Goal: Register for event/course: Sign up to attend an event or enroll in a course

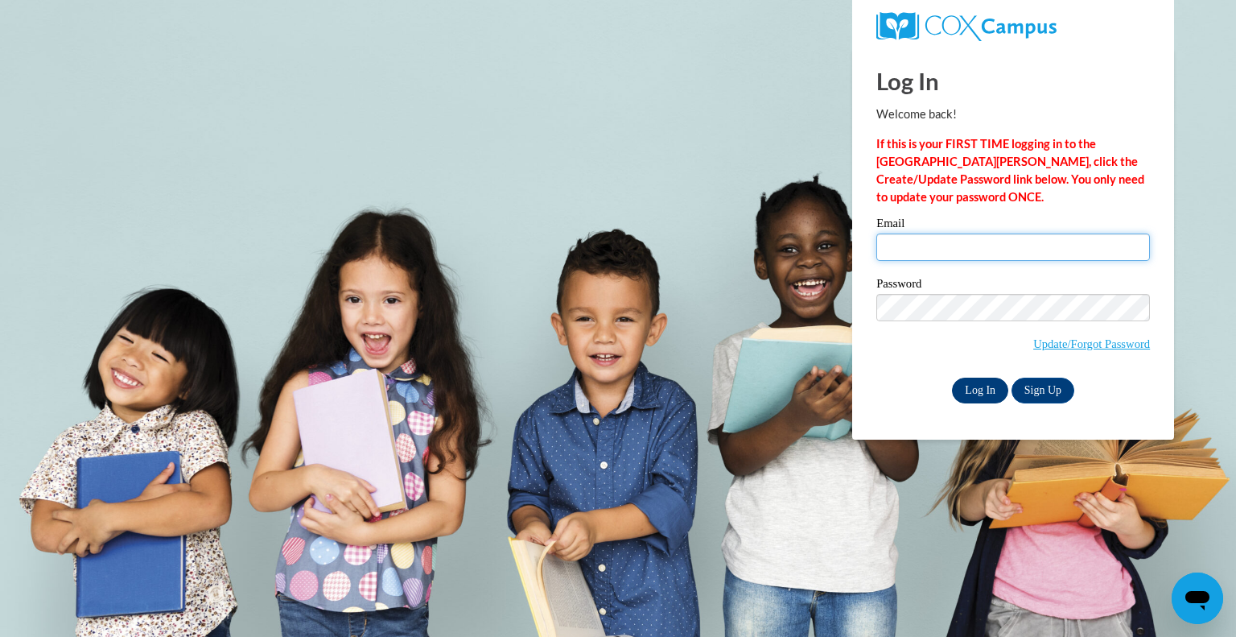
type input "nsarenac@whitnall.com"
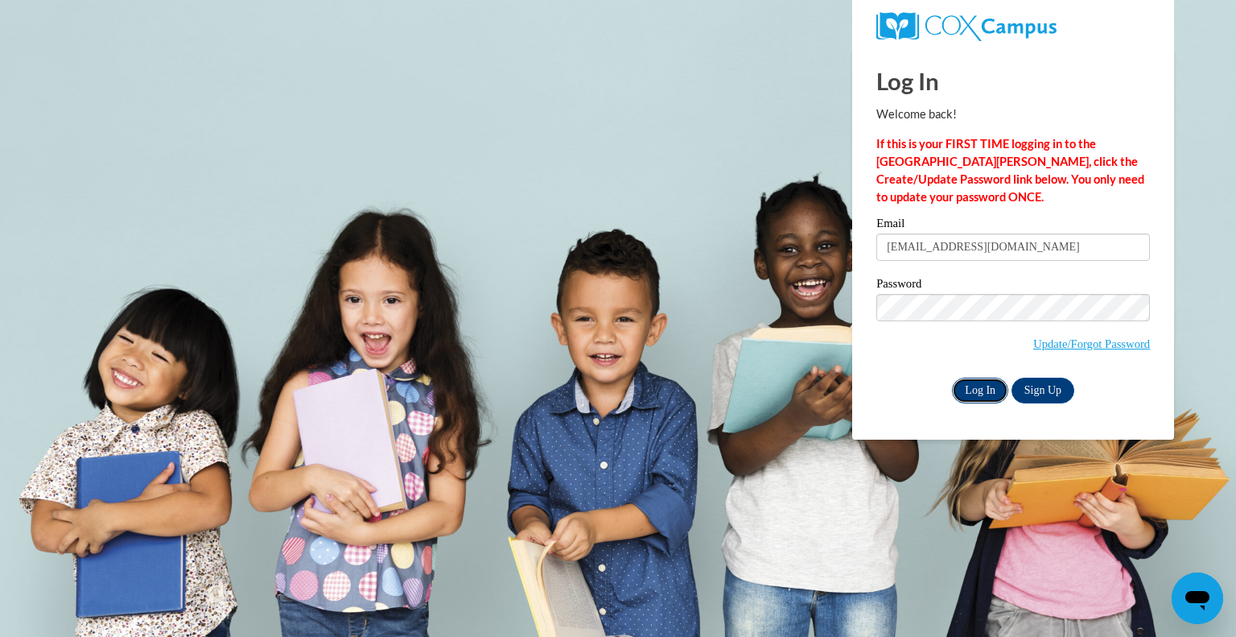
click at [977, 392] on input "Log In" at bounding box center [980, 391] width 56 height 26
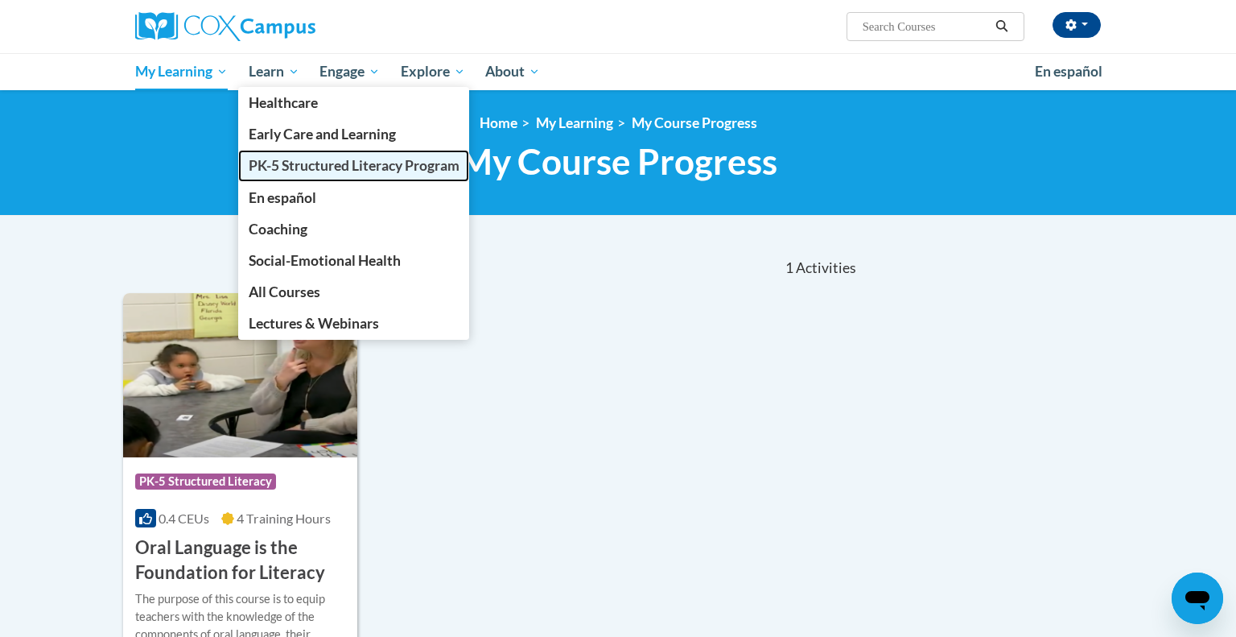
click at [293, 171] on span "PK-5 Structured Literacy Program" at bounding box center [354, 165] width 211 height 17
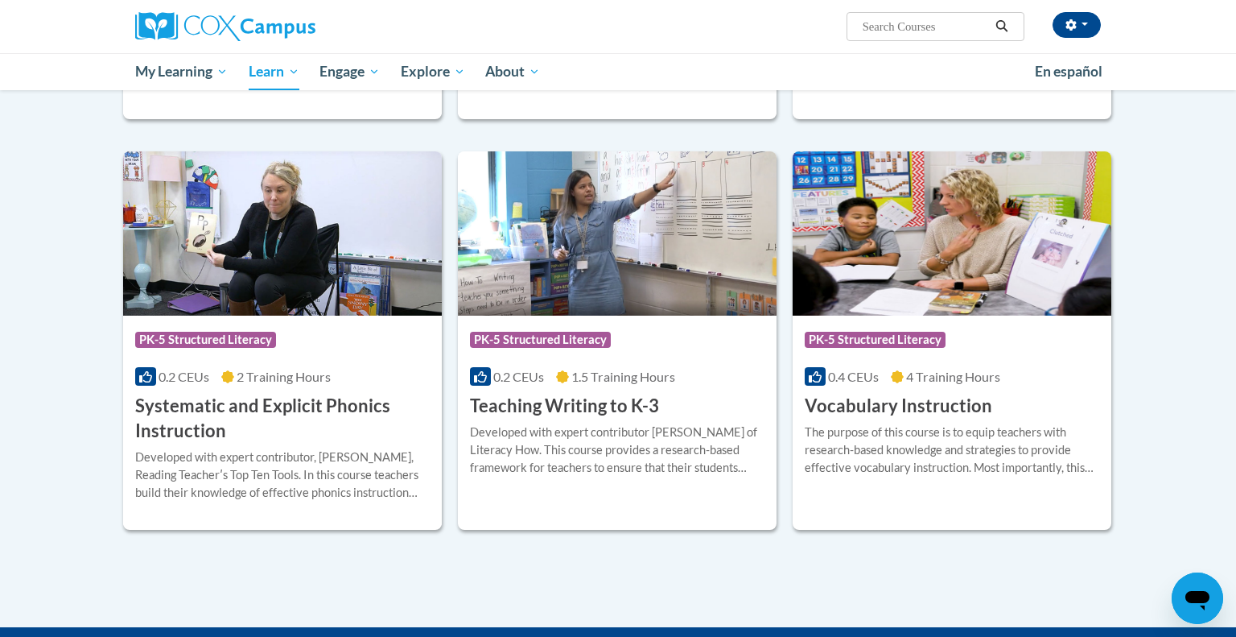
scroll to position [1680, 0]
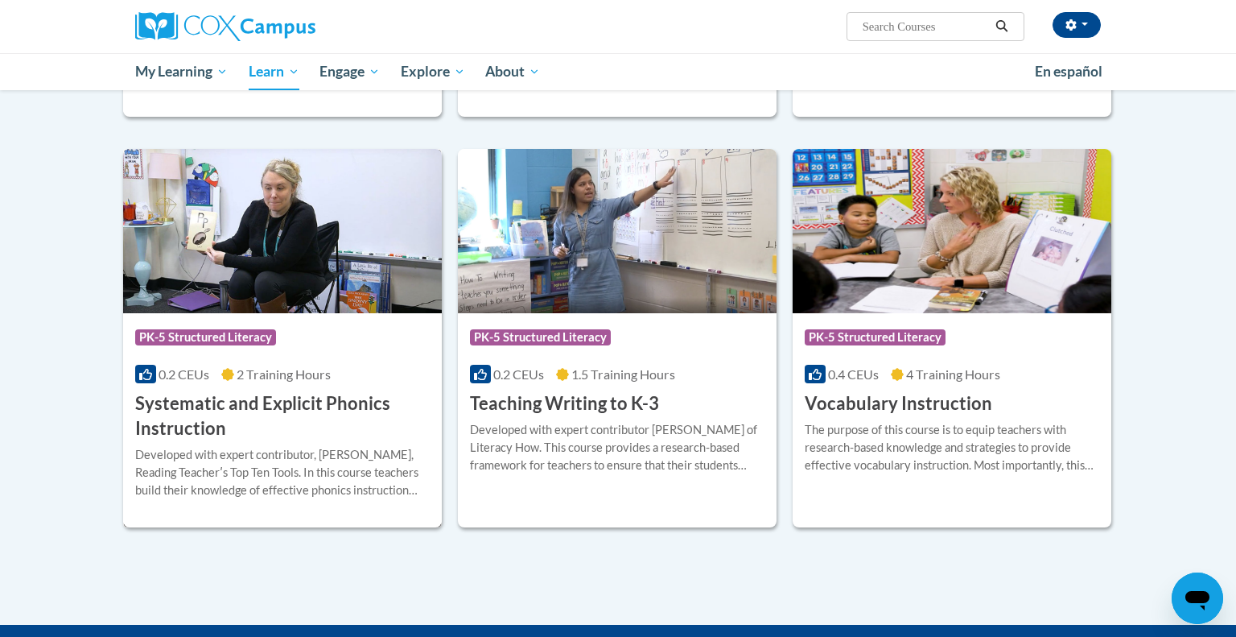
click at [196, 403] on h3 "Systematic and Explicit Phonics Instruction" at bounding box center [282, 416] width 295 height 50
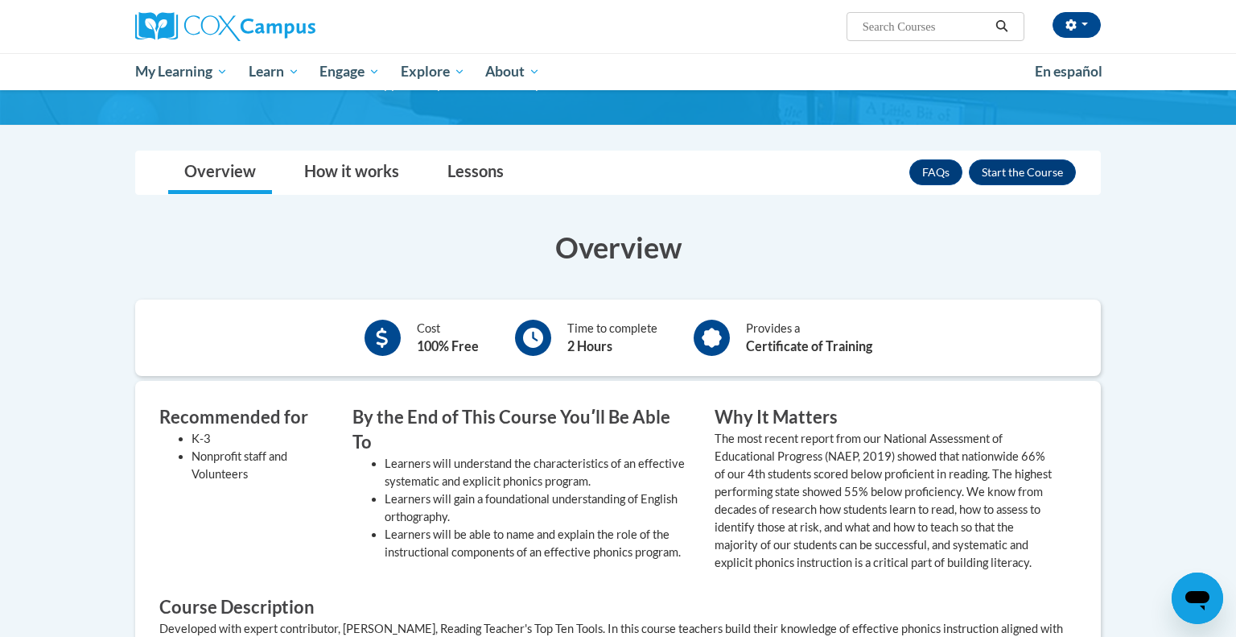
scroll to position [238, 0]
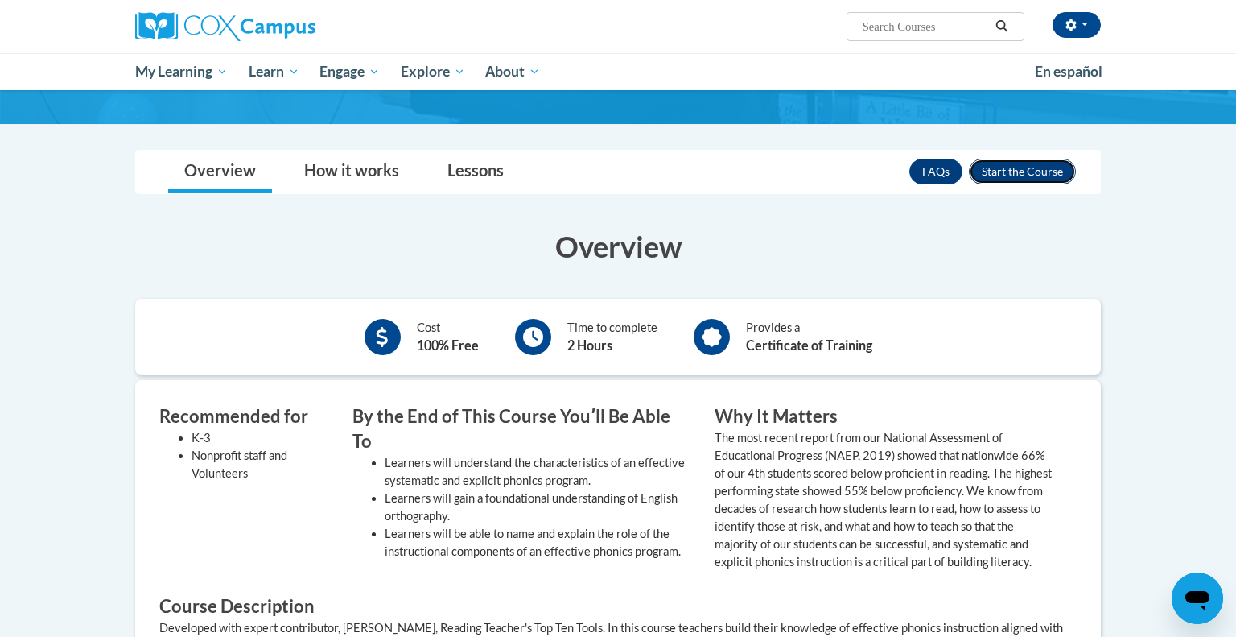
click at [1013, 169] on button "Enroll" at bounding box center [1022, 172] width 107 height 26
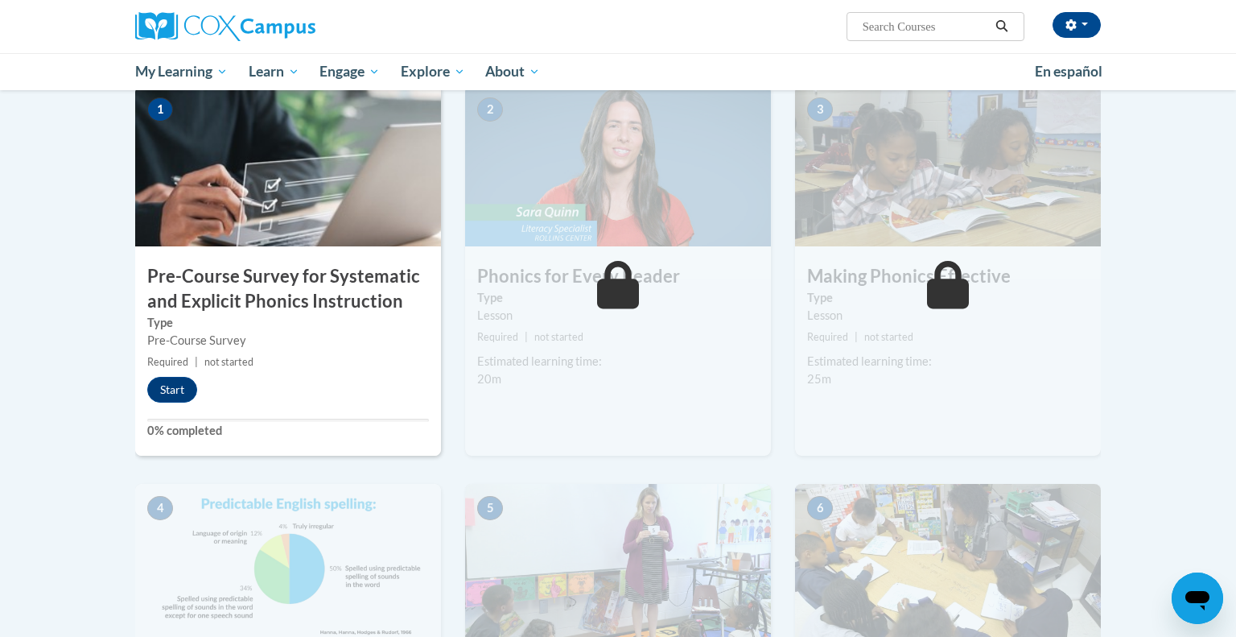
scroll to position [335, 0]
click at [171, 386] on button "Start" at bounding box center [172, 390] width 50 height 26
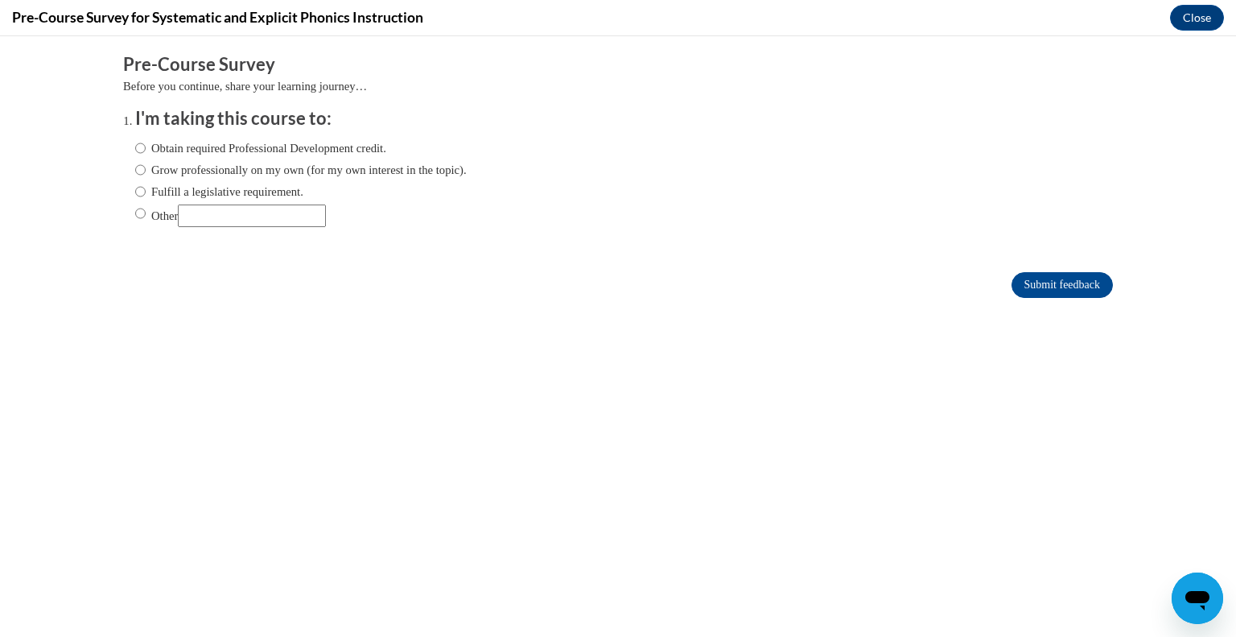
scroll to position [0, 0]
click at [138, 153] on input "Obtain required Professional Development credit." at bounding box center [140, 148] width 10 height 18
radio input "true"
click at [1069, 279] on input "Submit feedback" at bounding box center [1062, 285] width 101 height 26
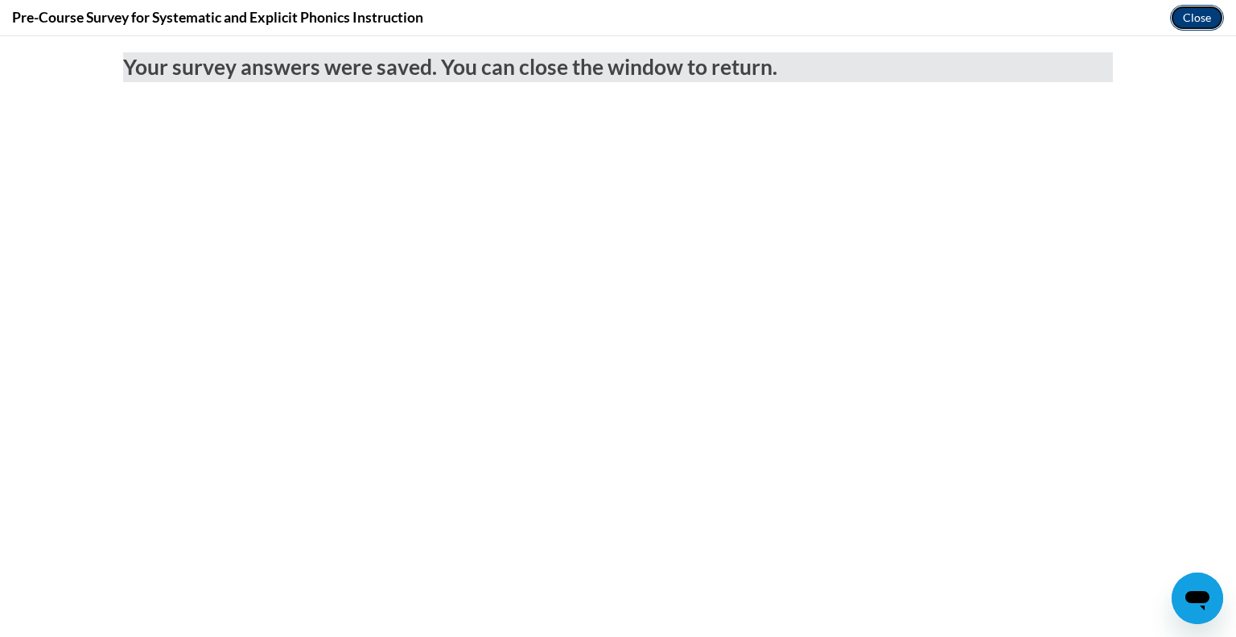
click at [1204, 23] on button "Close" at bounding box center [1197, 18] width 54 height 26
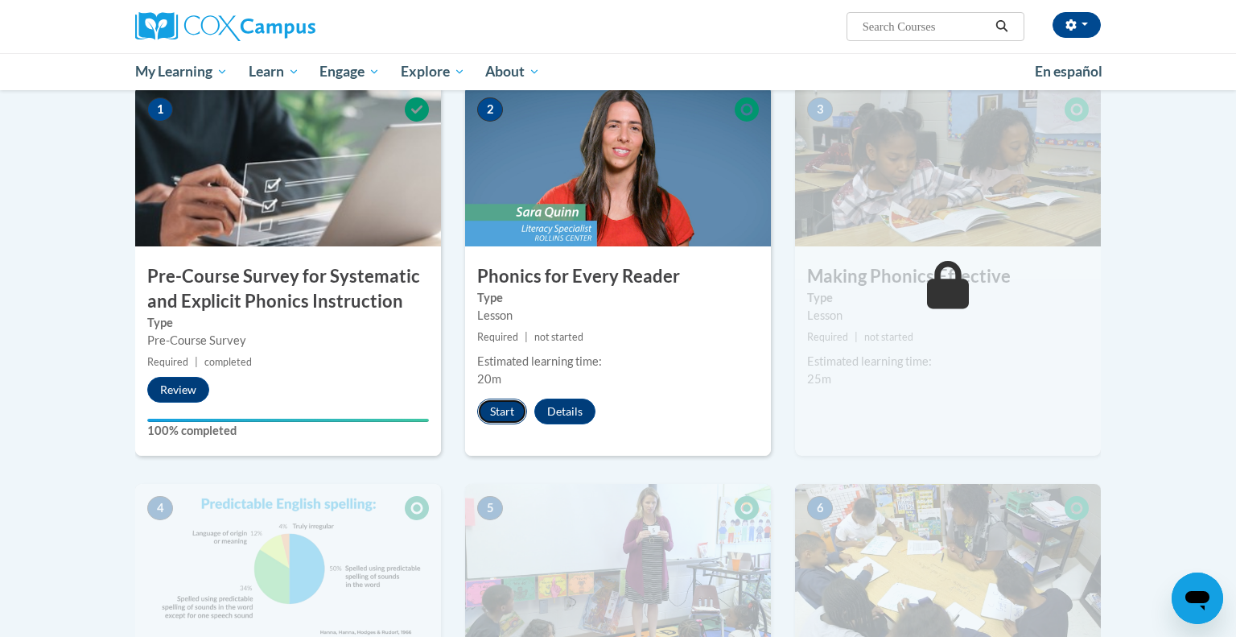
click at [507, 404] on button "Start" at bounding box center [502, 411] width 50 height 26
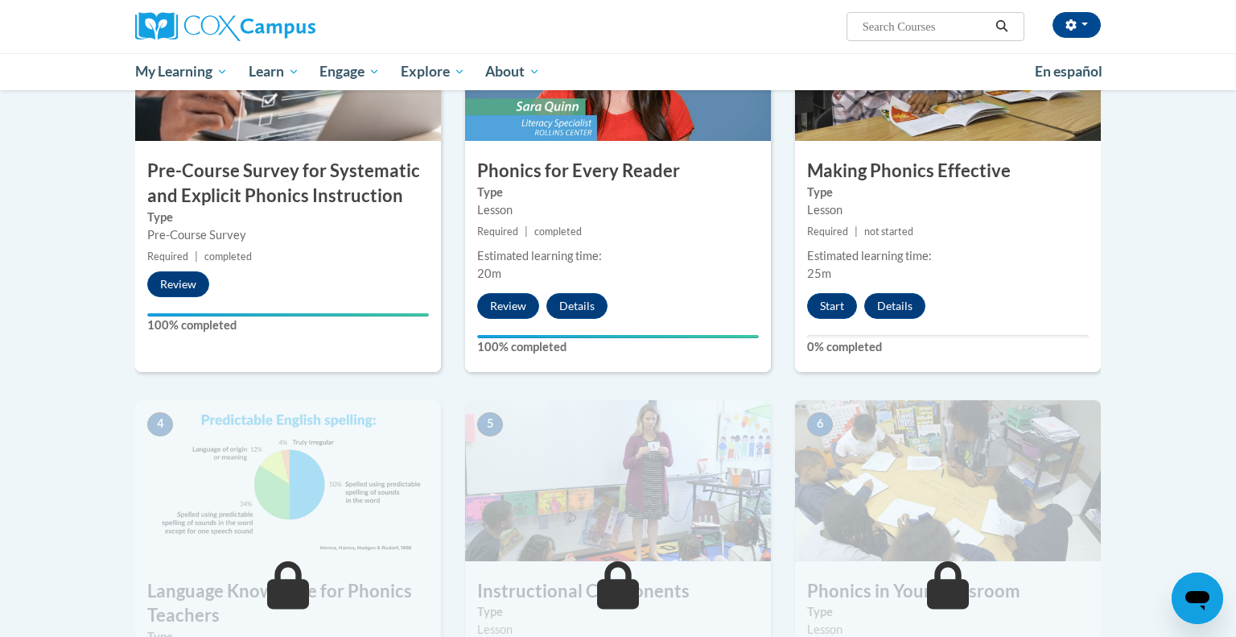
scroll to position [416, 0]
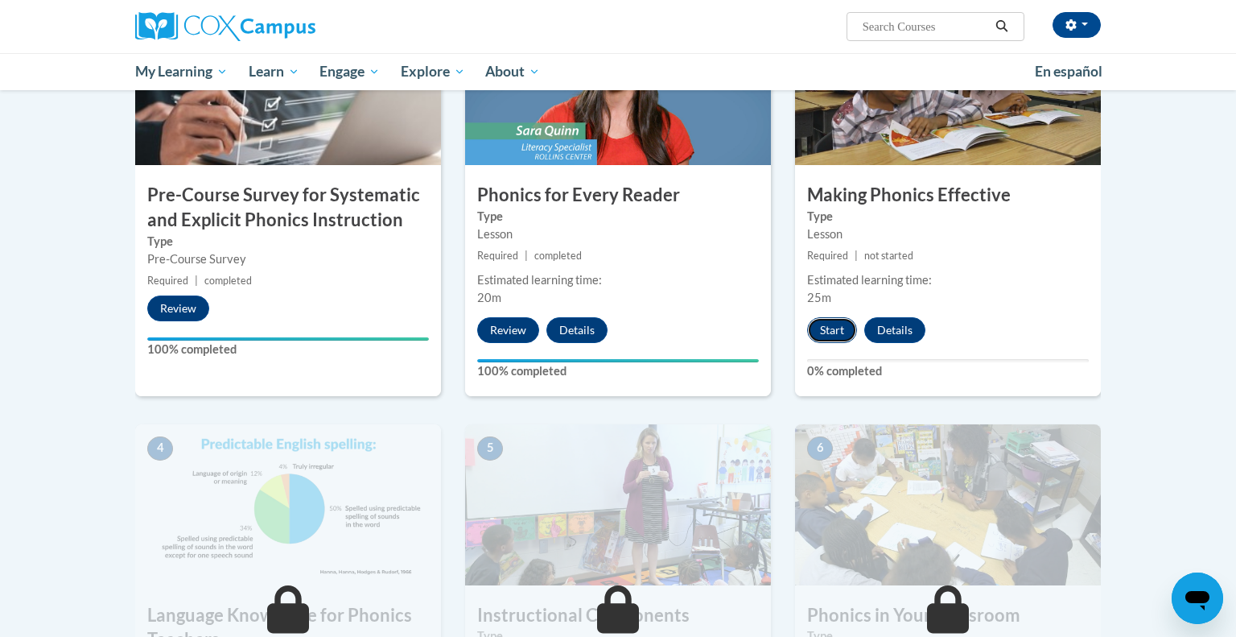
click at [834, 328] on button "Start" at bounding box center [832, 330] width 50 height 26
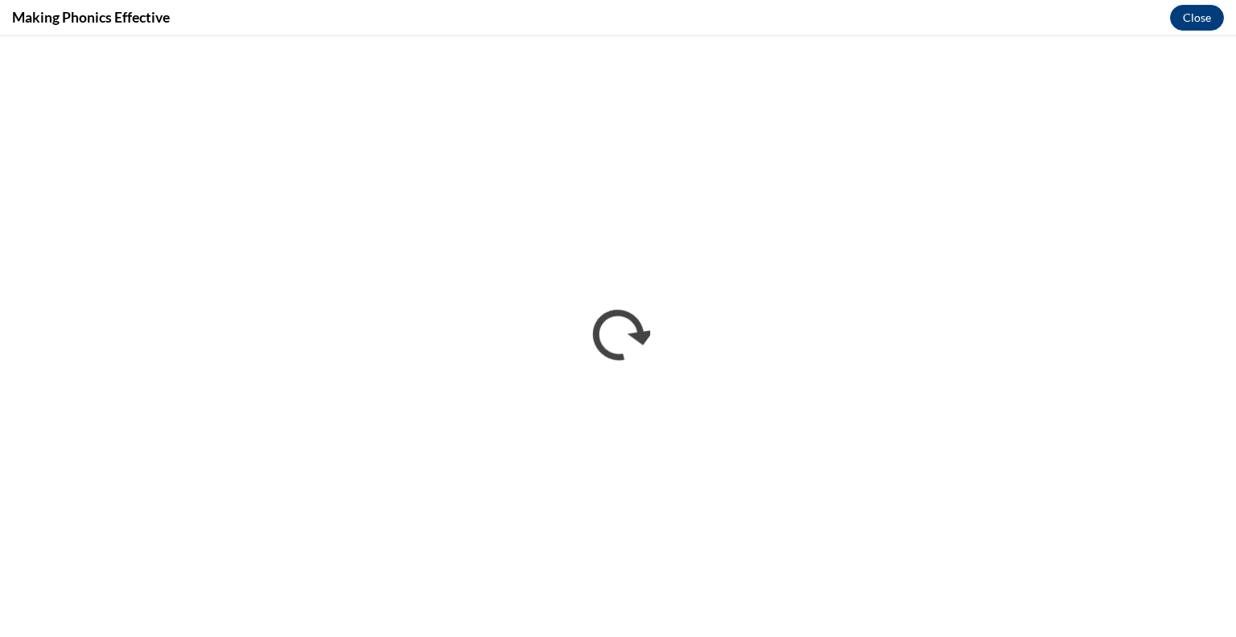
scroll to position [0, 0]
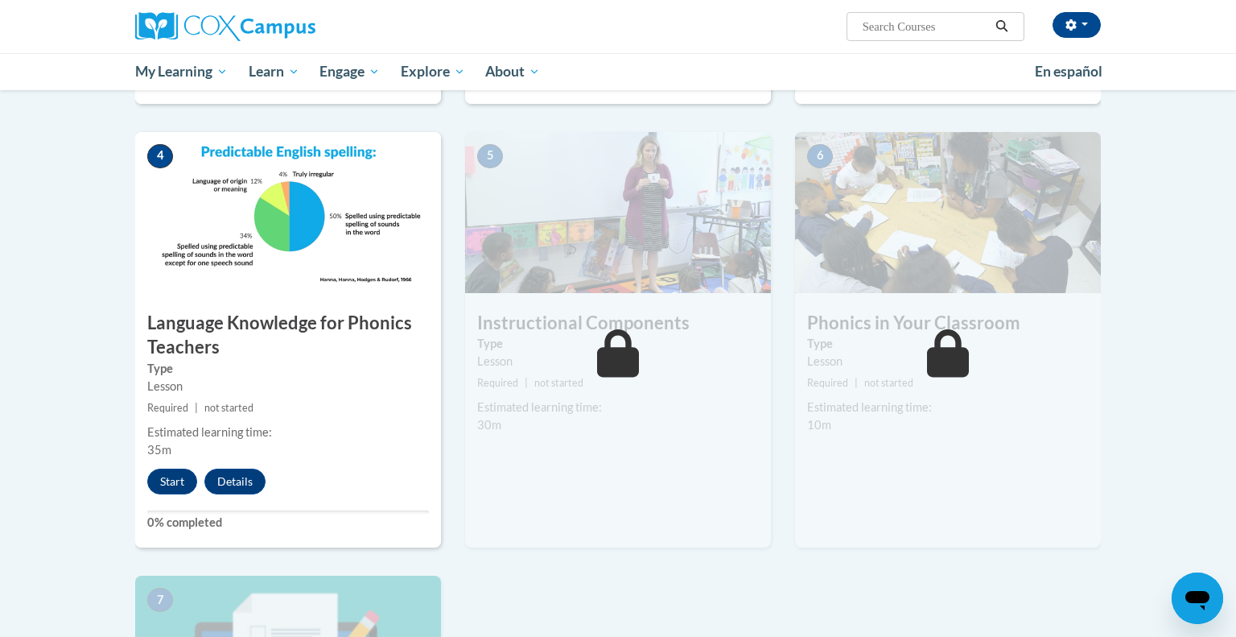
scroll to position [702, 0]
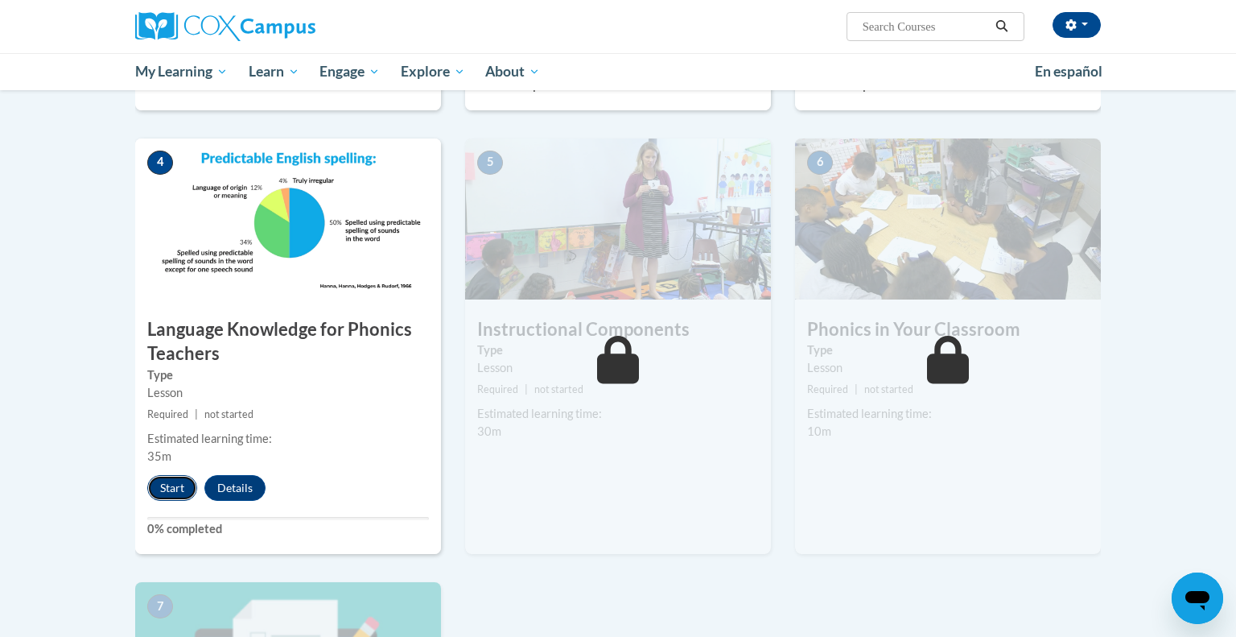
click at [177, 482] on button "Start" at bounding box center [172, 488] width 50 height 26
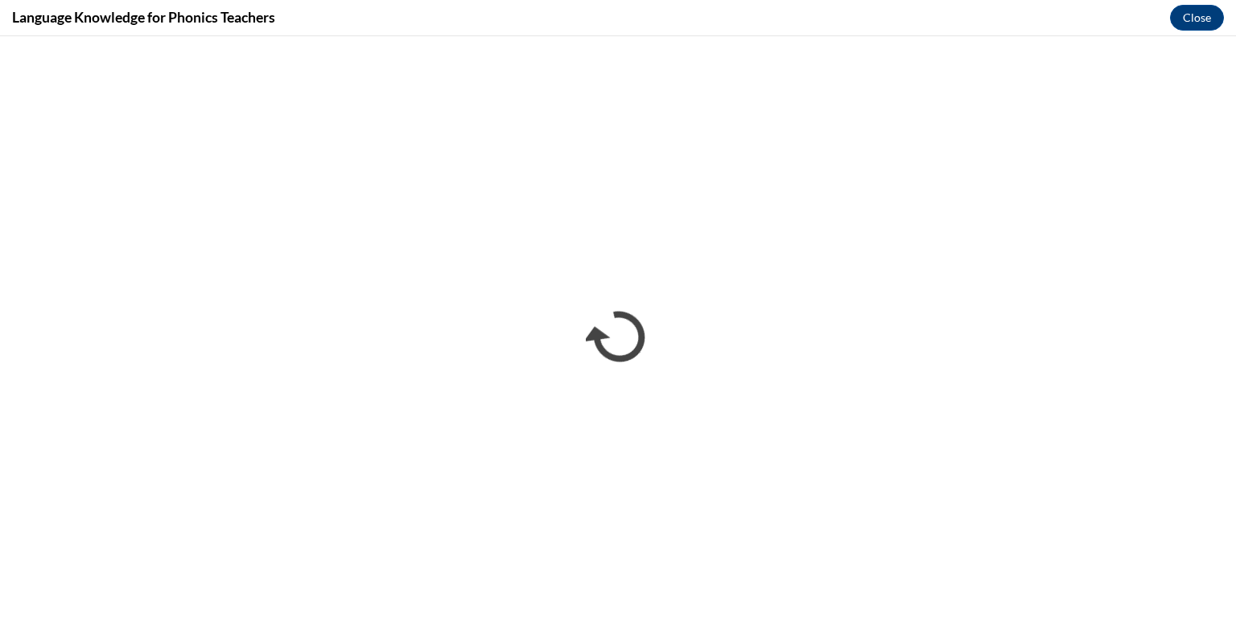
scroll to position [0, 0]
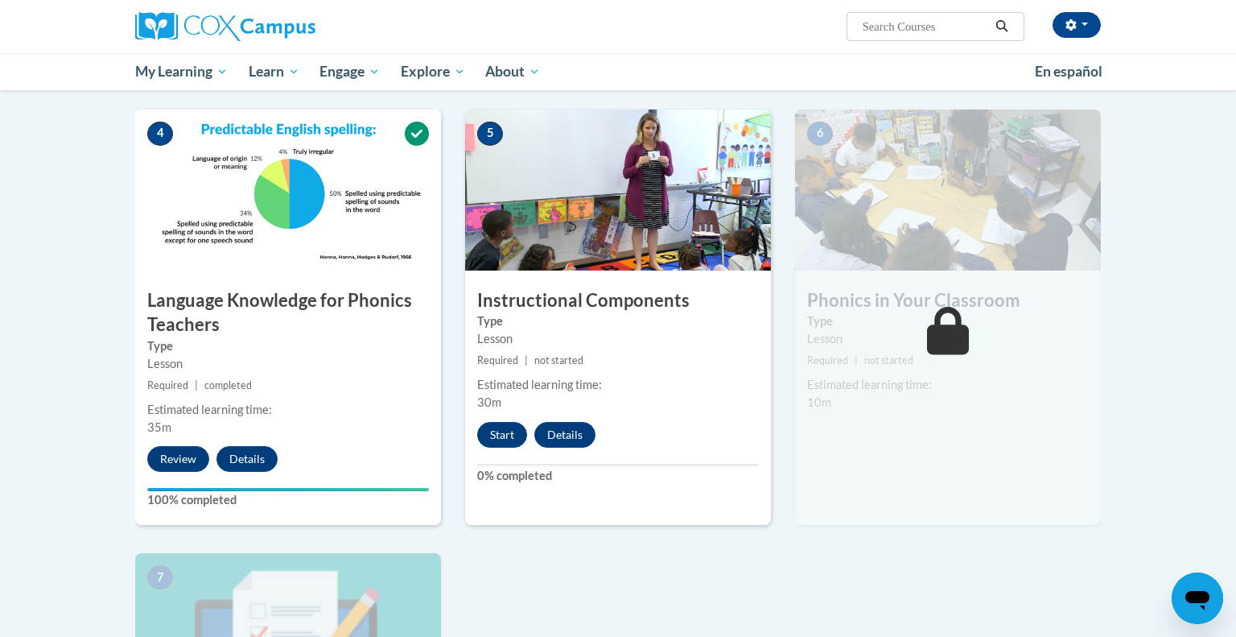
scroll to position [728, 0]
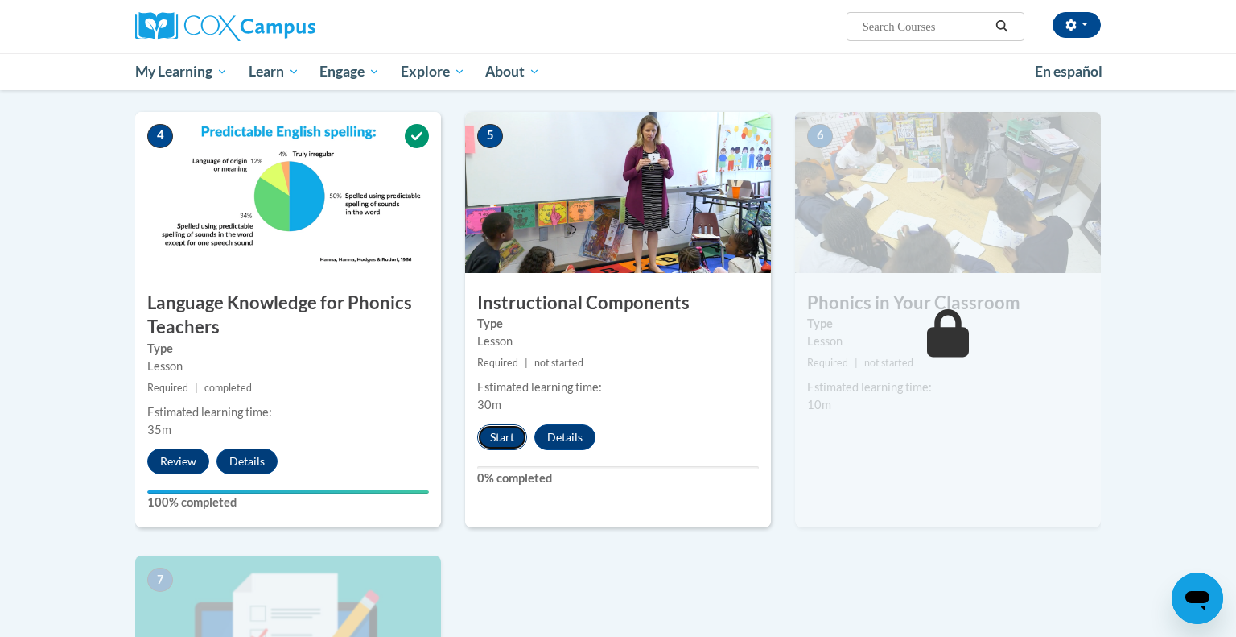
click at [504, 437] on button "Start" at bounding box center [502, 437] width 50 height 26
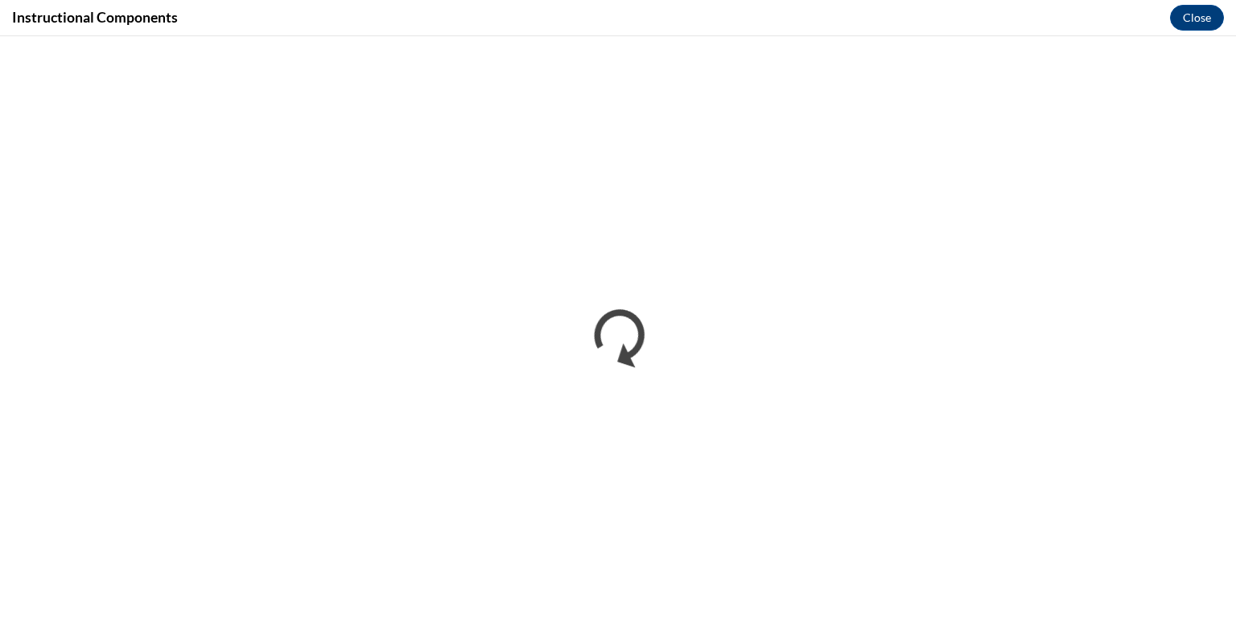
scroll to position [0, 0]
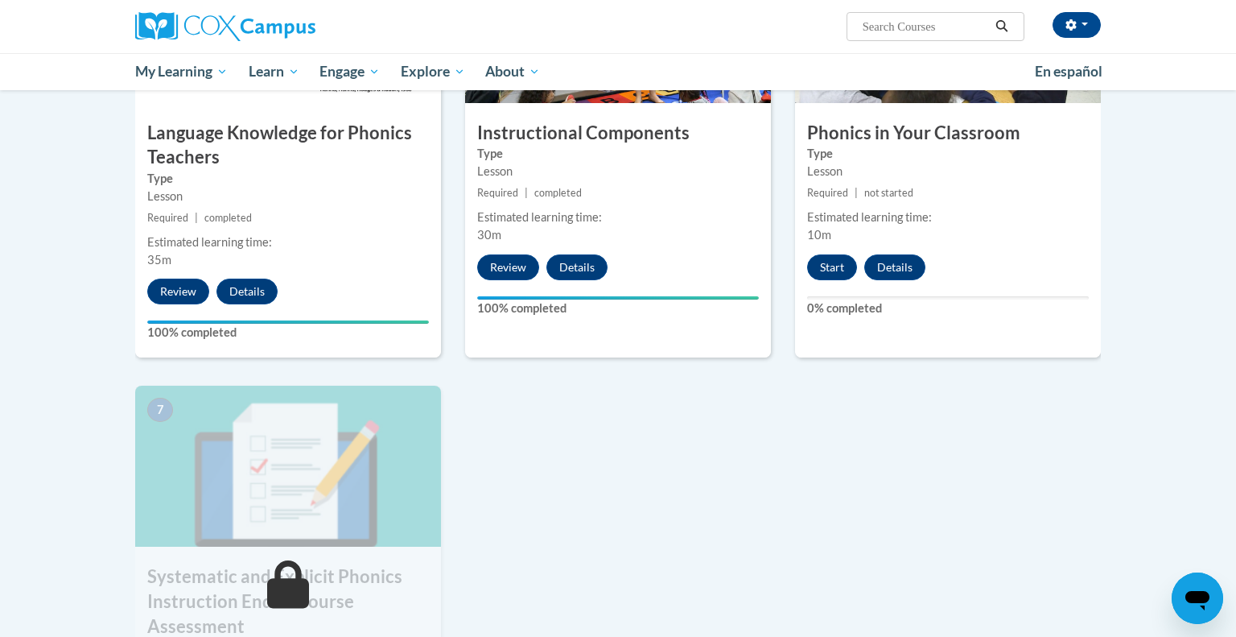
scroll to position [901, 0]
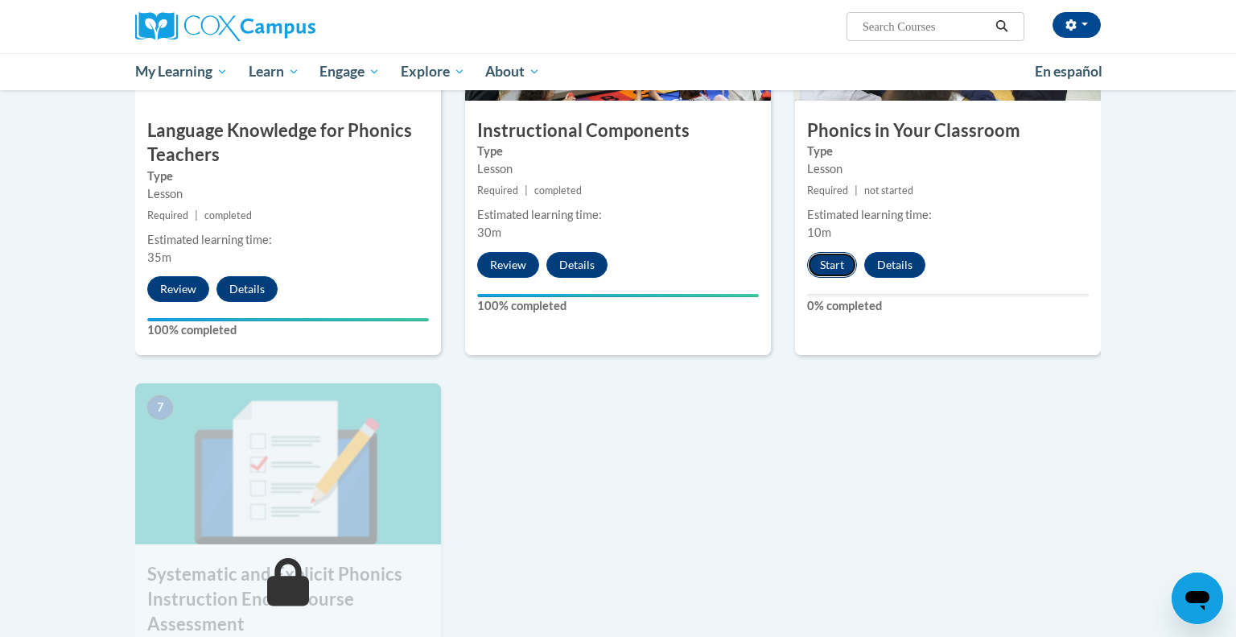
click at [827, 268] on button "Start" at bounding box center [832, 265] width 50 height 26
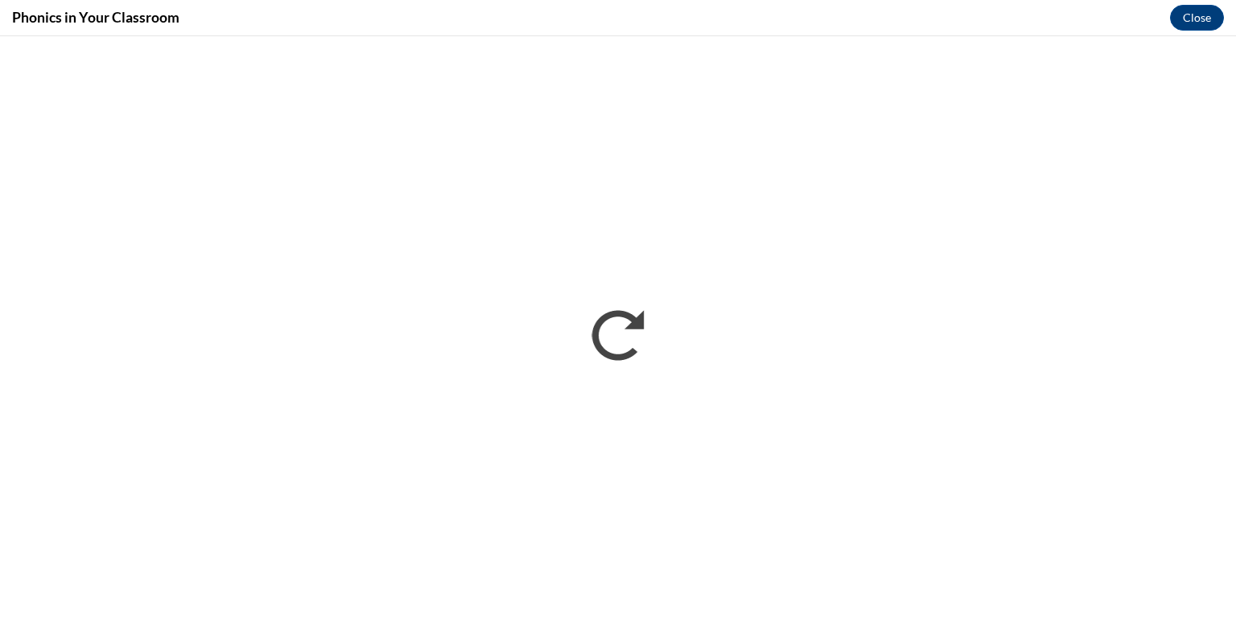
scroll to position [0, 0]
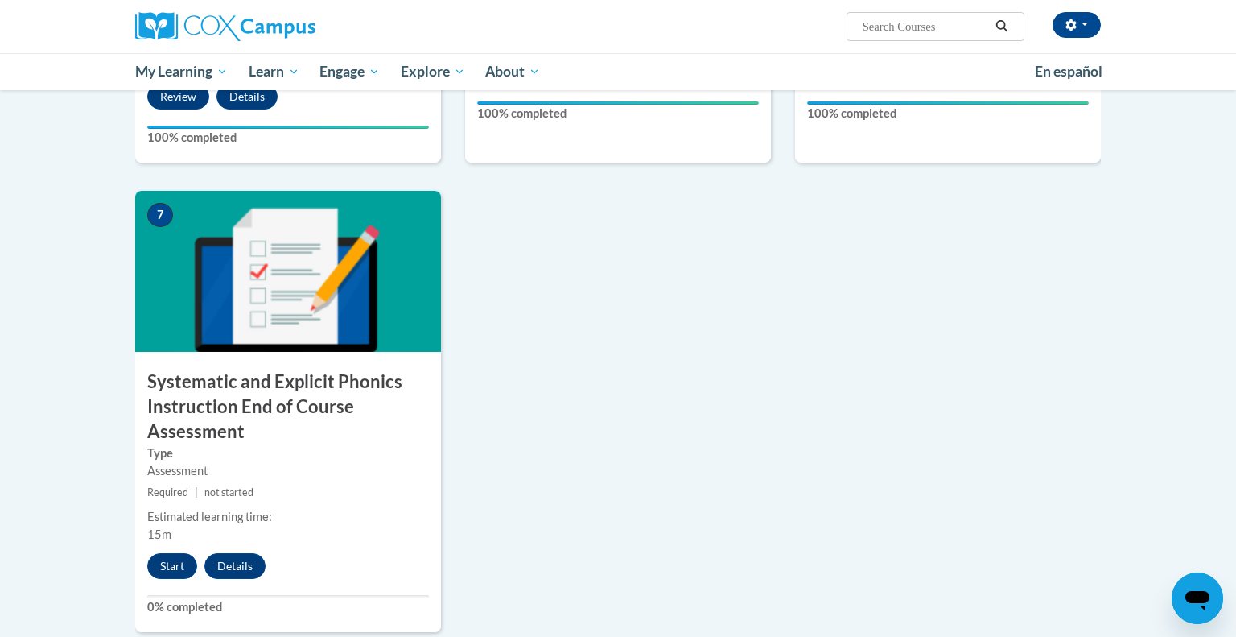
scroll to position [1085, 0]
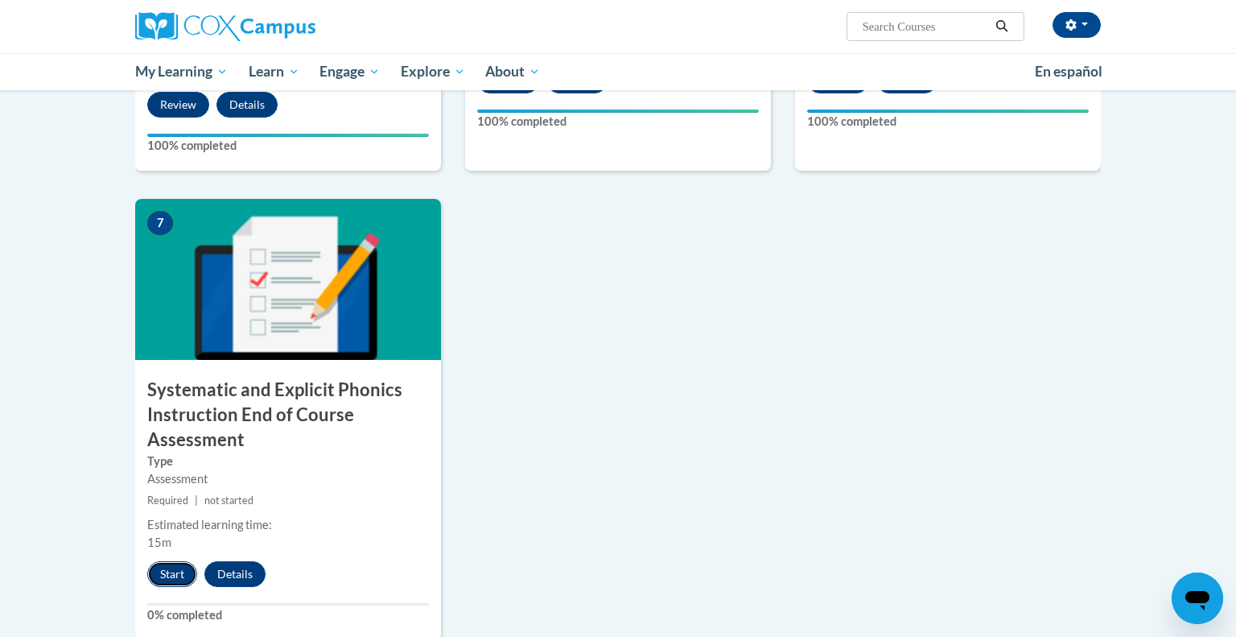
click at [159, 572] on button "Start" at bounding box center [172, 574] width 50 height 26
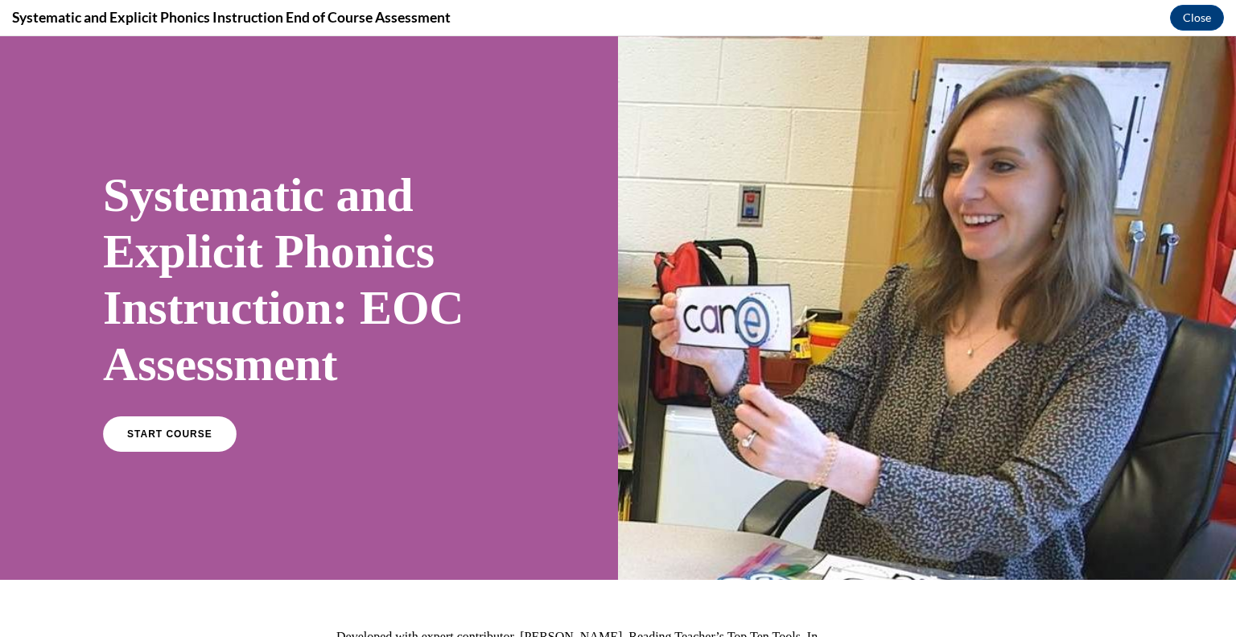
scroll to position [0, 0]
click at [197, 439] on span "START COURSE" at bounding box center [169, 434] width 89 height 12
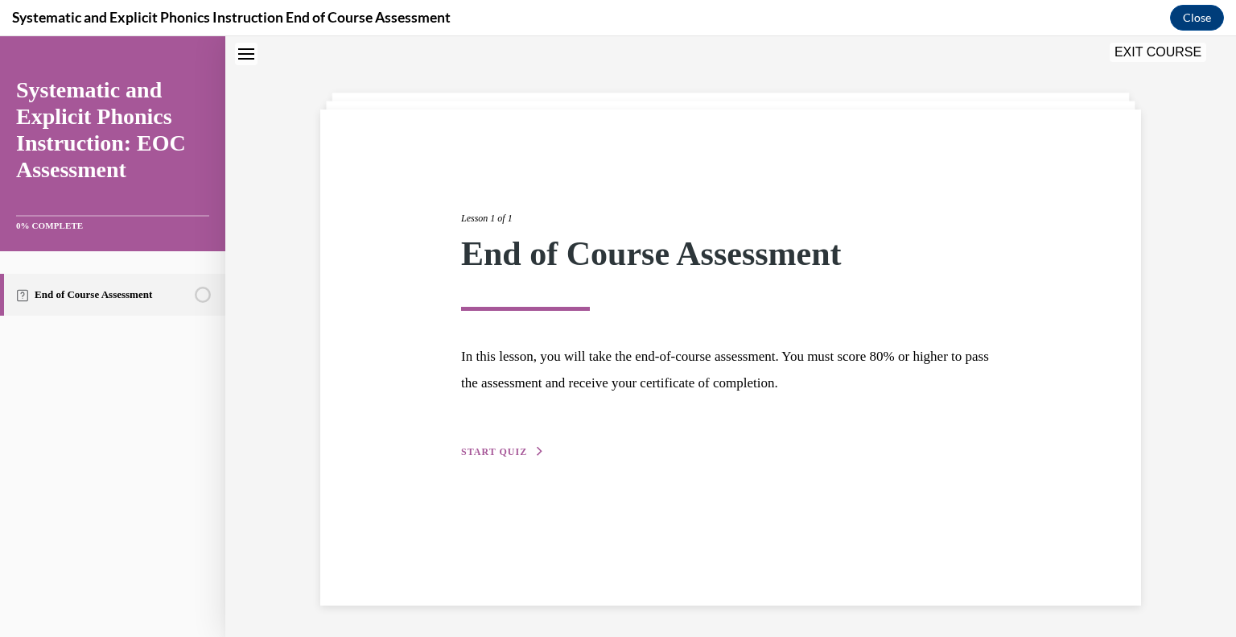
scroll to position [51, 0]
click at [512, 447] on span "START QUIZ" at bounding box center [494, 450] width 66 height 11
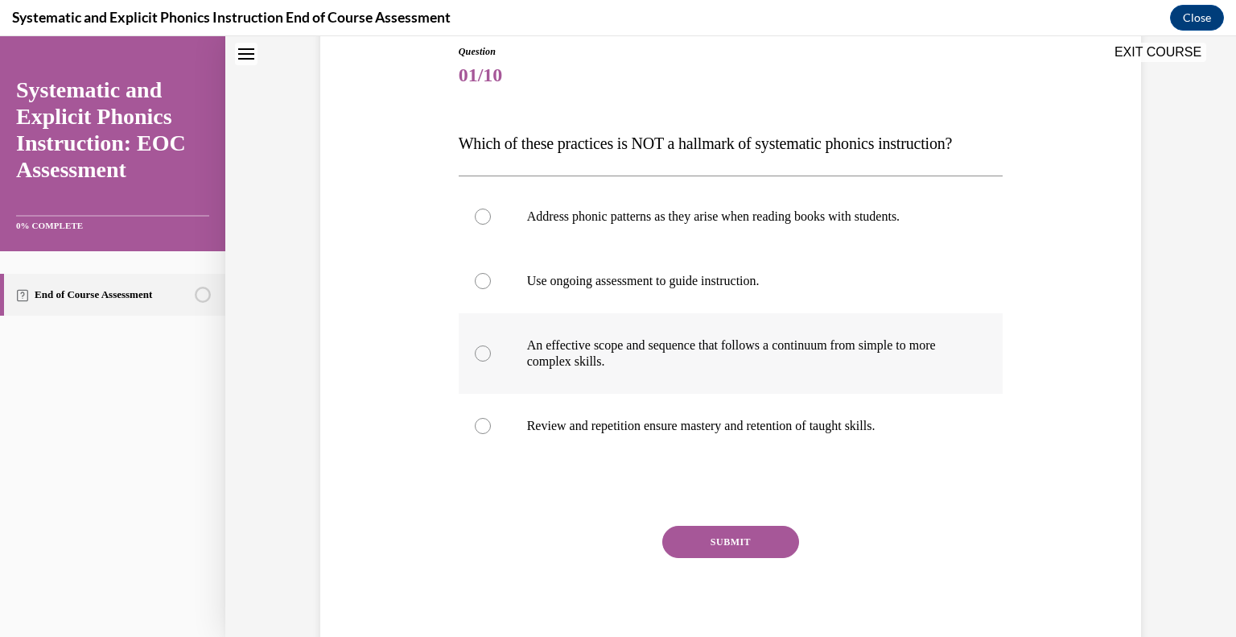
scroll to position [187, 0]
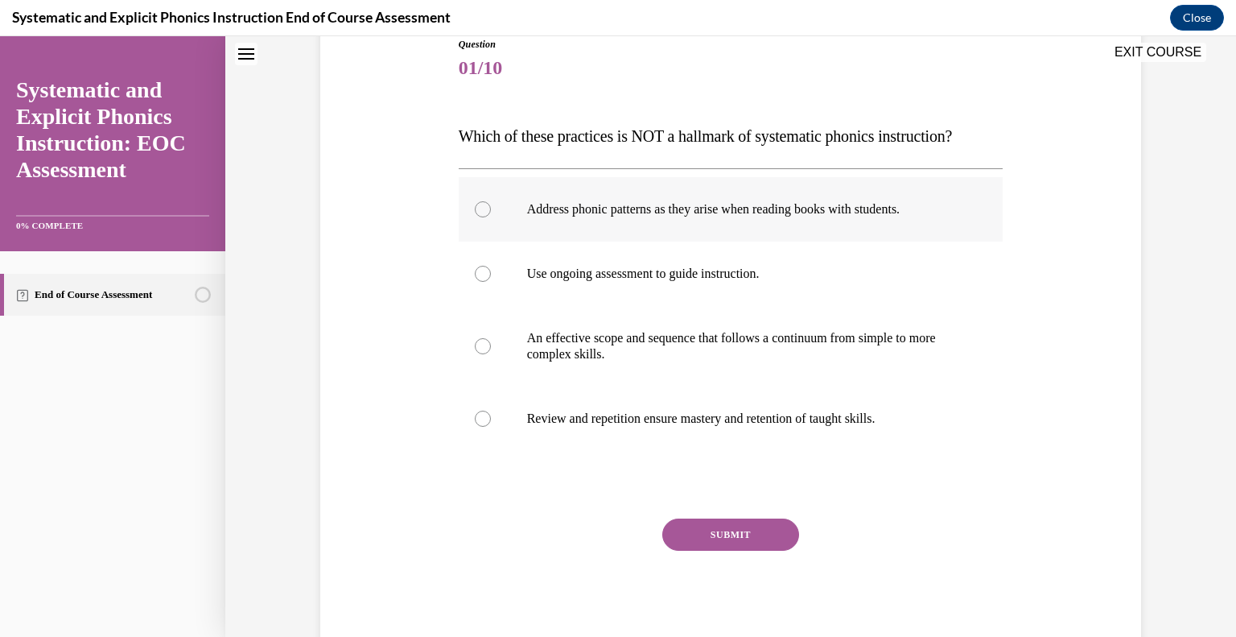
click at [485, 205] on div at bounding box center [483, 209] width 16 height 16
click at [746, 529] on button "SUBMIT" at bounding box center [730, 534] width 137 height 32
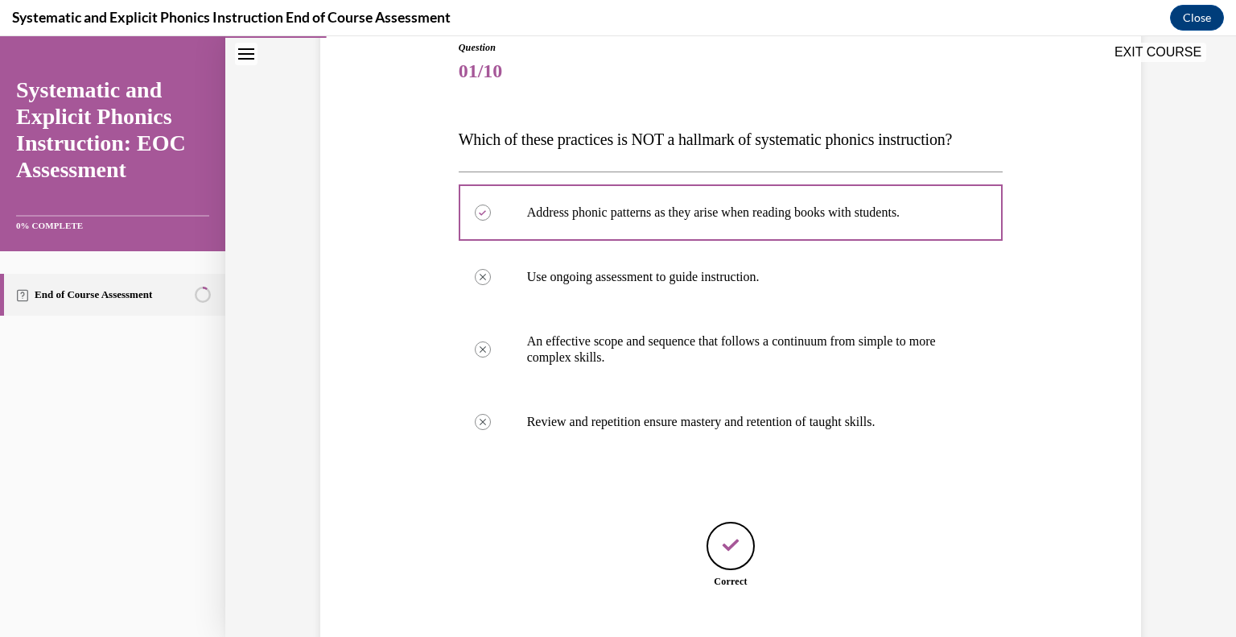
scroll to position [283, 0]
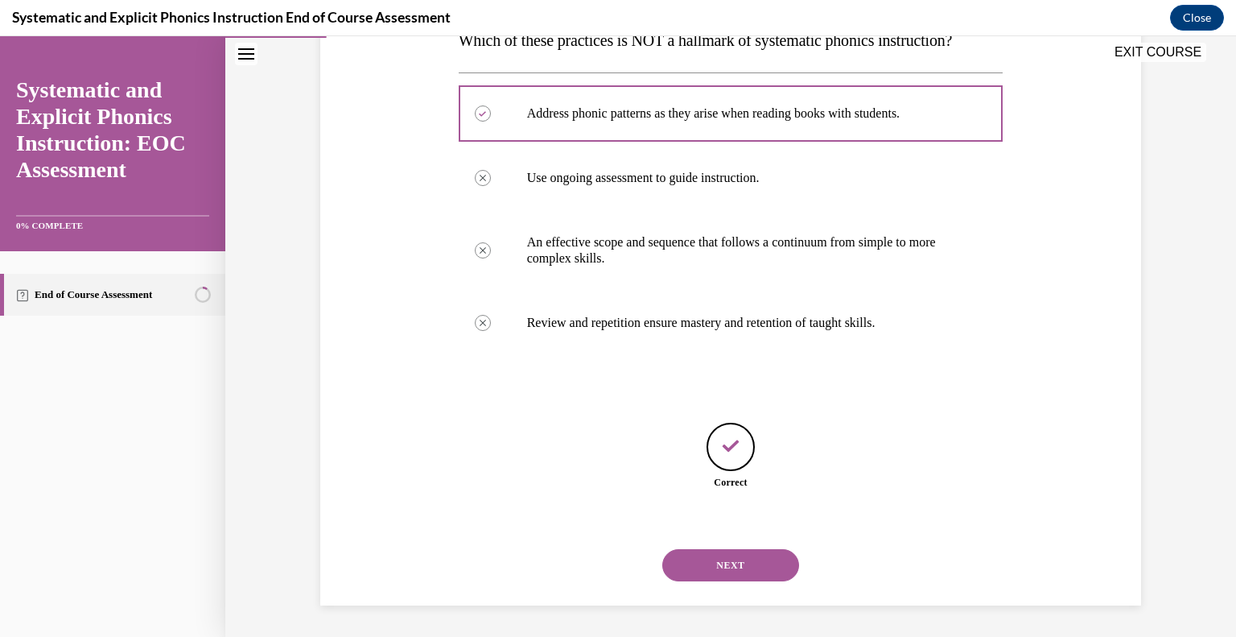
click at [737, 568] on button "NEXT" at bounding box center [730, 565] width 137 height 32
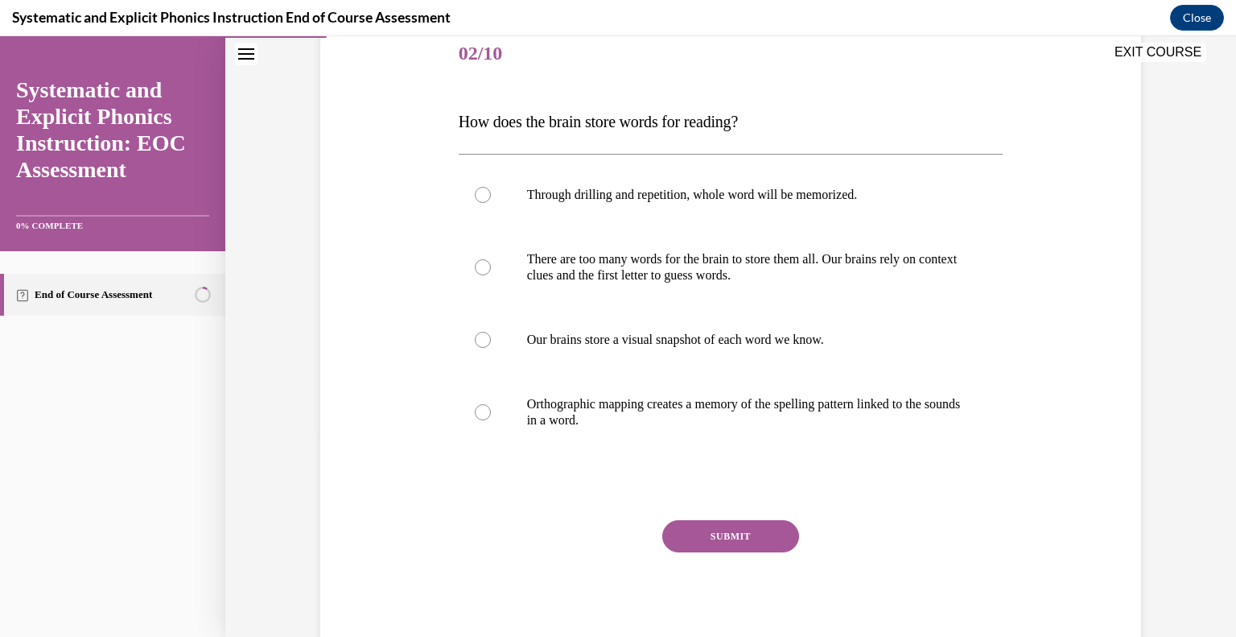
scroll to position [204, 0]
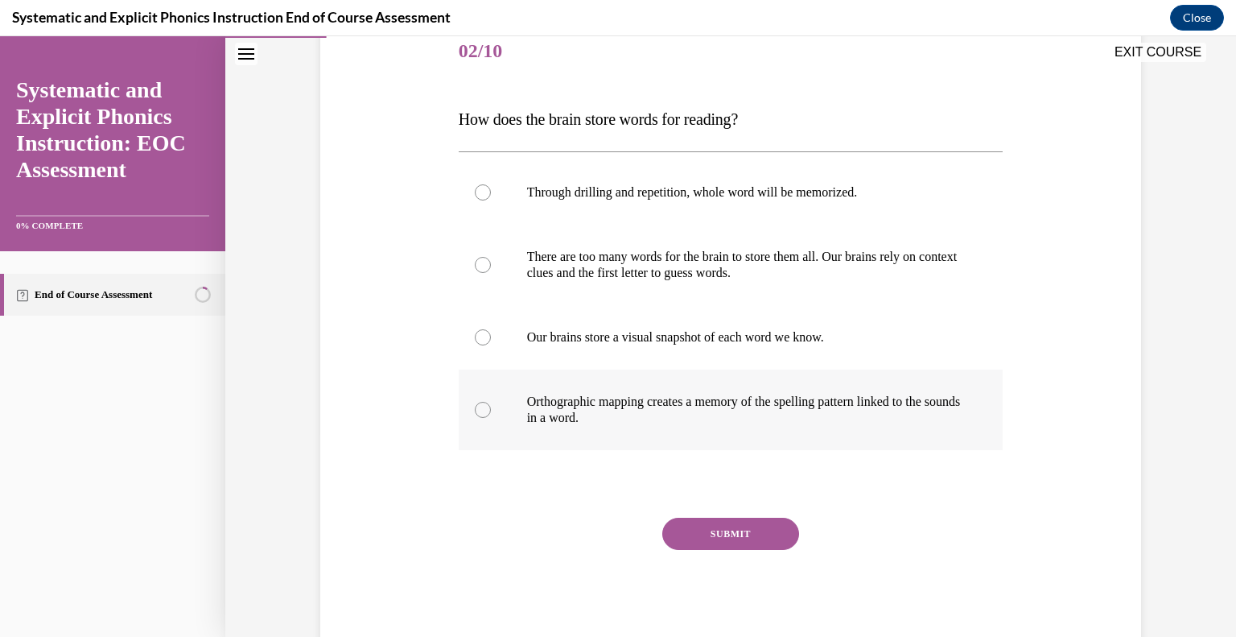
click at [480, 408] on div at bounding box center [483, 410] width 16 height 16
click at [735, 540] on button "SUBMIT" at bounding box center [730, 534] width 137 height 32
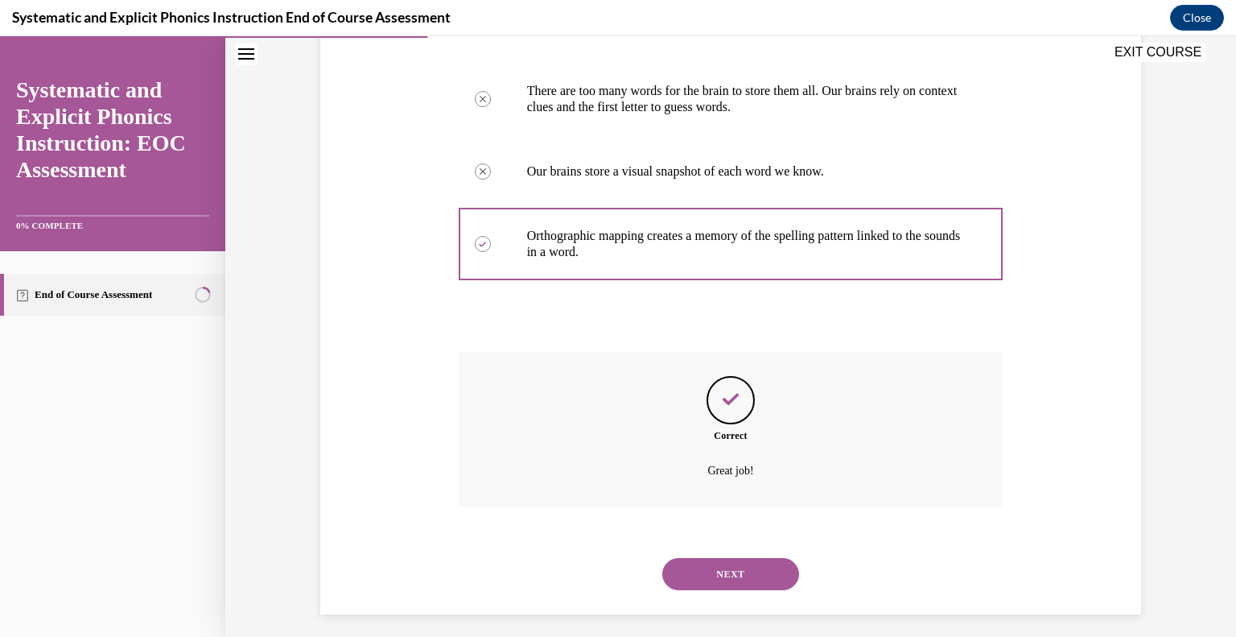
scroll to position [378, 0]
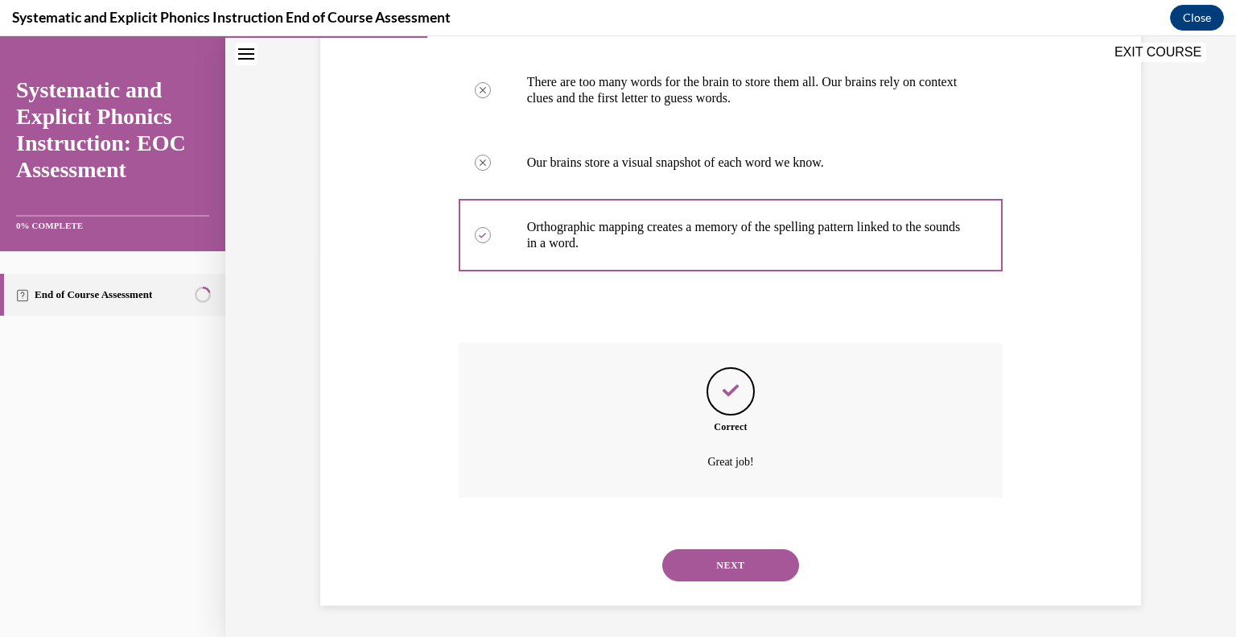
click at [765, 568] on button "NEXT" at bounding box center [730, 565] width 137 height 32
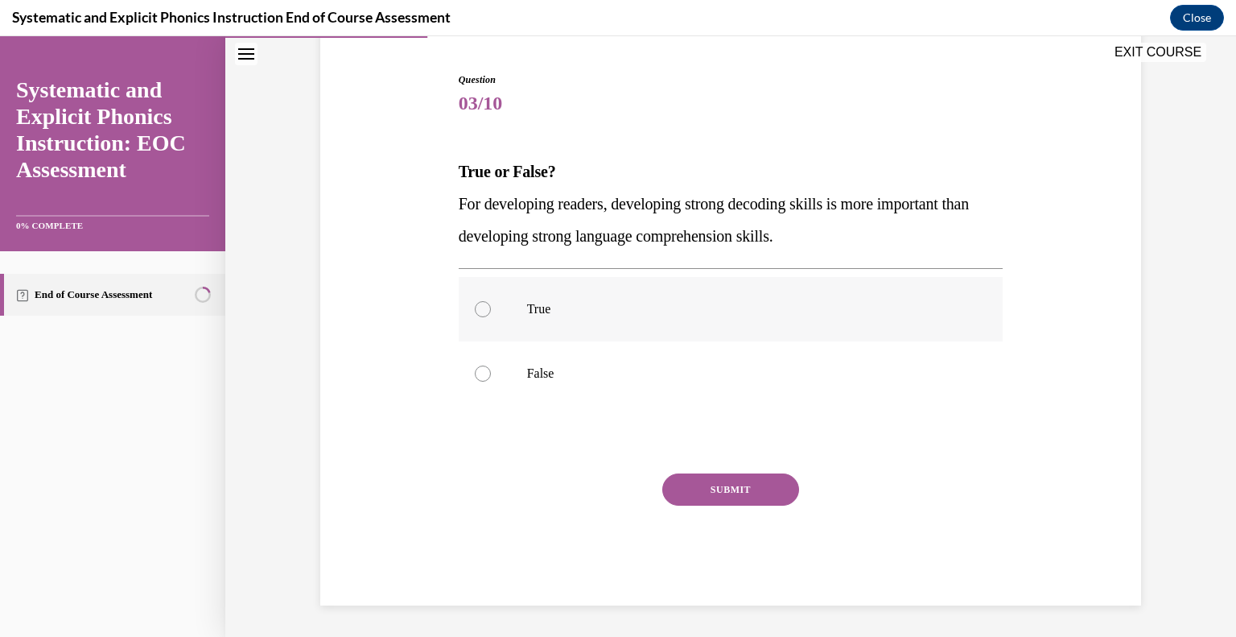
click at [475, 308] on div at bounding box center [483, 309] width 16 height 16
click at [736, 503] on button "SUBMIT" at bounding box center [730, 489] width 137 height 32
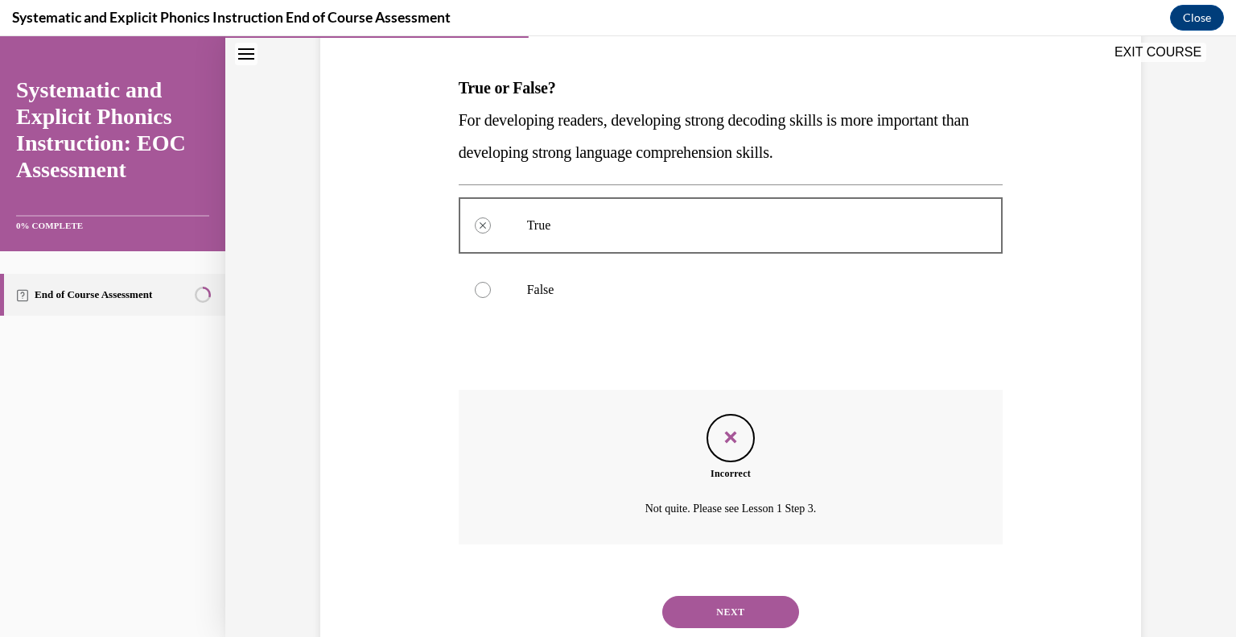
scroll to position [232, 0]
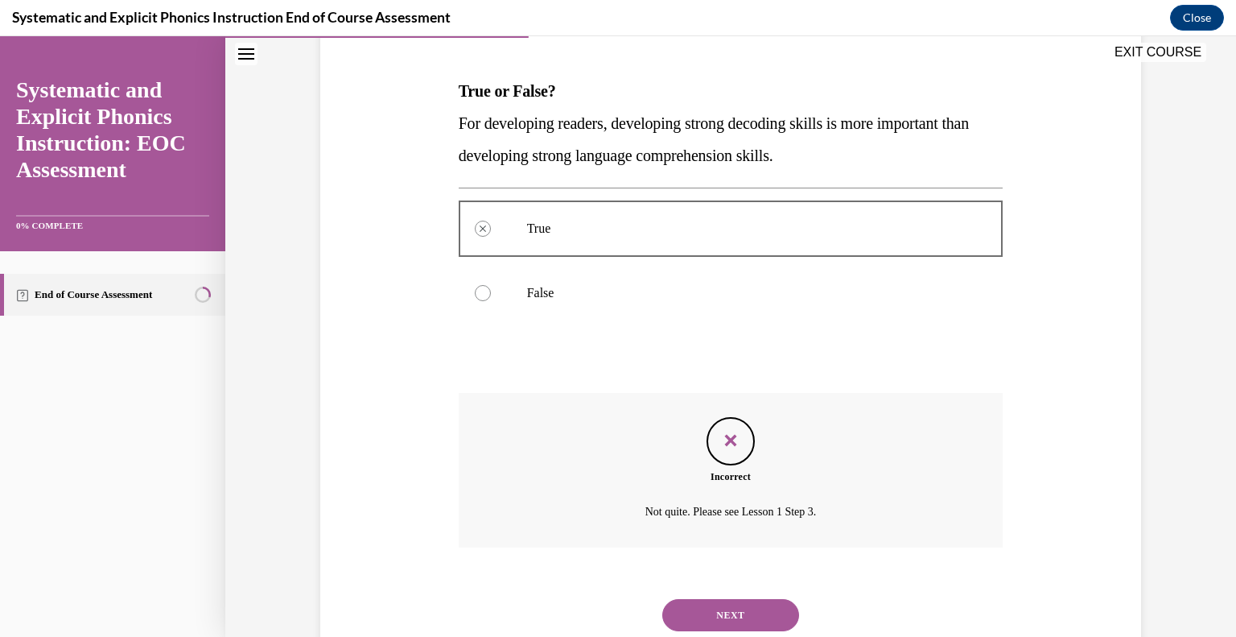
click at [747, 611] on button "NEXT" at bounding box center [730, 615] width 137 height 32
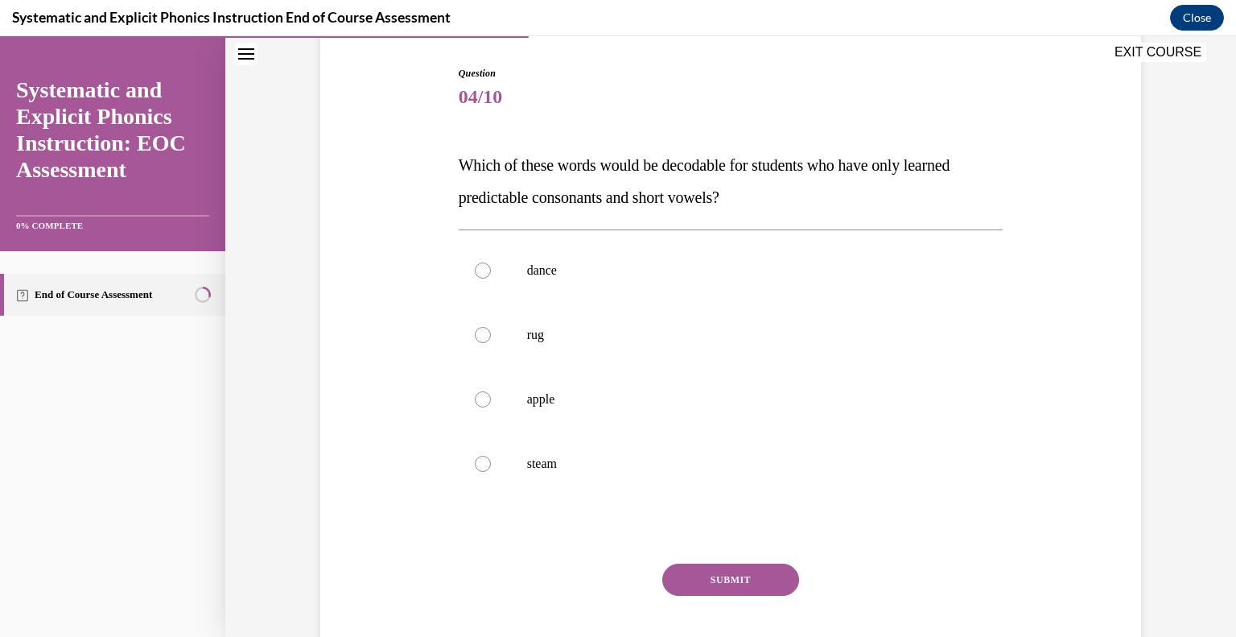
scroll to position [157, 0]
click at [482, 332] on div at bounding box center [483, 336] width 16 height 16
click at [714, 586] on button "SUBMIT" at bounding box center [730, 580] width 137 height 32
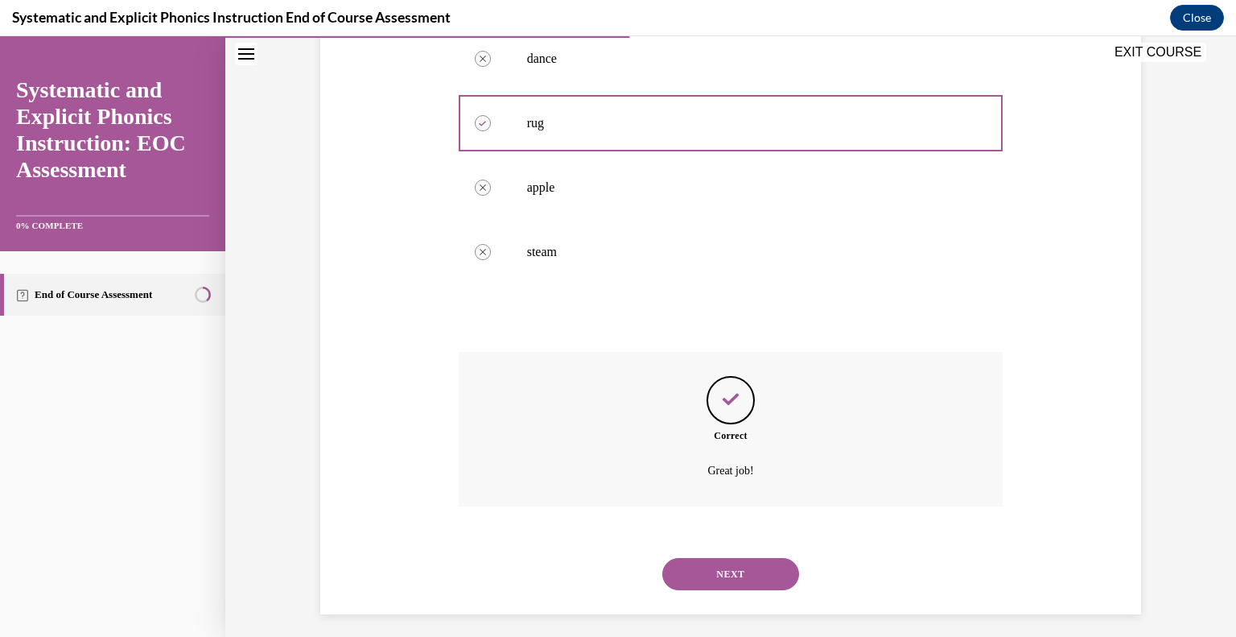
scroll to position [378, 0]
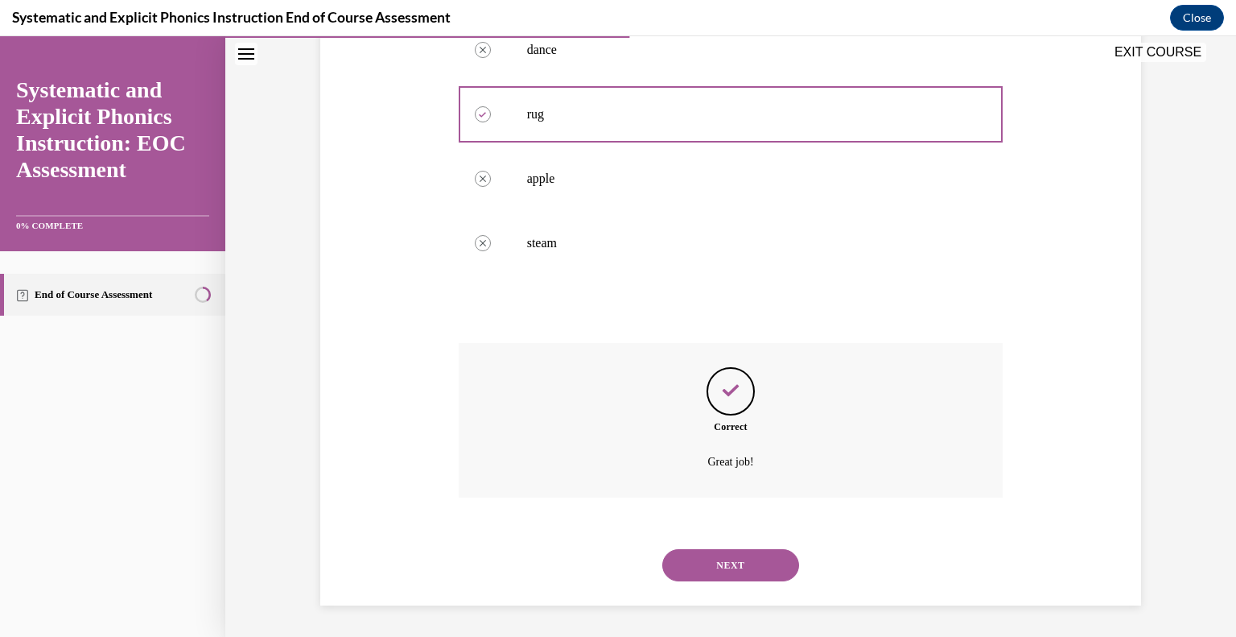
click at [723, 571] on button "NEXT" at bounding box center [730, 565] width 137 height 32
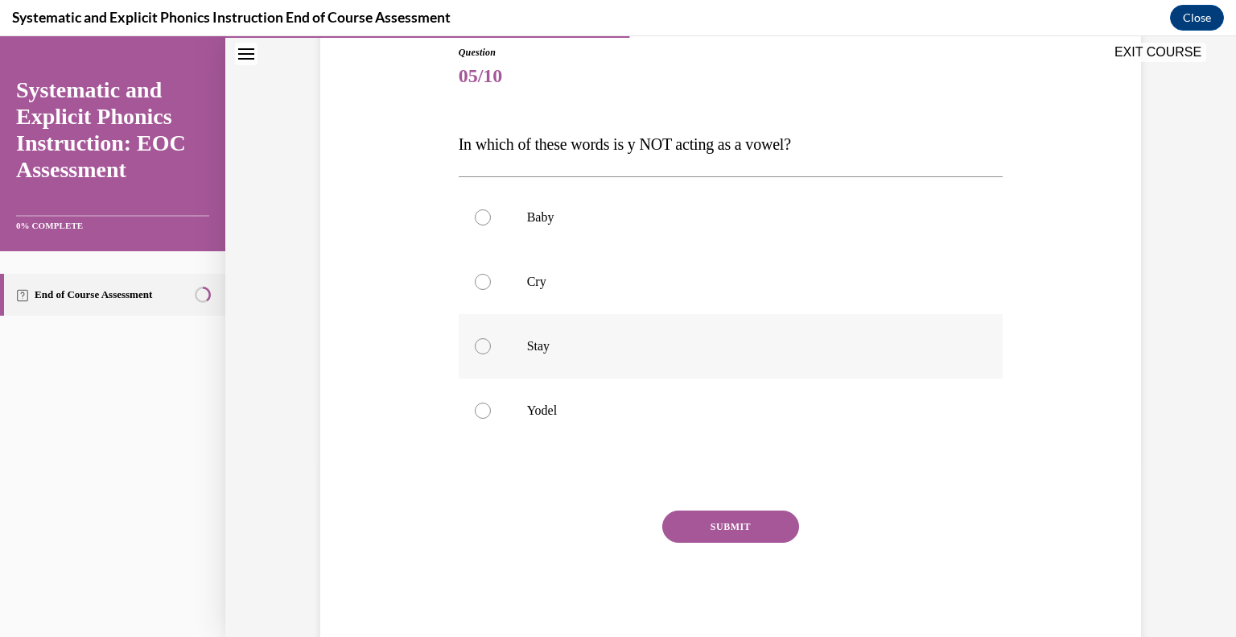
click at [477, 347] on div at bounding box center [483, 346] width 16 height 16
click at [765, 521] on button "SUBMIT" at bounding box center [730, 526] width 137 height 32
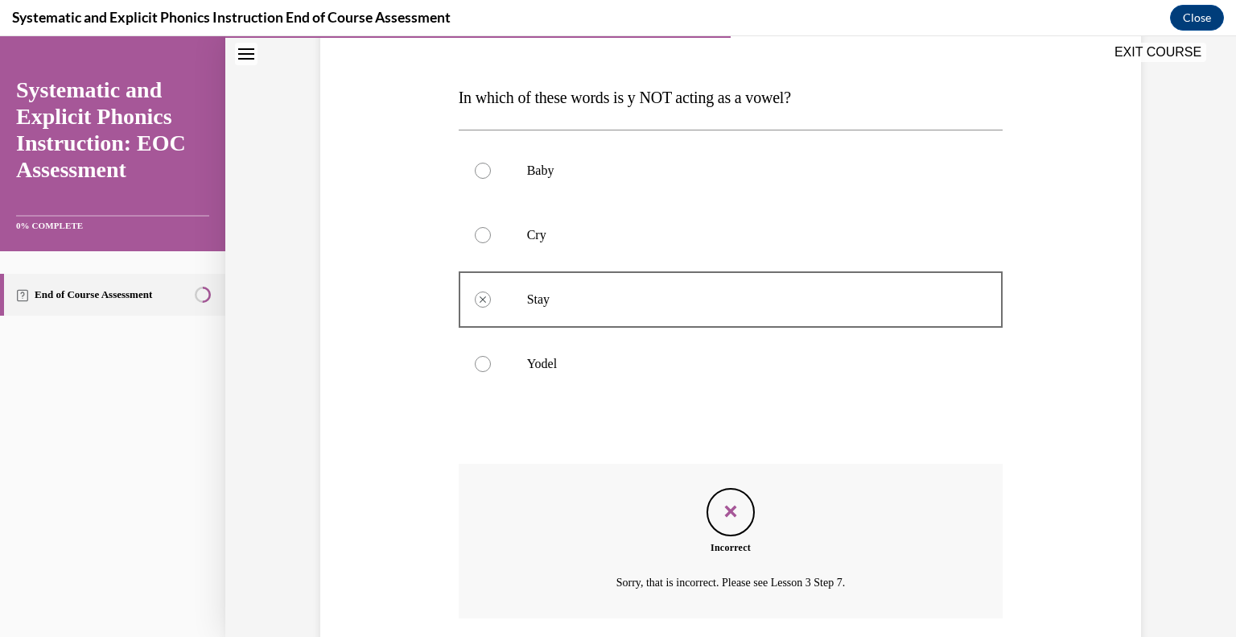
scroll to position [346, 0]
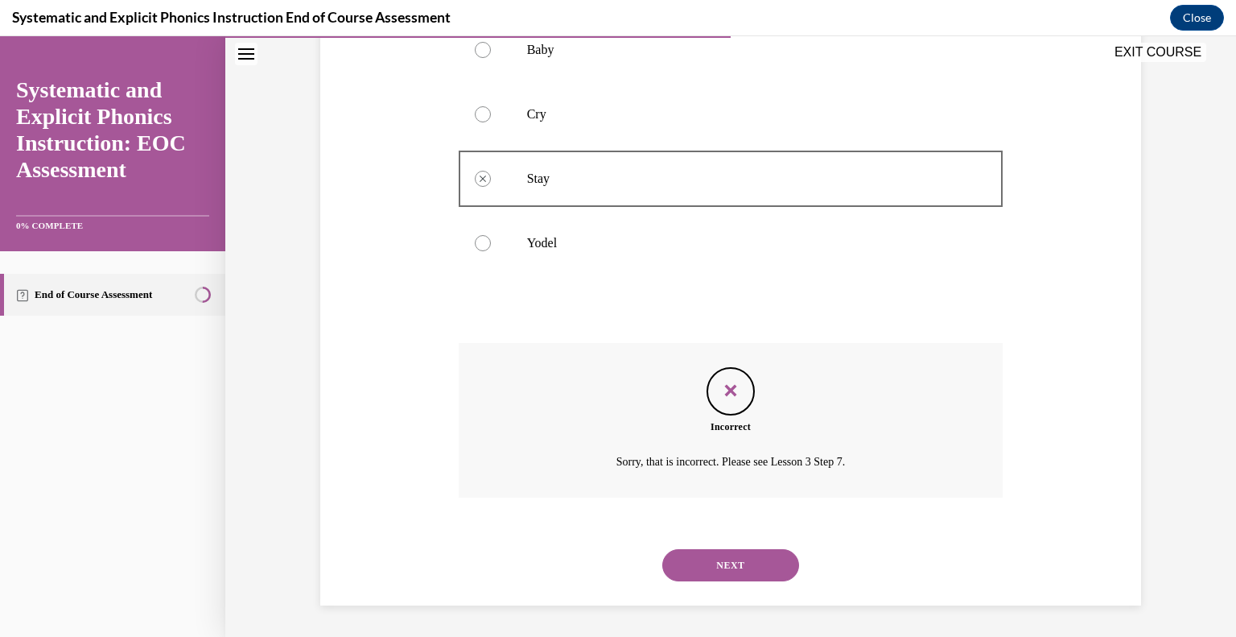
click at [759, 563] on button "NEXT" at bounding box center [730, 565] width 137 height 32
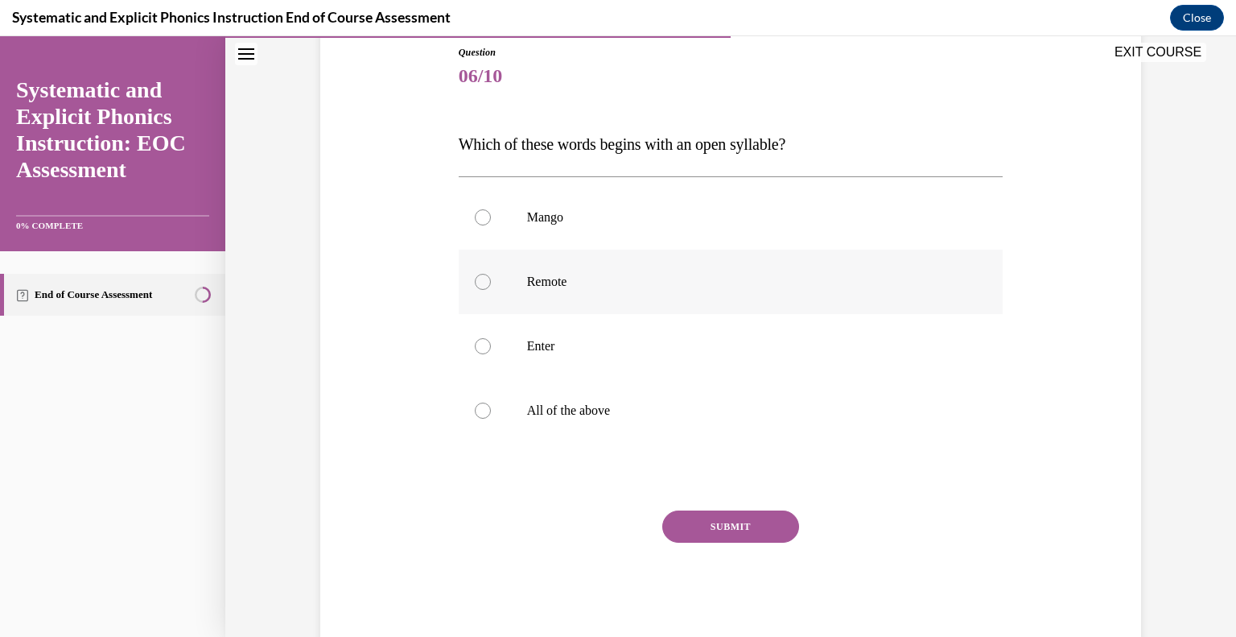
click at [486, 287] on div at bounding box center [483, 282] width 16 height 16
click at [753, 535] on button "SUBMIT" at bounding box center [730, 526] width 137 height 32
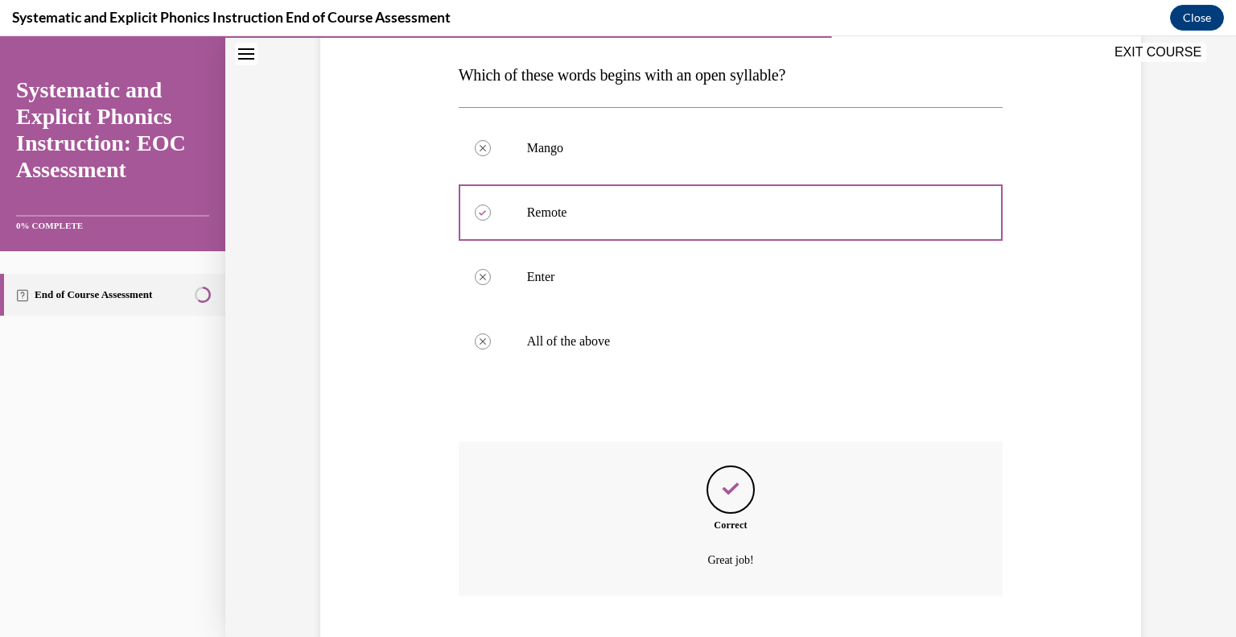
scroll to position [346, 0]
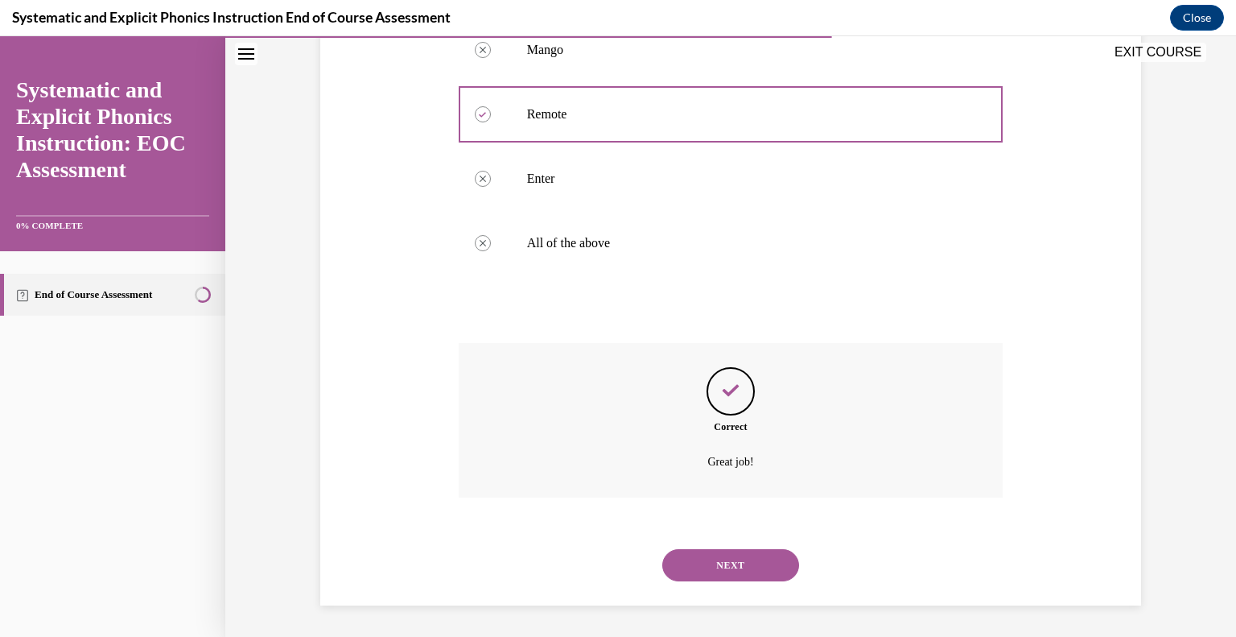
click at [736, 567] on button "NEXT" at bounding box center [730, 565] width 137 height 32
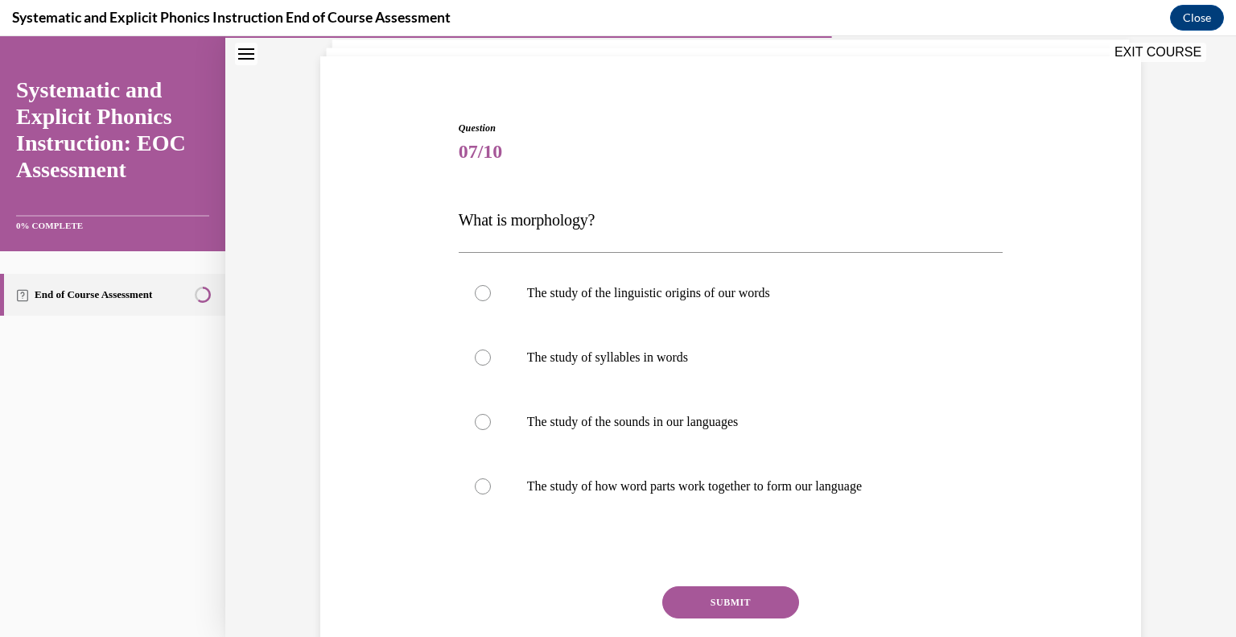
scroll to position [100, 0]
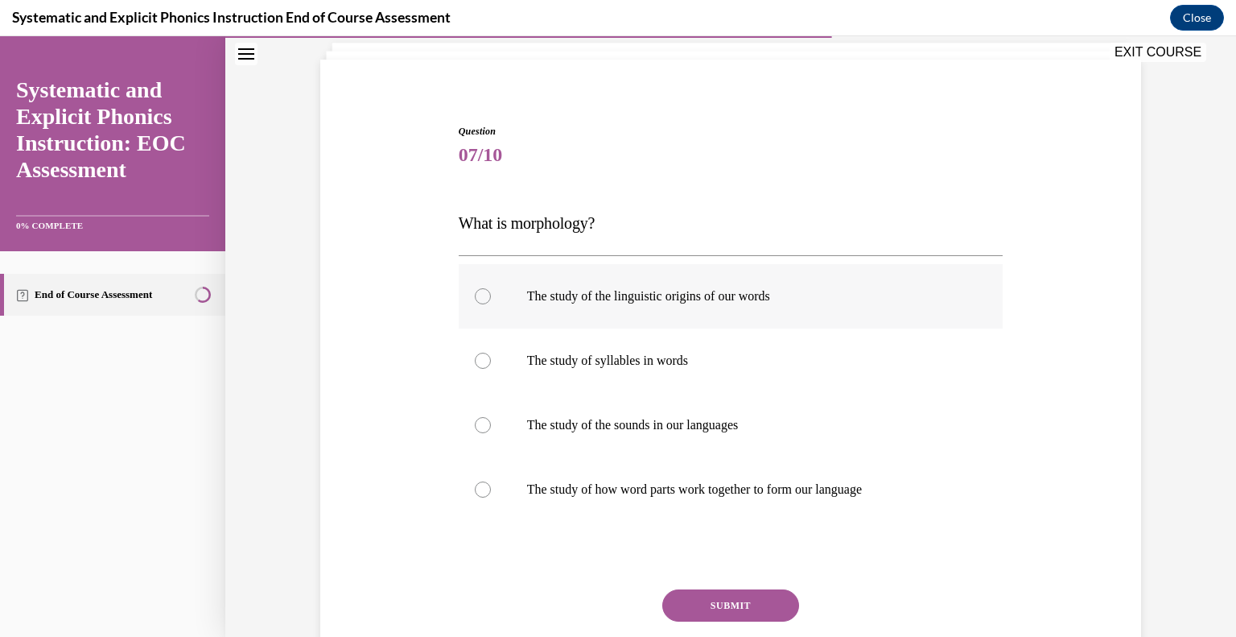
click at [476, 296] on div at bounding box center [483, 296] width 16 height 16
click at [733, 609] on button "SUBMIT" at bounding box center [730, 605] width 137 height 32
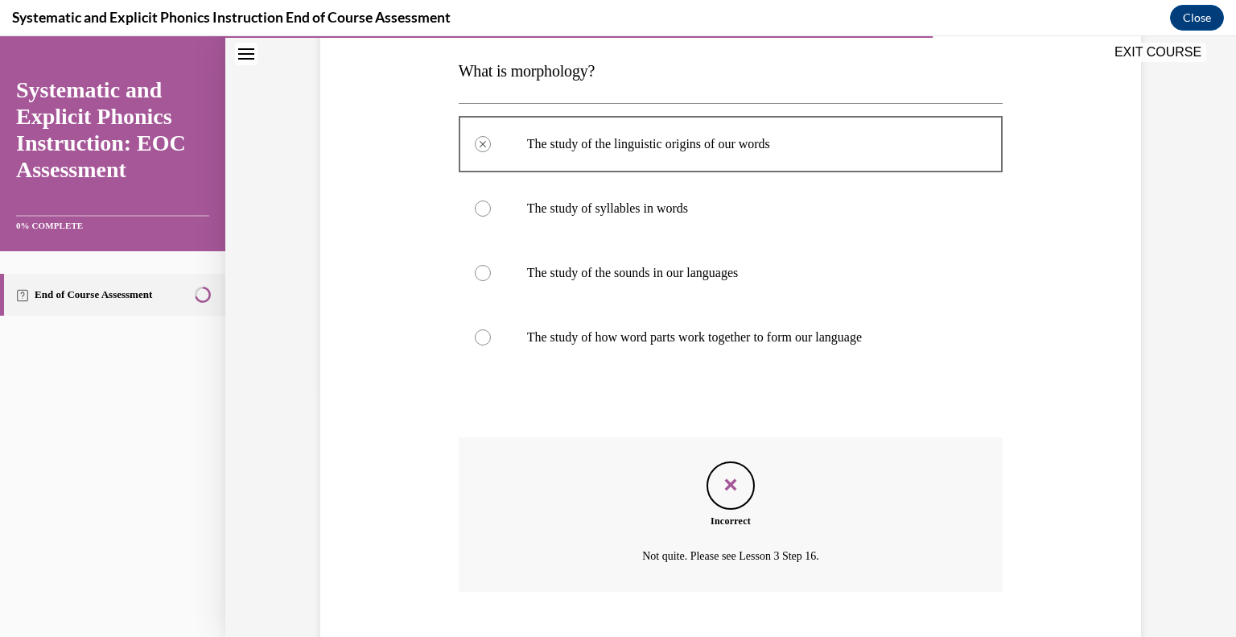
scroll to position [251, 0]
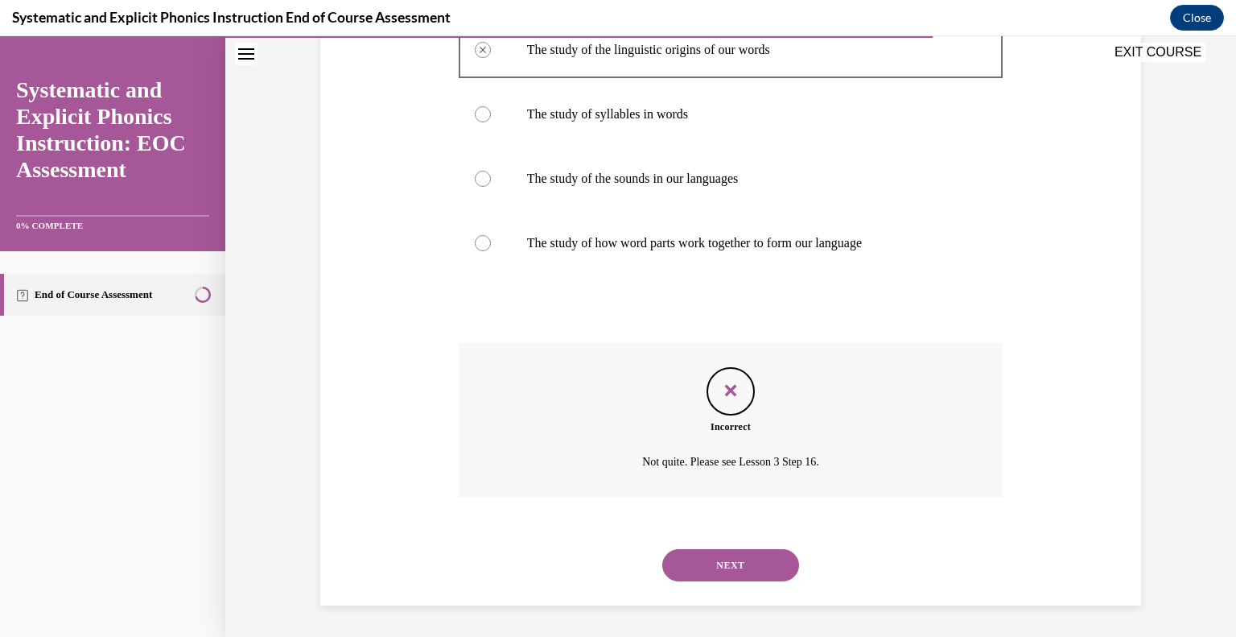
click at [734, 578] on button "NEXT" at bounding box center [730, 565] width 137 height 32
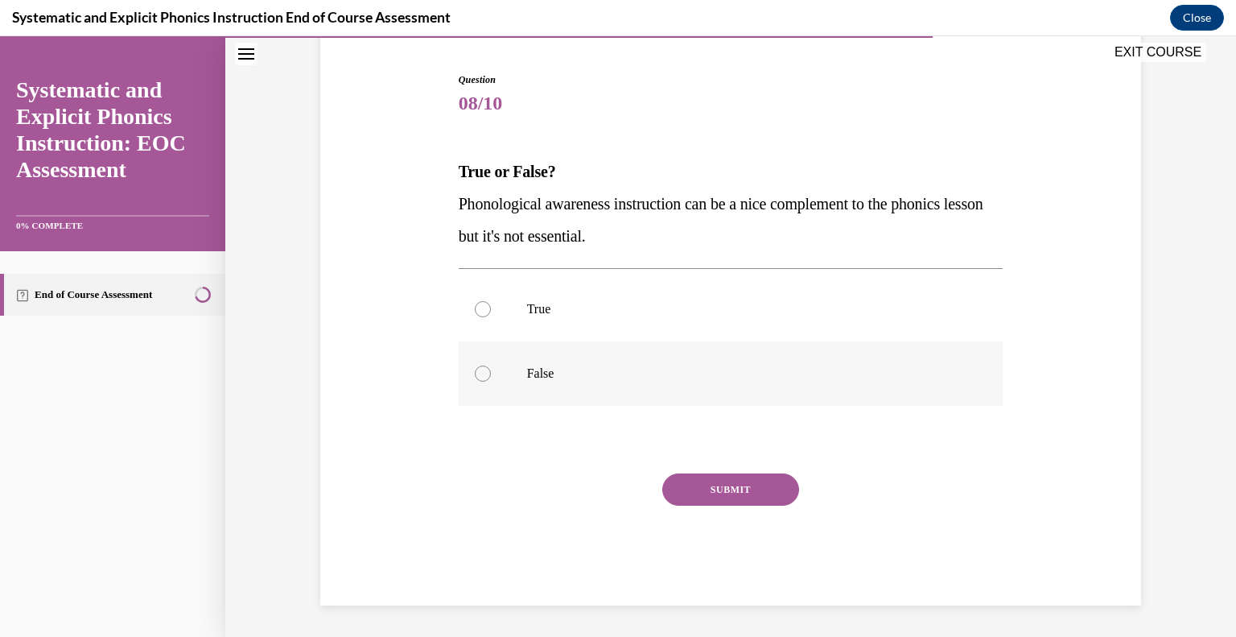
click at [542, 364] on div at bounding box center [731, 373] width 545 height 64
click at [707, 485] on button "SUBMIT" at bounding box center [730, 489] width 137 height 32
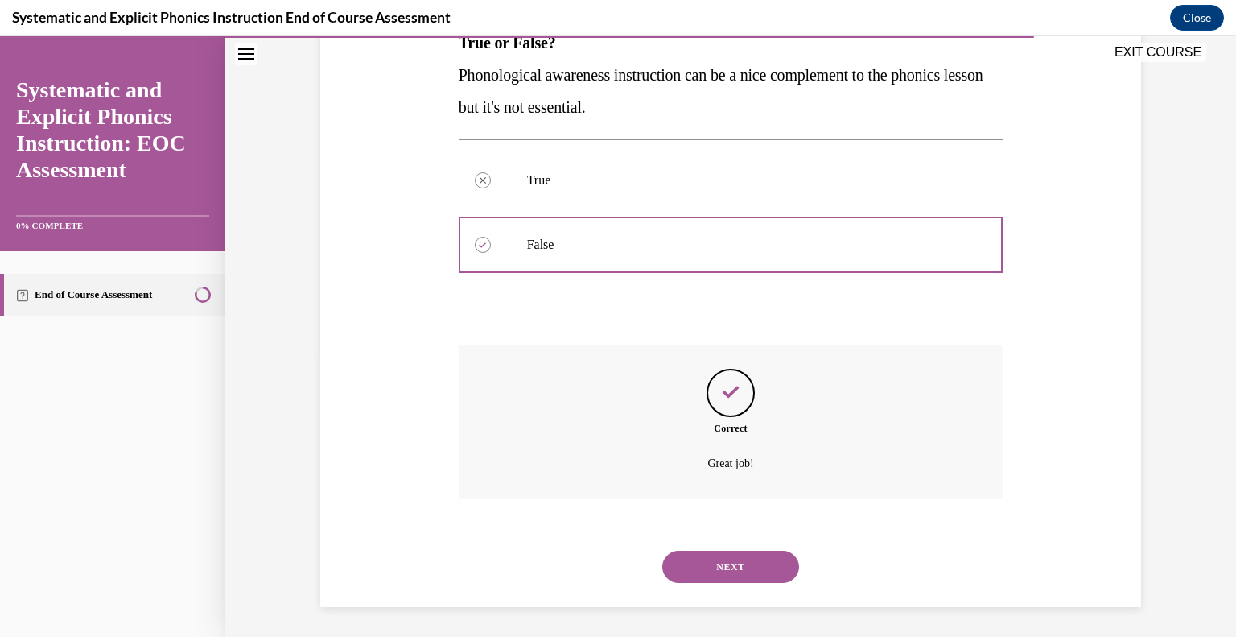
scroll to position [282, 0]
click at [754, 561] on button "NEXT" at bounding box center [730, 565] width 137 height 32
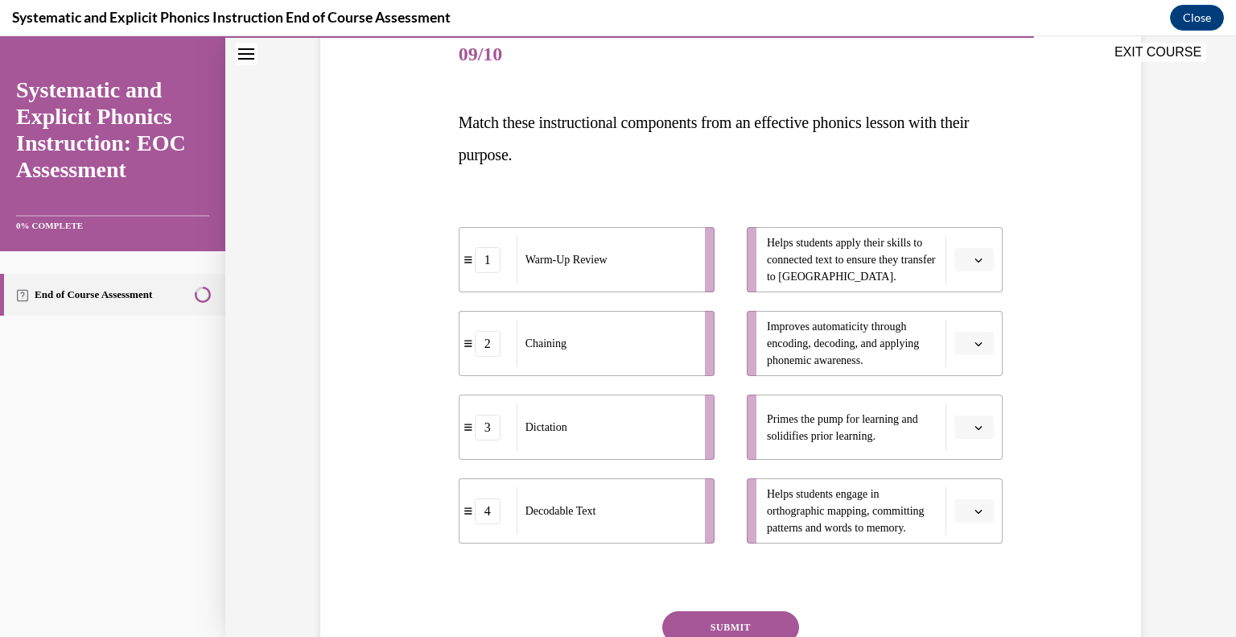
scroll to position [204, 0]
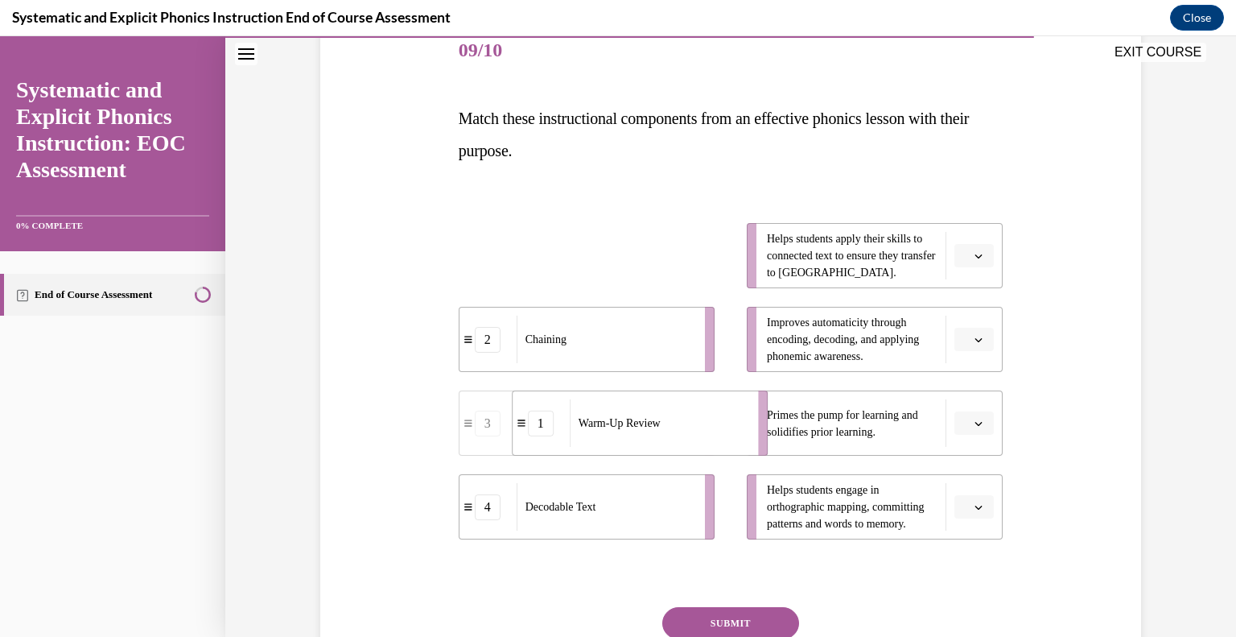
drag, startPoint x: 707, startPoint y: 264, endPoint x: 757, endPoint y: 431, distance: 173.9
drag, startPoint x: 706, startPoint y: 500, endPoint x: 747, endPoint y: 246, distance: 256.8
click at [747, 246] on li "4 Decodable Text" at bounding box center [628, 249] width 256 height 65
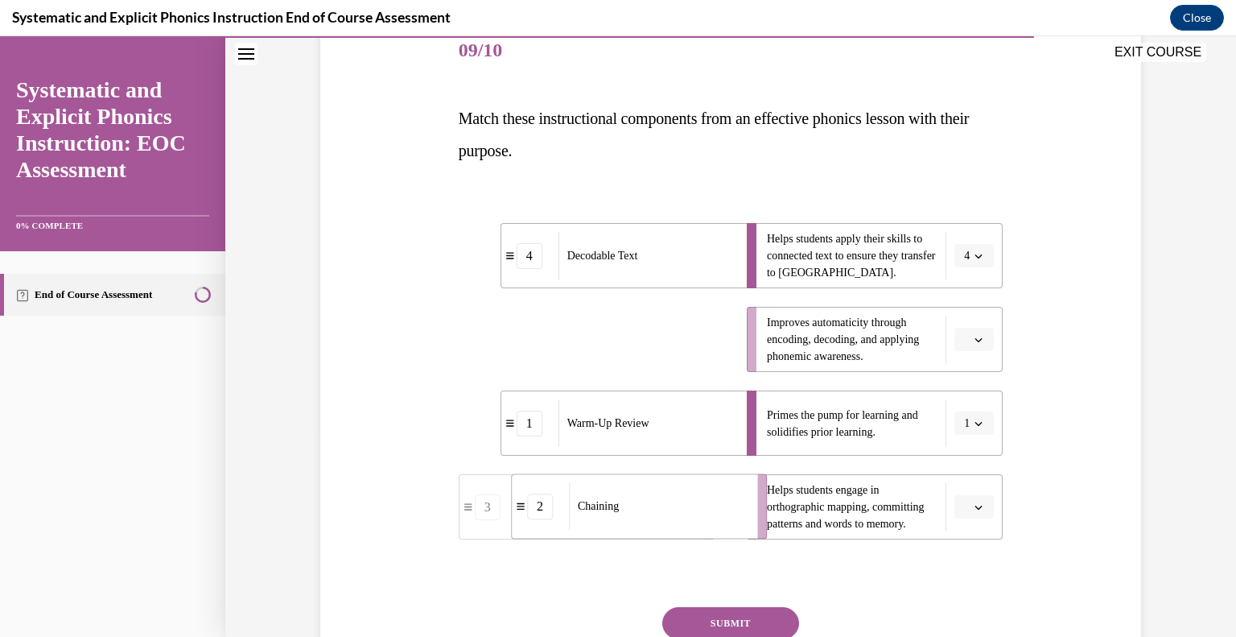
drag, startPoint x: 702, startPoint y: 352, endPoint x: 752, endPoint y: 514, distance: 170.1
drag, startPoint x: 699, startPoint y: 336, endPoint x: 740, endPoint y: 338, distance: 40.3
click at [740, 338] on li "3 Dictation" at bounding box center [625, 339] width 256 height 65
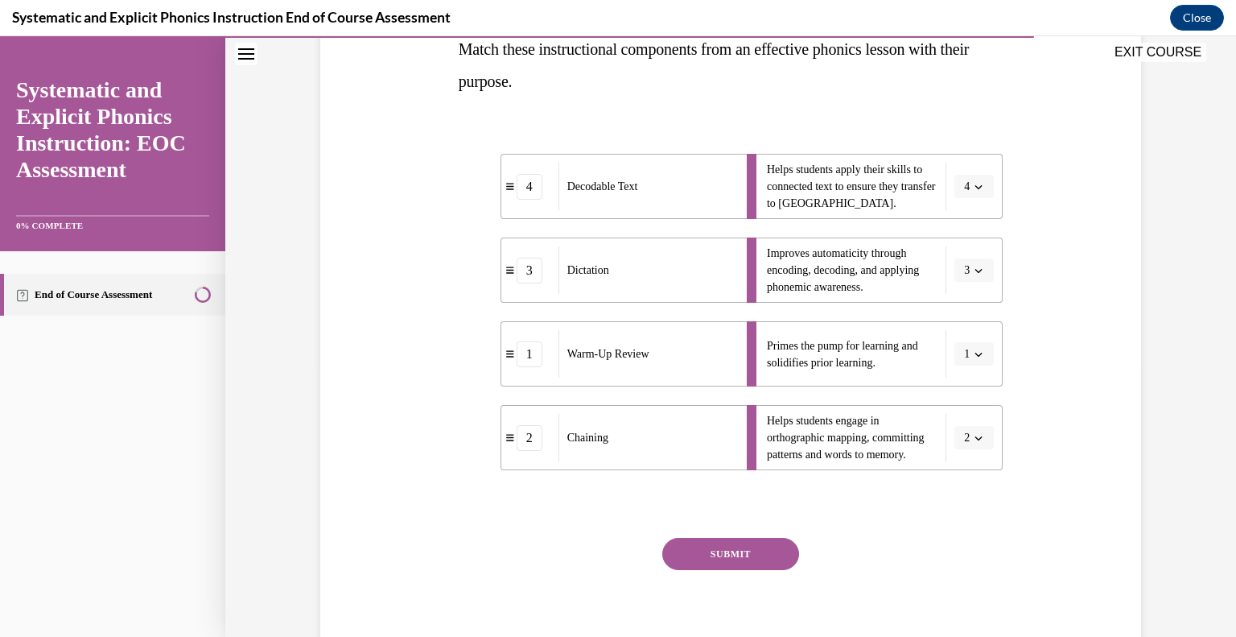
click at [714, 552] on button "SUBMIT" at bounding box center [730, 554] width 137 height 32
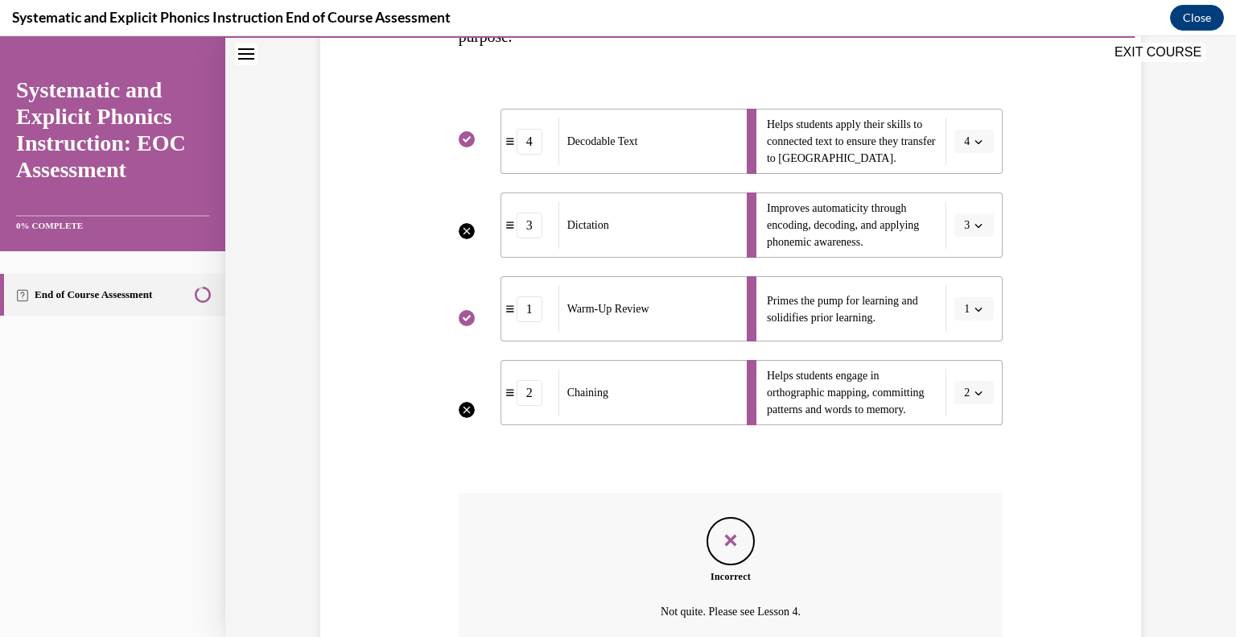
scroll to position [468, 0]
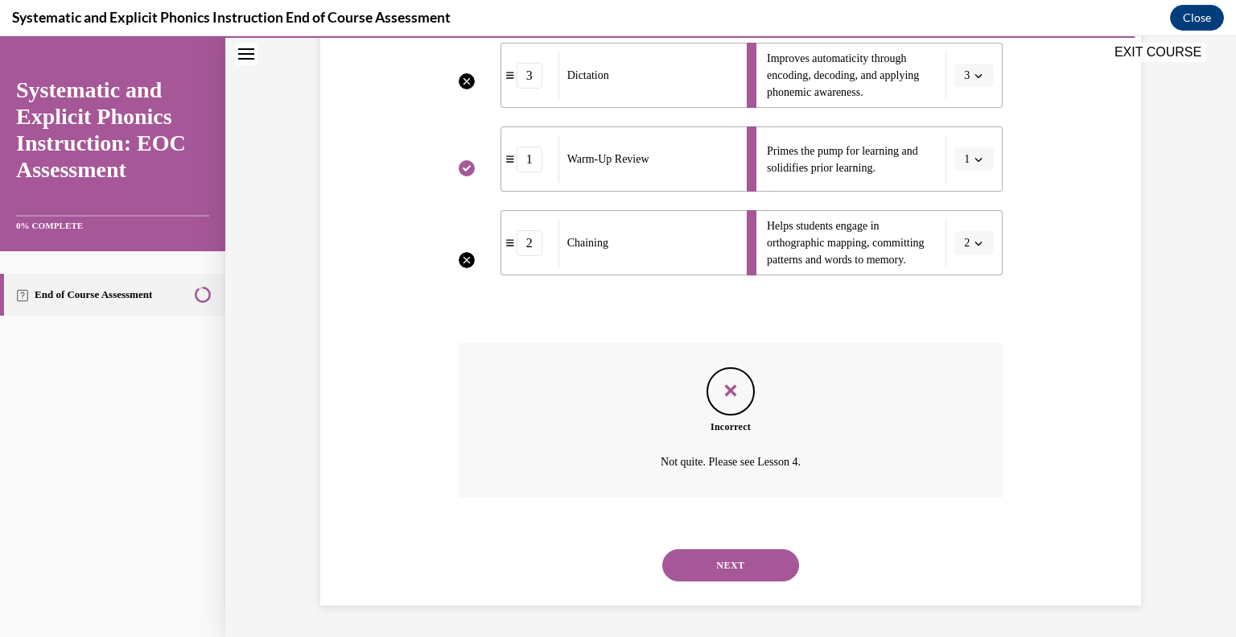
click at [695, 579] on button "NEXT" at bounding box center [730, 565] width 137 height 32
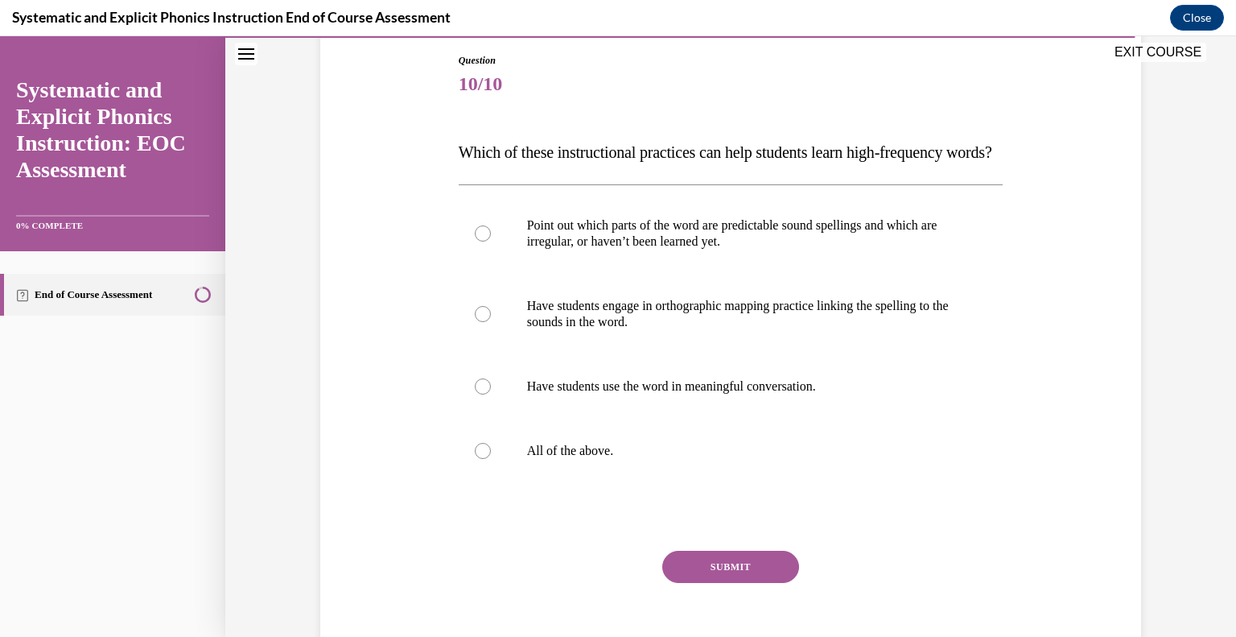
scroll to position [172, 0]
click at [481, 457] on div at bounding box center [483, 449] width 16 height 16
click at [702, 581] on button "SUBMIT" at bounding box center [730, 565] width 137 height 32
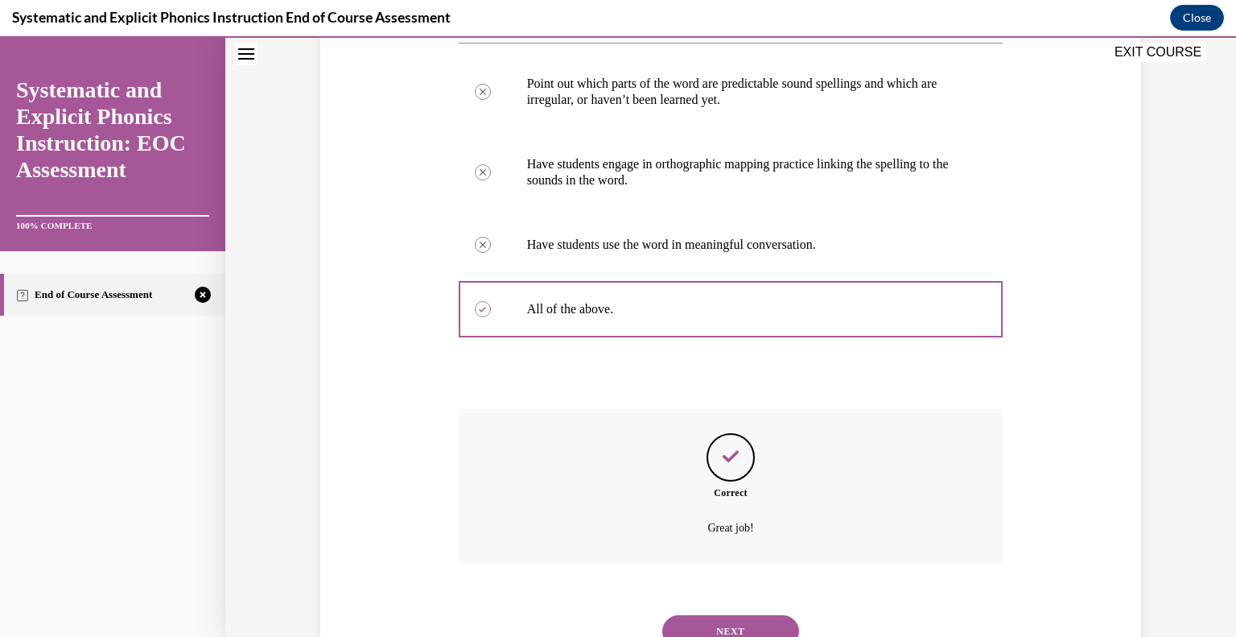
scroll to position [411, 0]
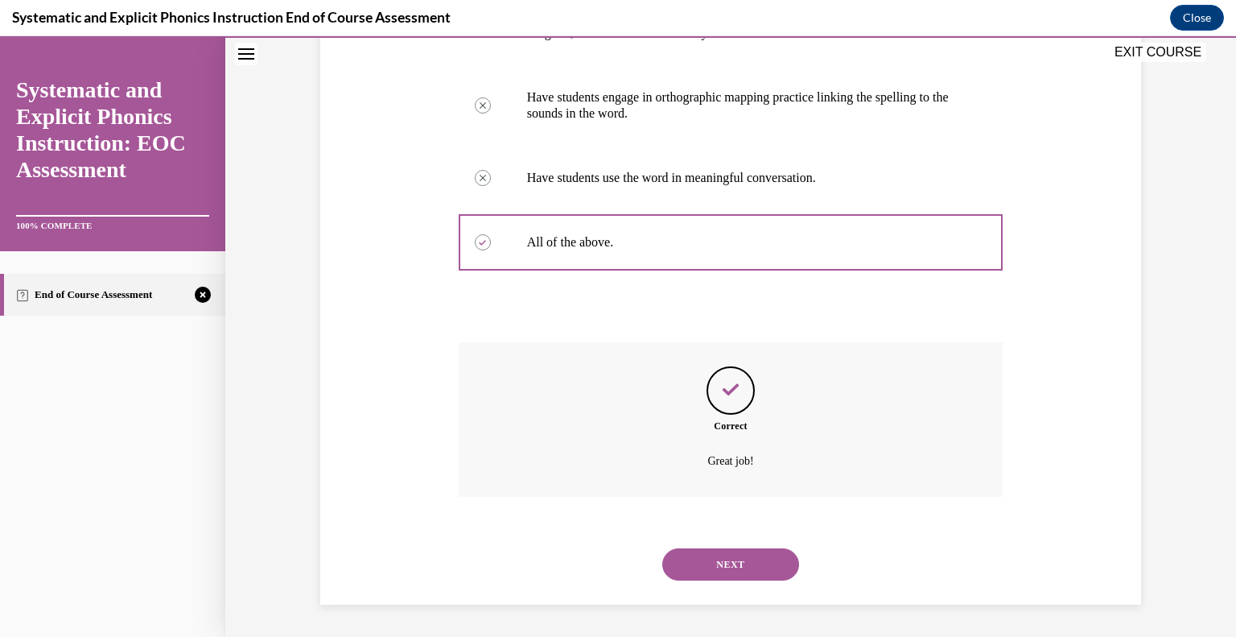
click at [728, 567] on button "NEXT" at bounding box center [730, 564] width 137 height 32
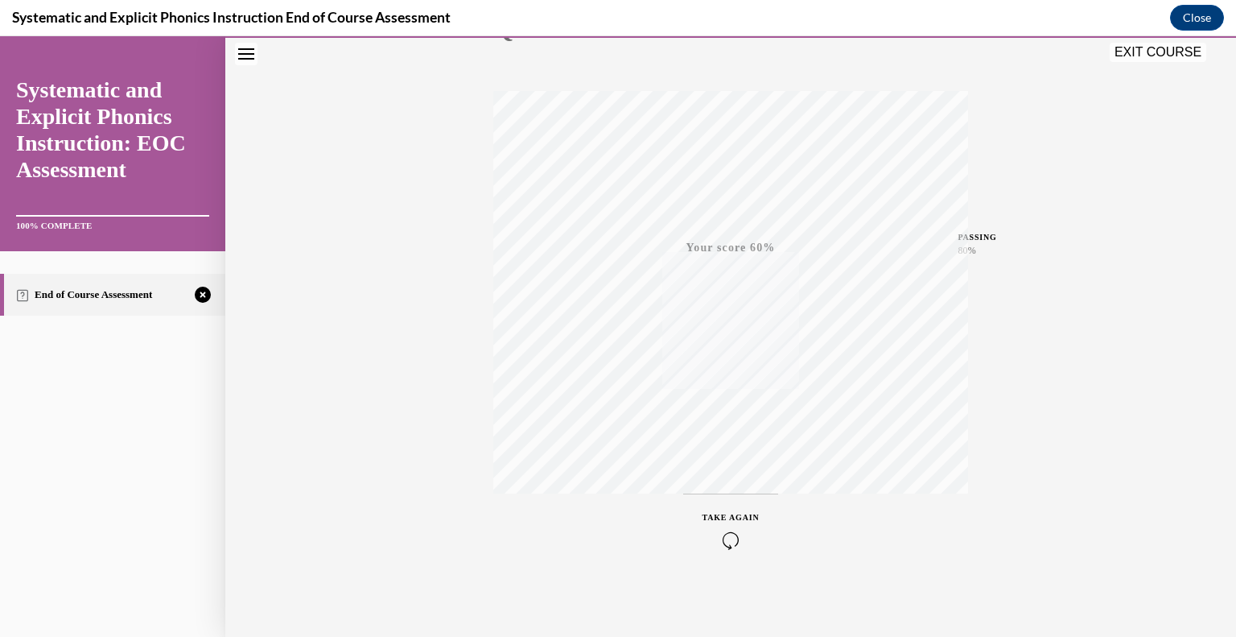
scroll to position [222, 0]
click at [732, 526] on div "TAKE AGAIN" at bounding box center [731, 531] width 57 height 38
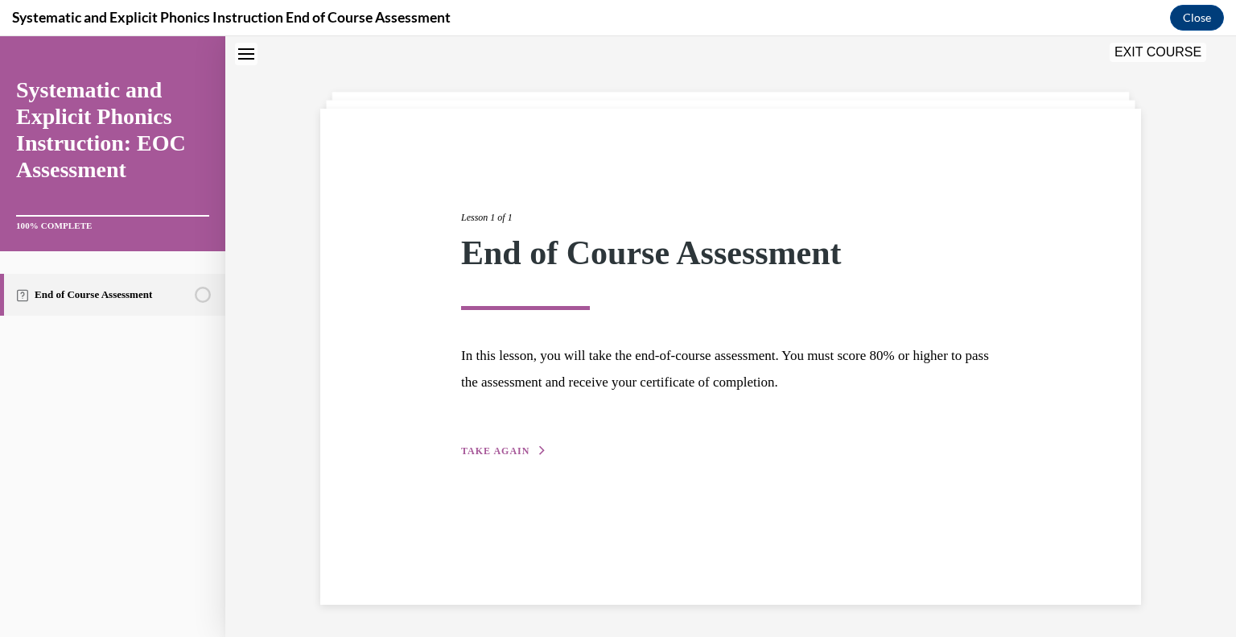
click at [507, 447] on span "TAKE AGAIN" at bounding box center [495, 450] width 68 height 11
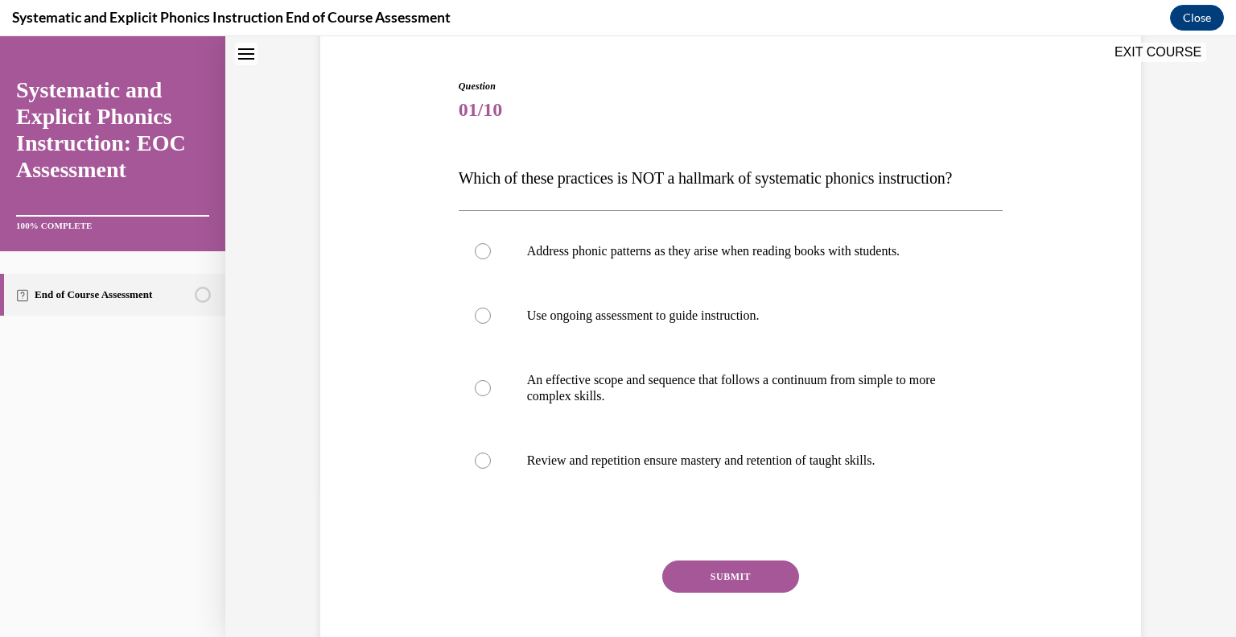
scroll to position [146, 0]
click at [481, 246] on div at bounding box center [483, 249] width 16 height 16
click at [742, 582] on button "SUBMIT" at bounding box center [730, 575] width 137 height 32
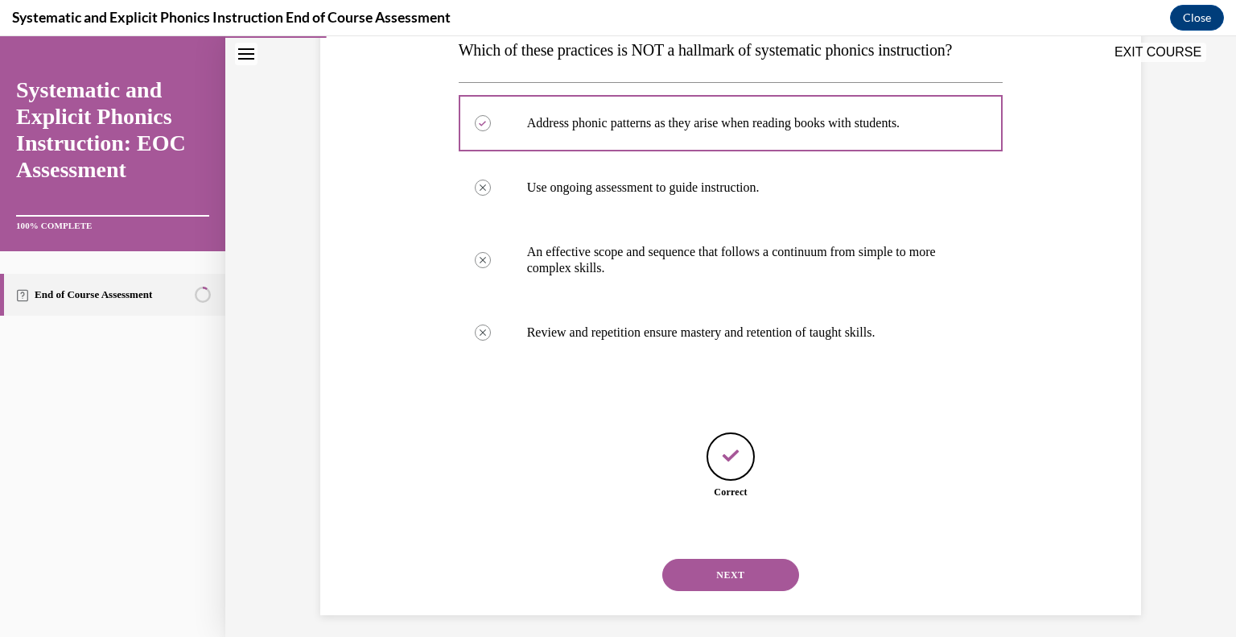
scroll to position [283, 0]
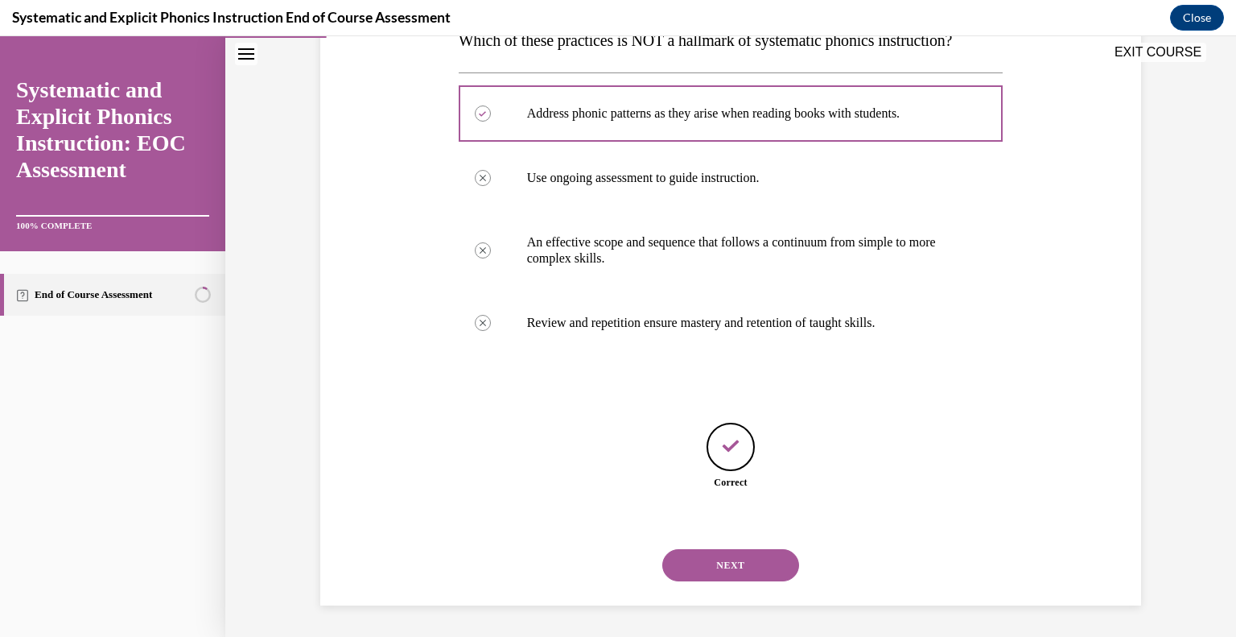
click at [761, 567] on button "NEXT" at bounding box center [730, 565] width 137 height 32
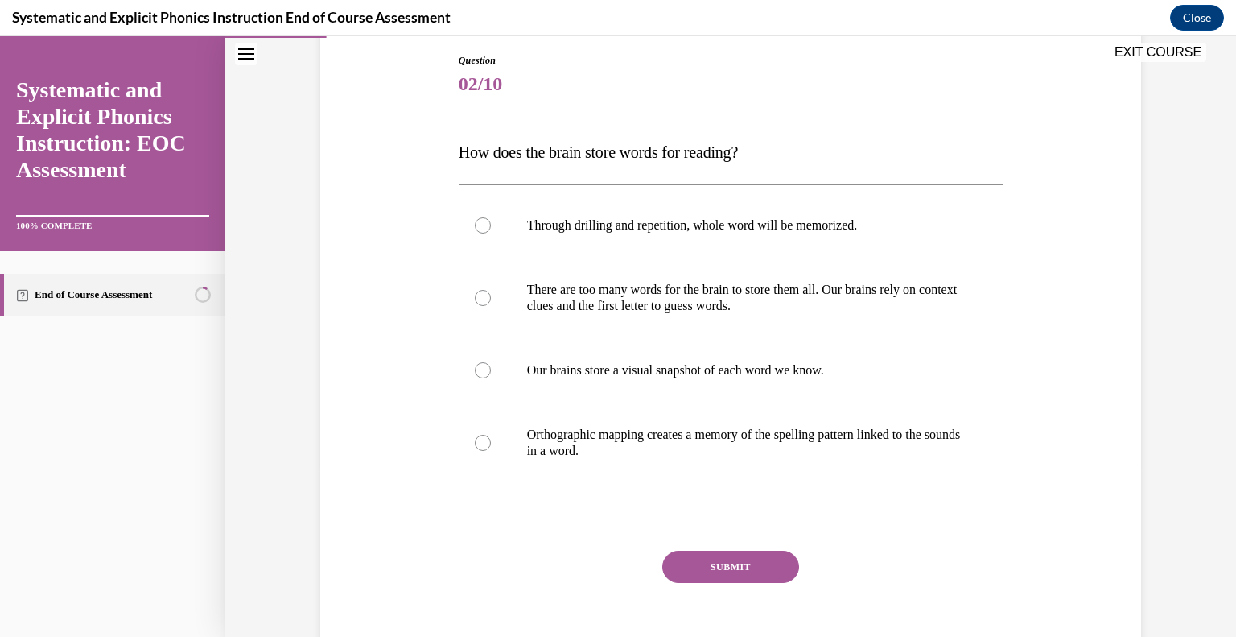
scroll to position [172, 0]
click at [478, 441] on div at bounding box center [483, 441] width 16 height 16
click at [737, 564] on button "SUBMIT" at bounding box center [730, 565] width 137 height 32
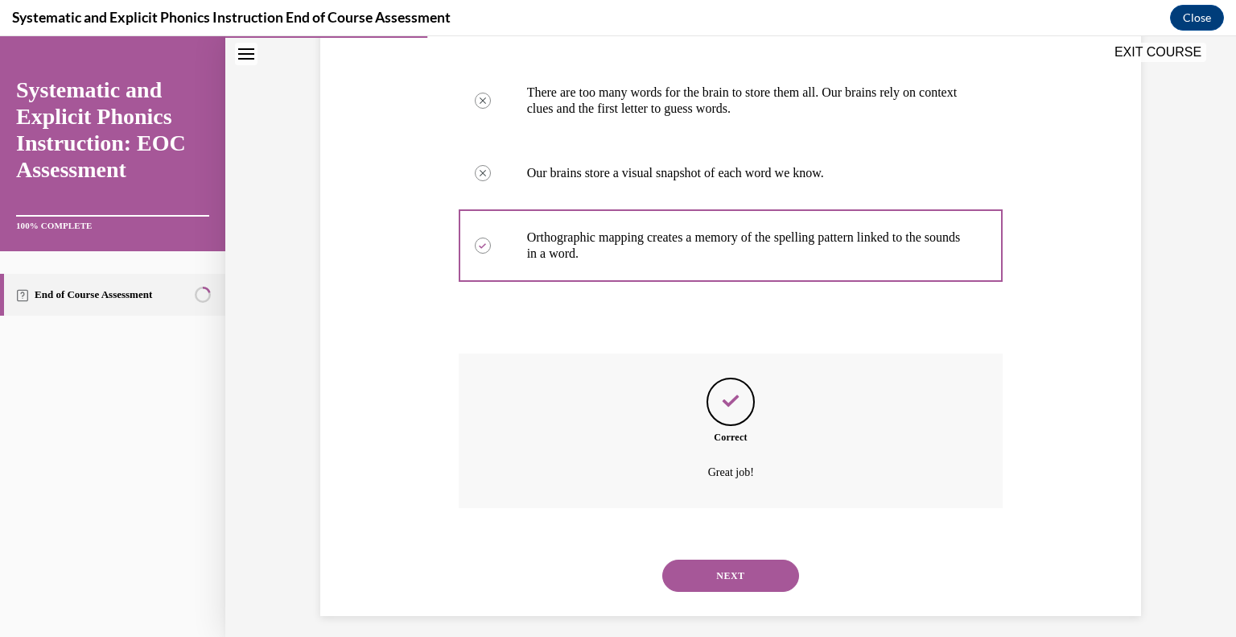
scroll to position [378, 0]
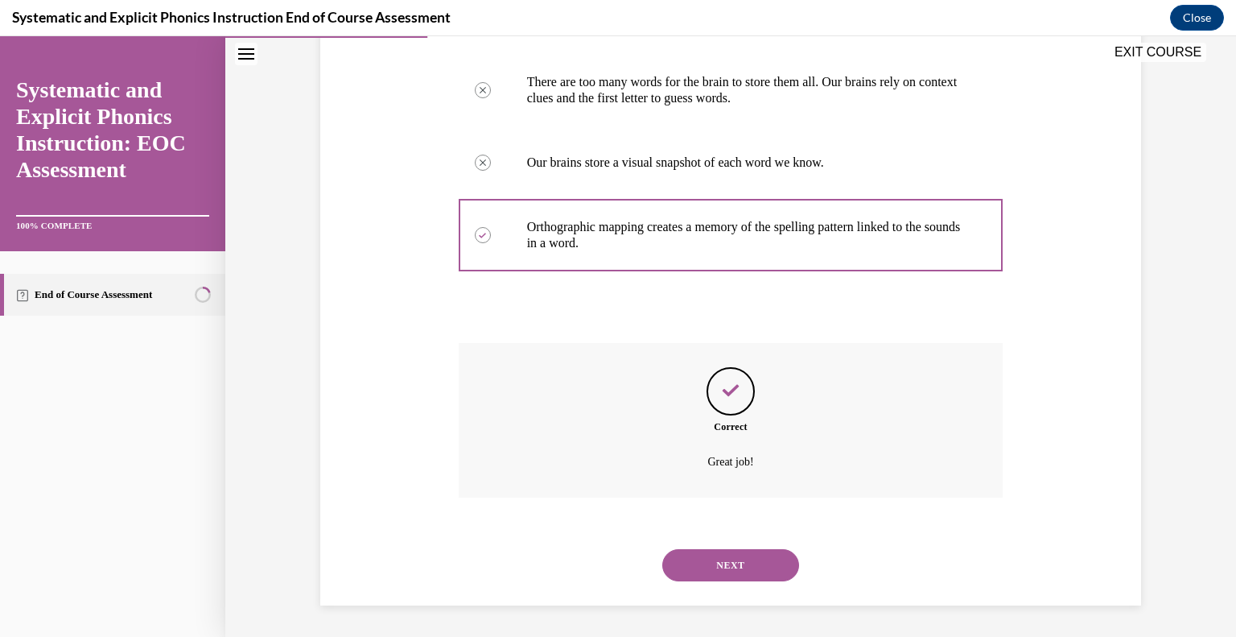
click at [753, 568] on button "NEXT" at bounding box center [730, 565] width 137 height 32
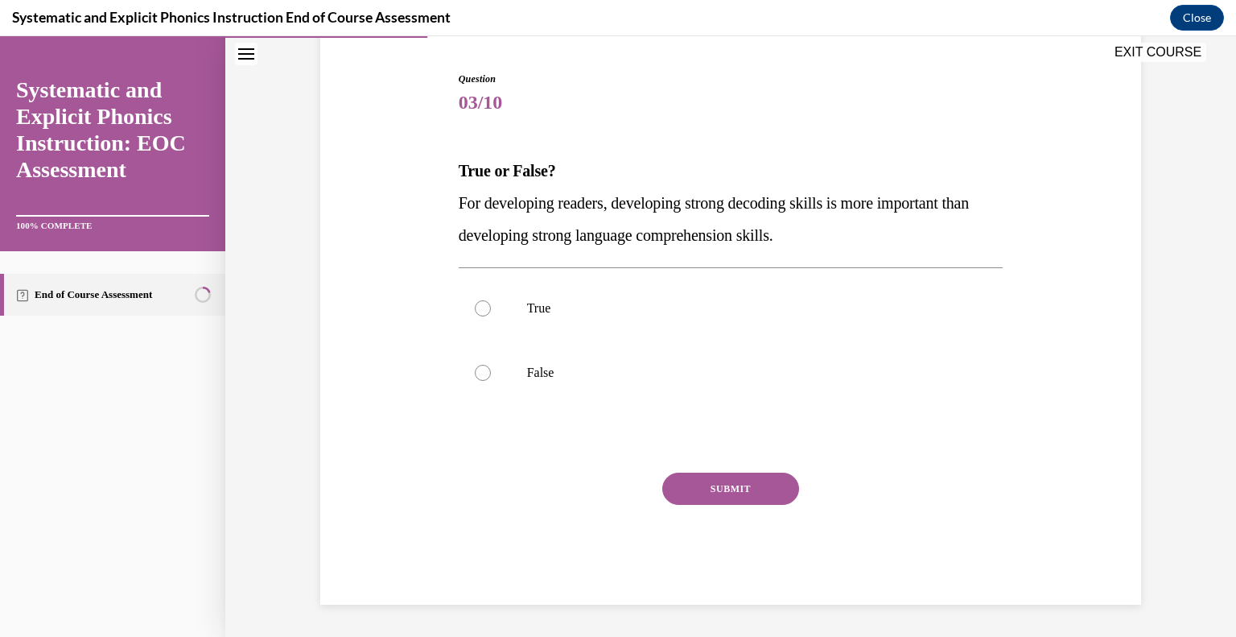
scroll to position [151, 0]
click at [478, 375] on div at bounding box center [483, 373] width 16 height 16
click at [731, 485] on button "SUBMIT" at bounding box center [730, 489] width 137 height 32
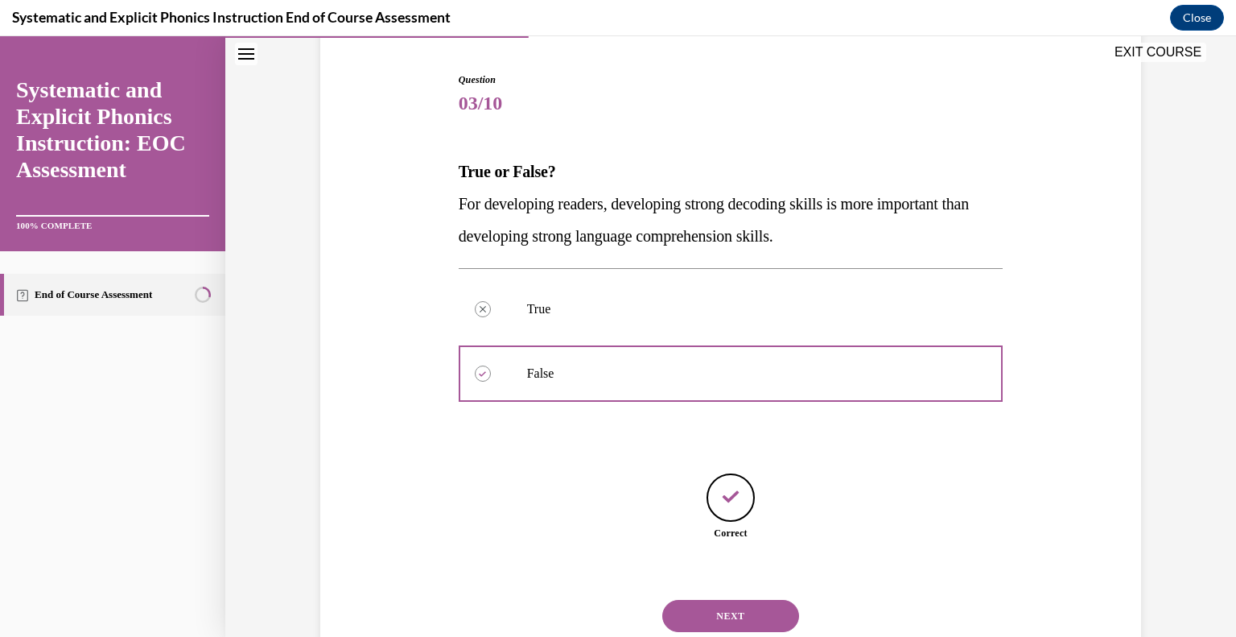
scroll to position [202, 0]
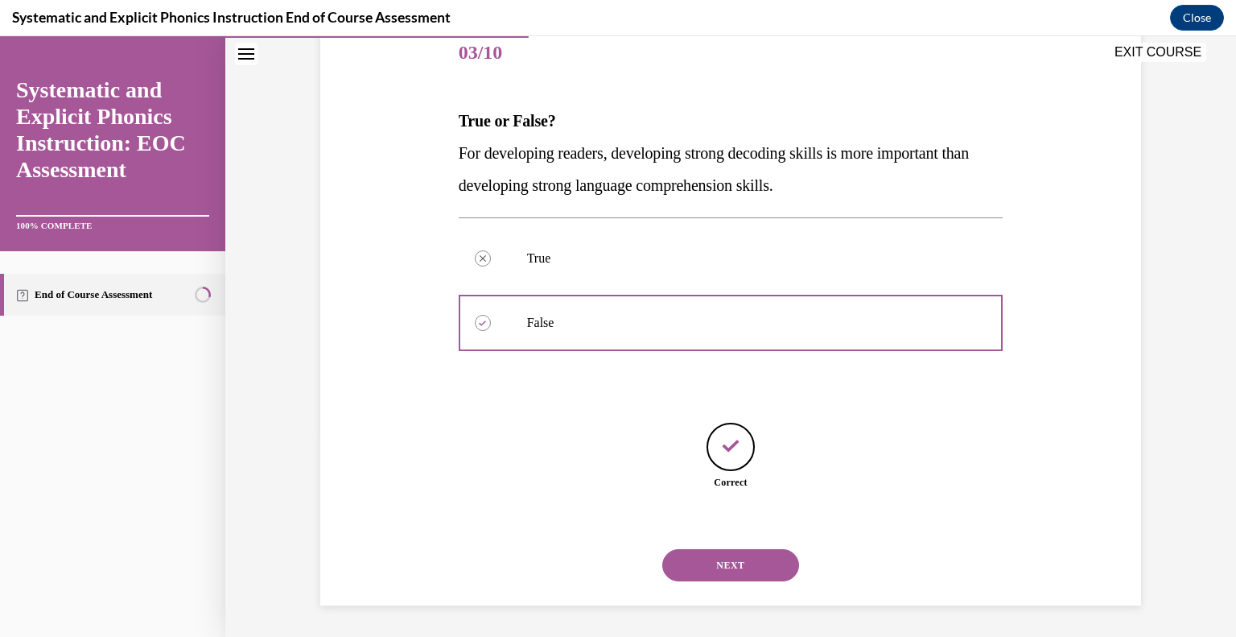
click at [731, 561] on button "NEXT" at bounding box center [730, 565] width 137 height 32
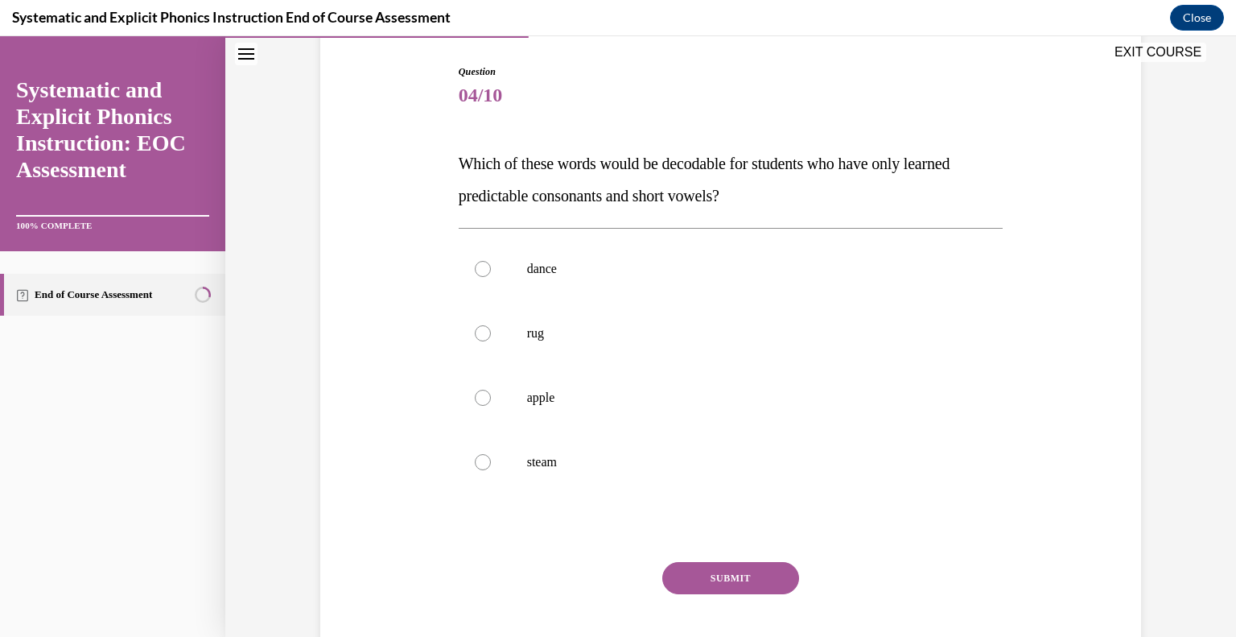
scroll to position [162, 0]
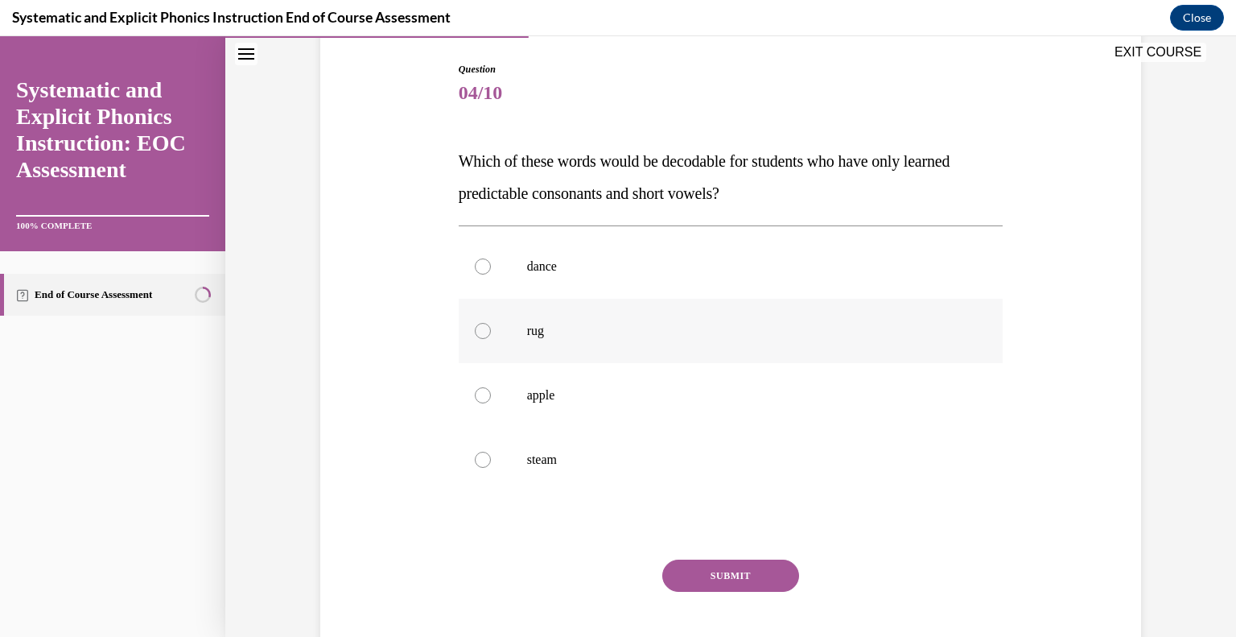
click at [481, 336] on div at bounding box center [483, 331] width 16 height 16
click at [750, 575] on button "SUBMIT" at bounding box center [730, 575] width 137 height 32
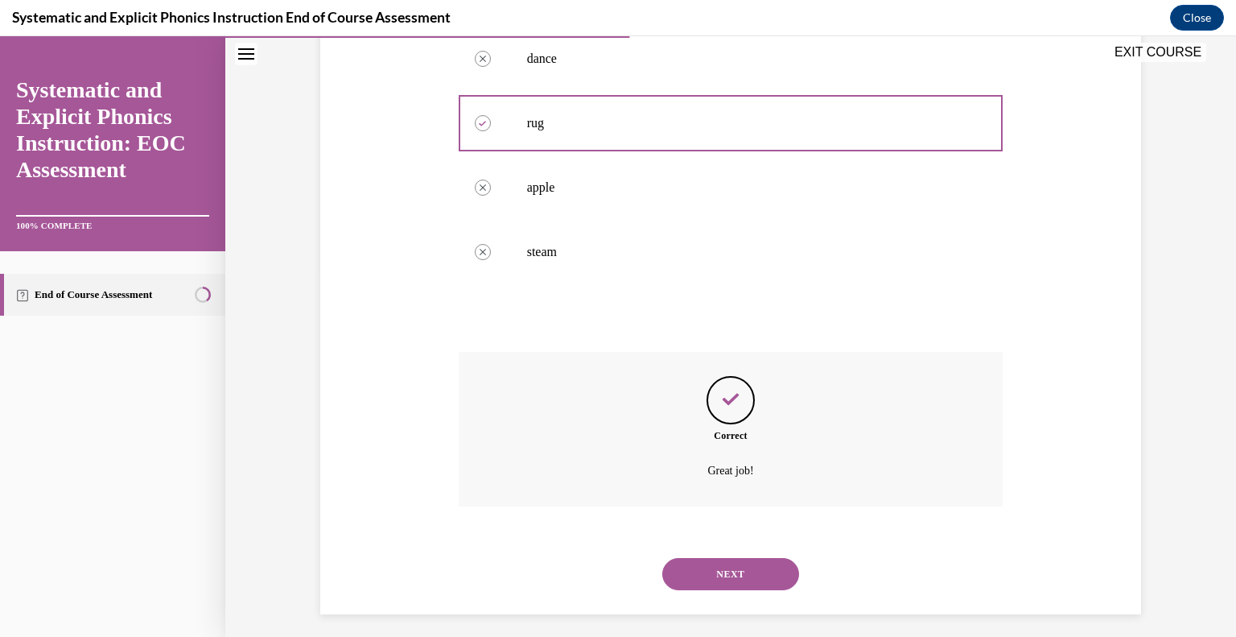
scroll to position [378, 0]
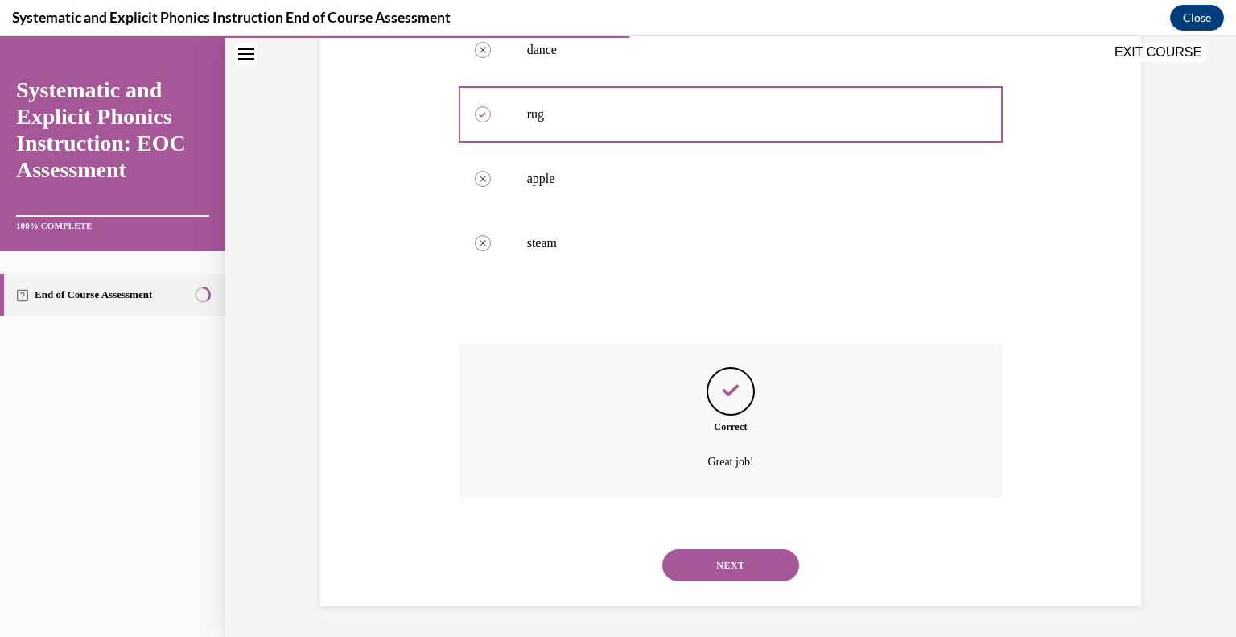
click at [741, 563] on button "NEXT" at bounding box center [730, 565] width 137 height 32
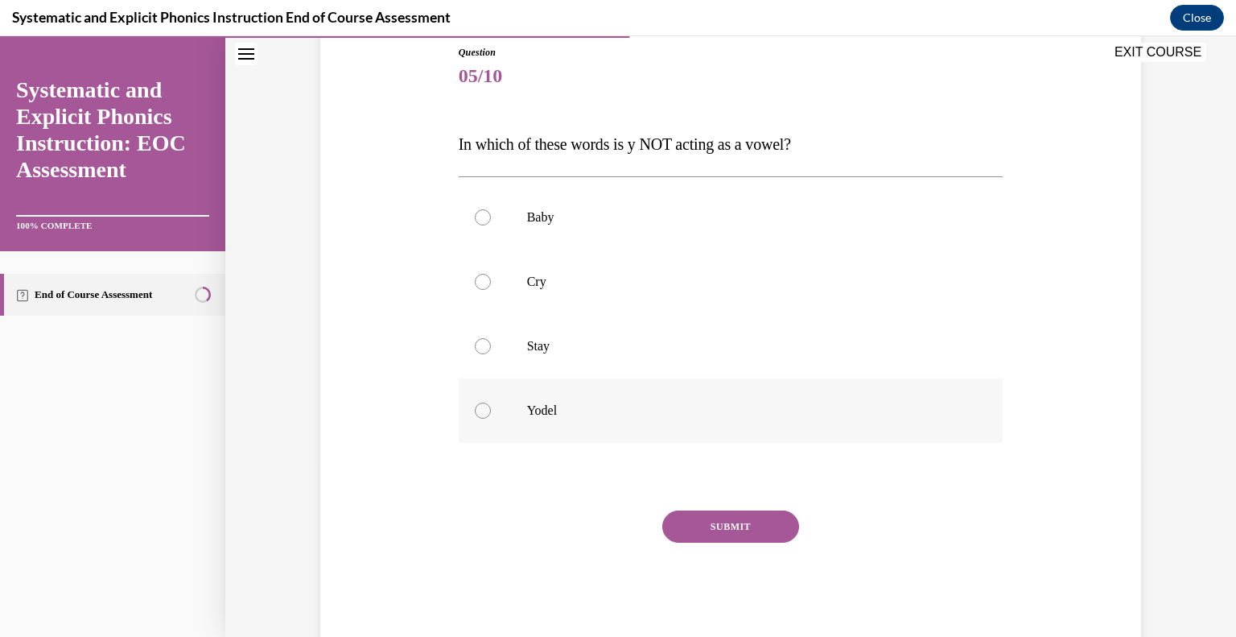
click at [460, 406] on div at bounding box center [731, 410] width 545 height 64
click at [776, 526] on button "SUBMIT" at bounding box center [730, 526] width 137 height 32
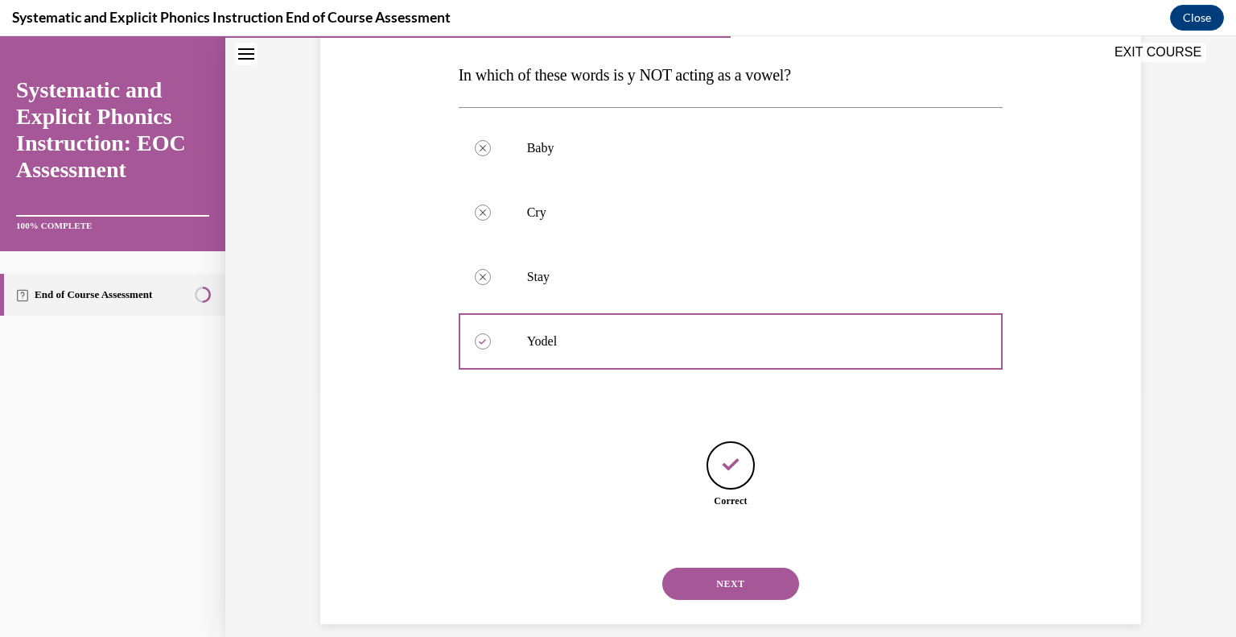
scroll to position [266, 0]
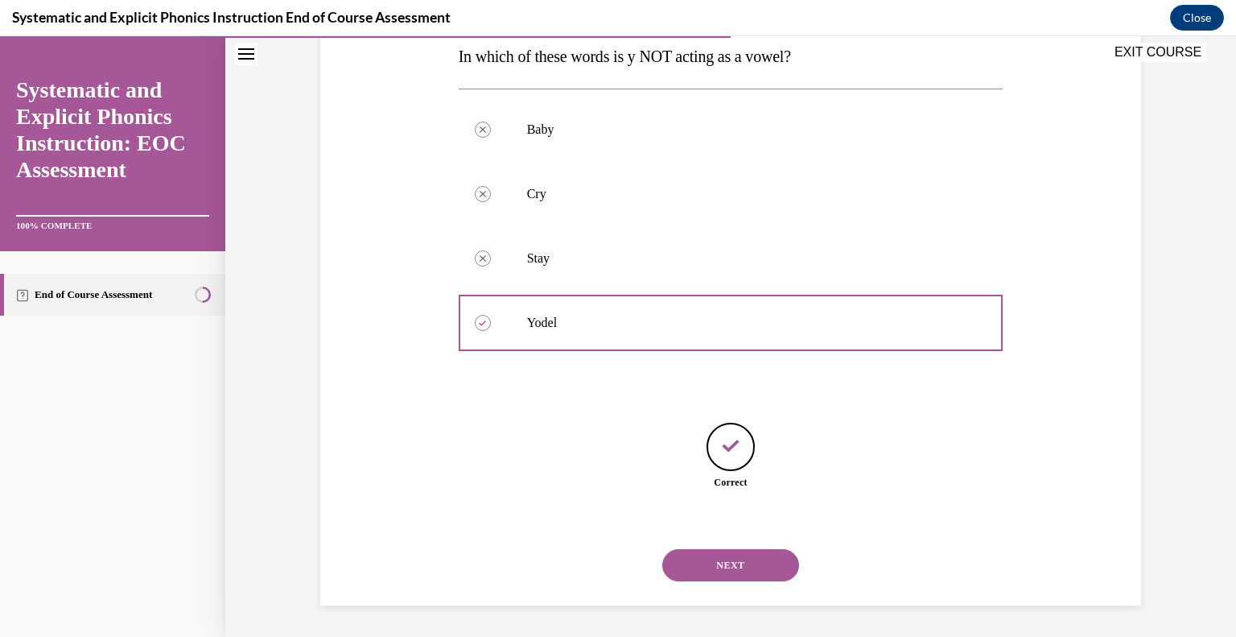
click at [755, 563] on button "NEXT" at bounding box center [730, 565] width 137 height 32
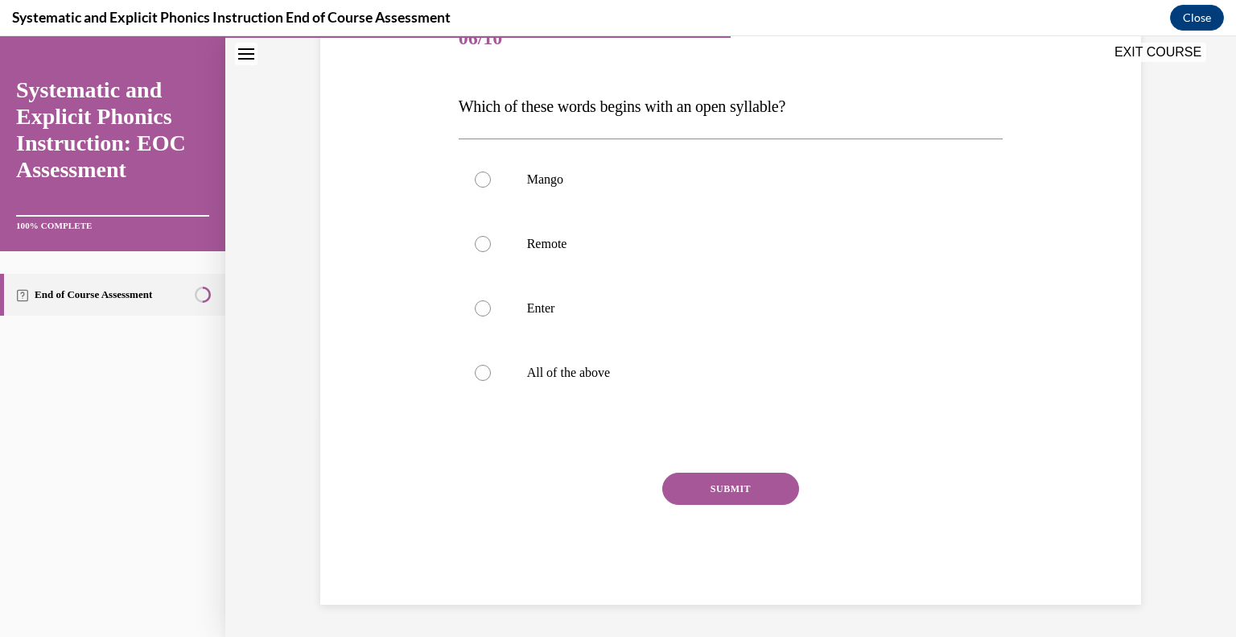
scroll to position [179, 0]
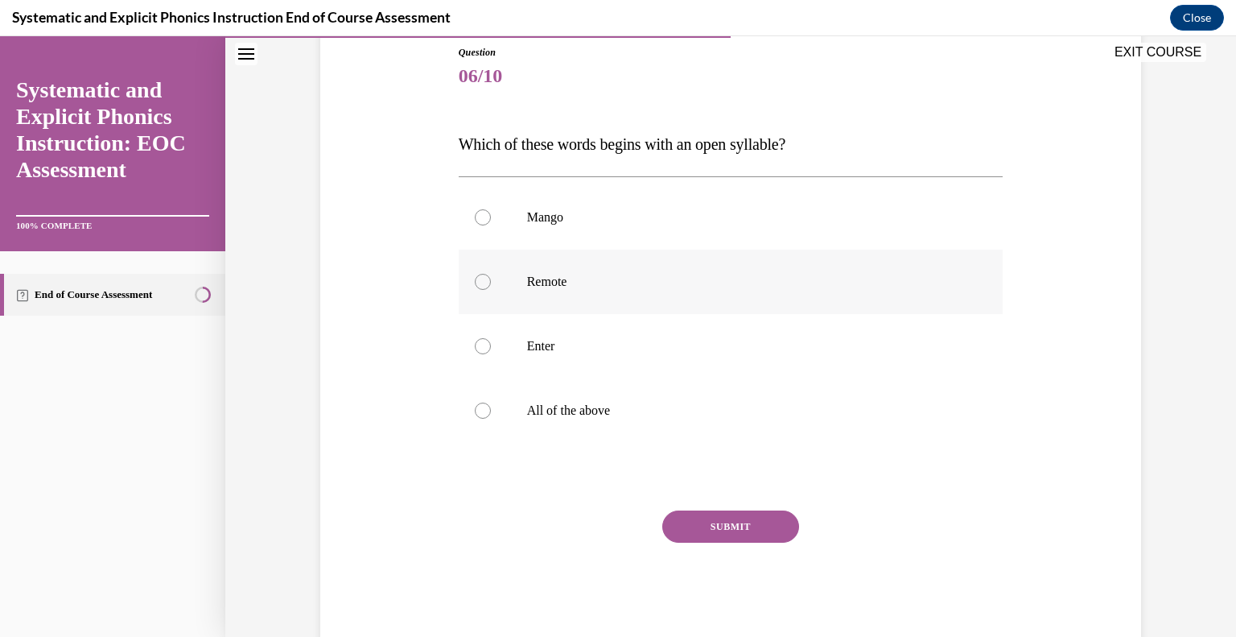
click at [476, 275] on div at bounding box center [483, 282] width 16 height 16
click at [732, 530] on button "SUBMIT" at bounding box center [730, 526] width 137 height 32
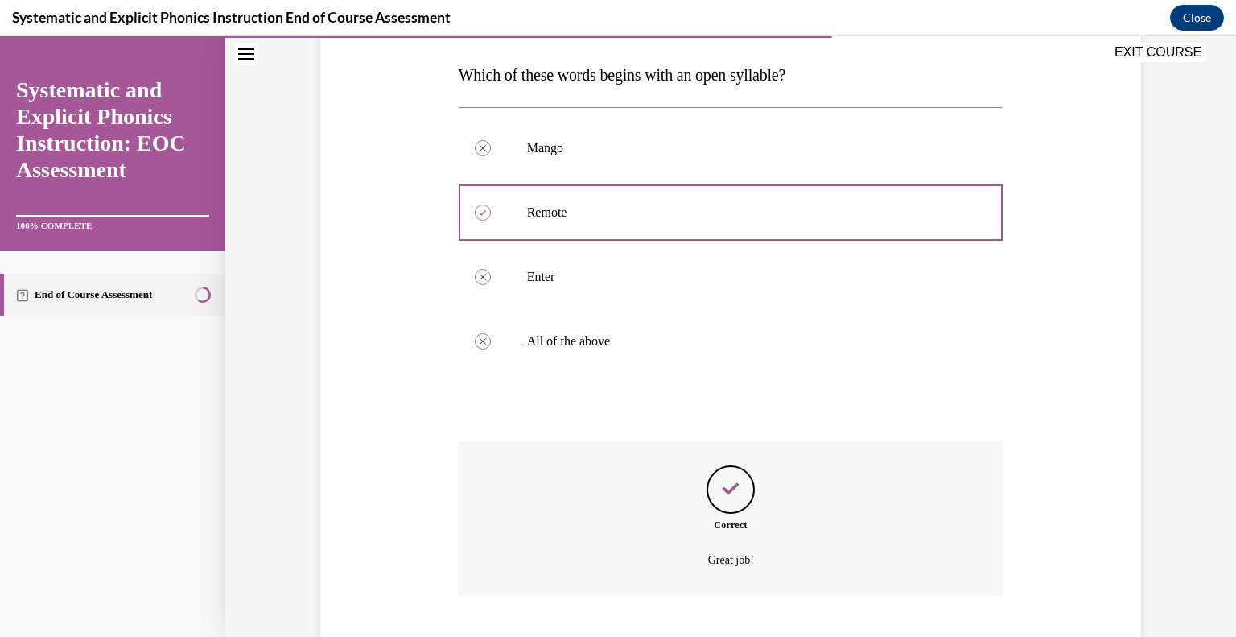
scroll to position [346, 0]
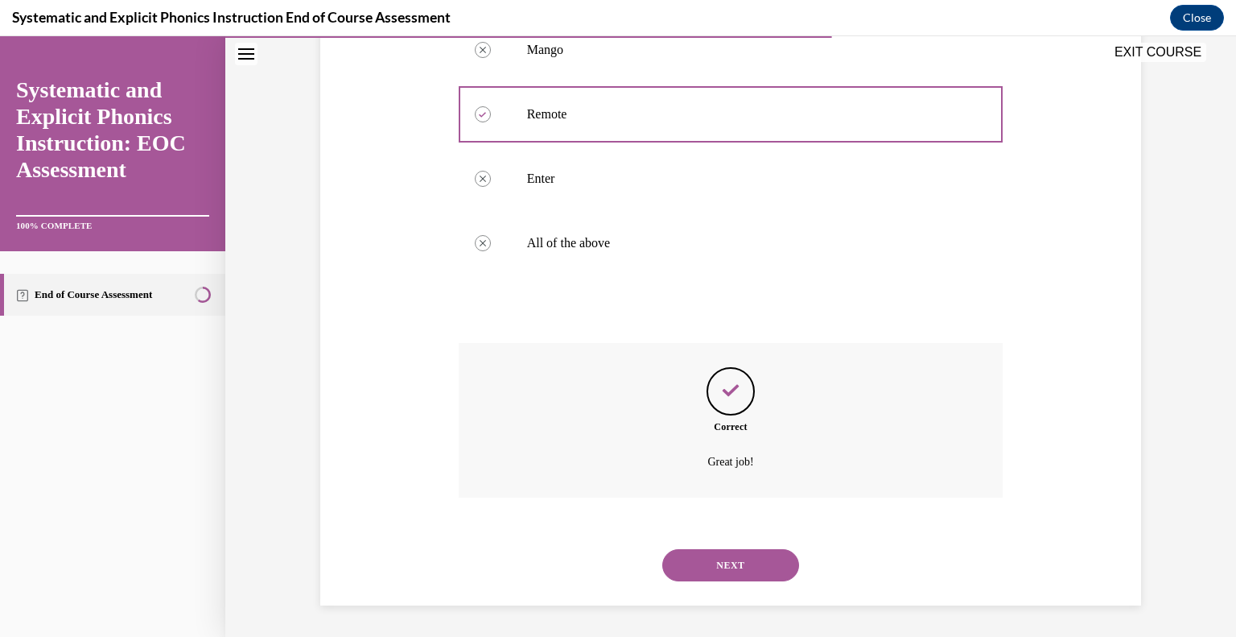
click at [750, 563] on button "NEXT" at bounding box center [730, 565] width 137 height 32
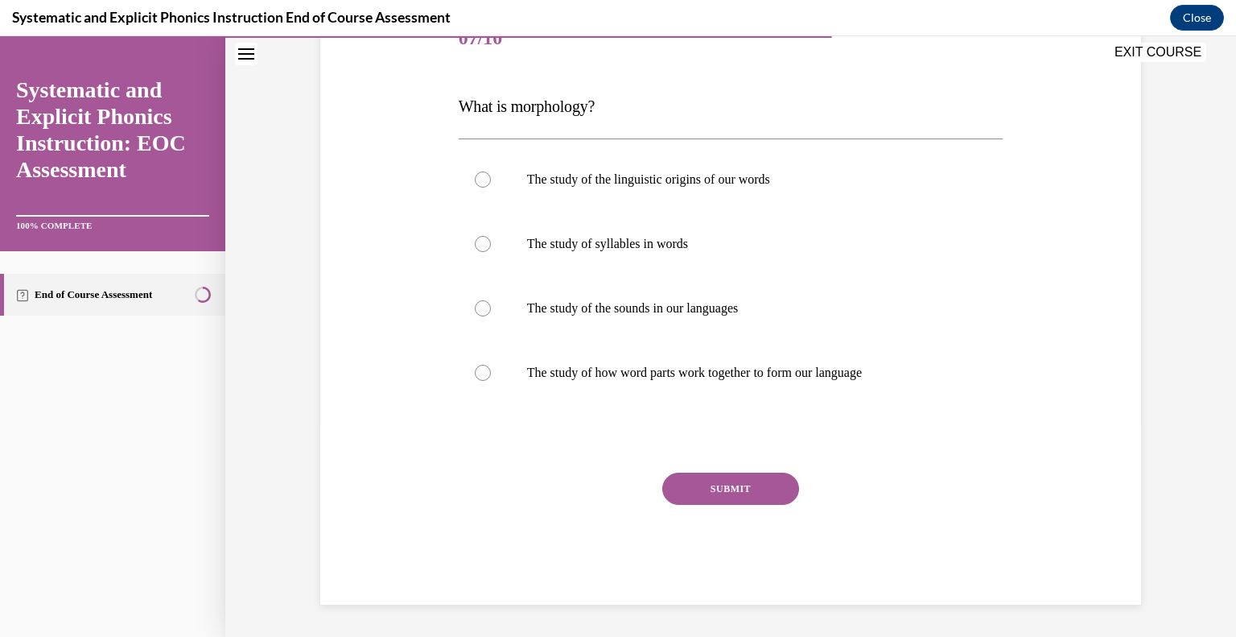
scroll to position [179, 0]
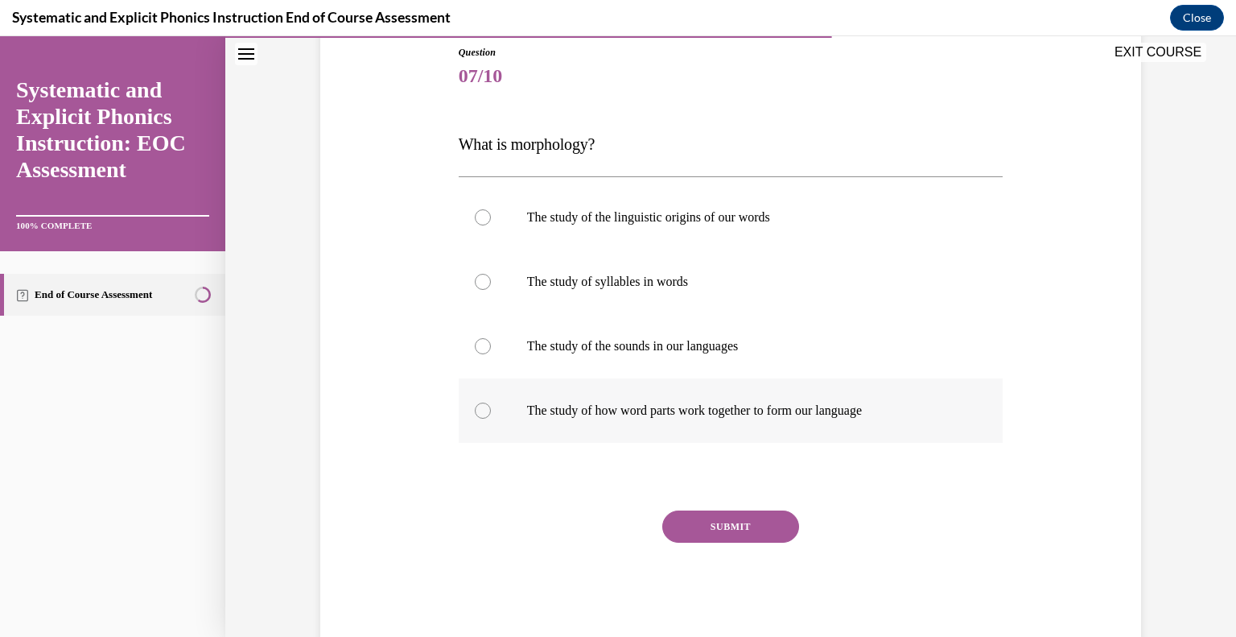
click at [605, 404] on p "The study of how word parts work together to form our language" at bounding box center [745, 410] width 436 height 16
click at [716, 529] on button "SUBMIT" at bounding box center [730, 526] width 137 height 32
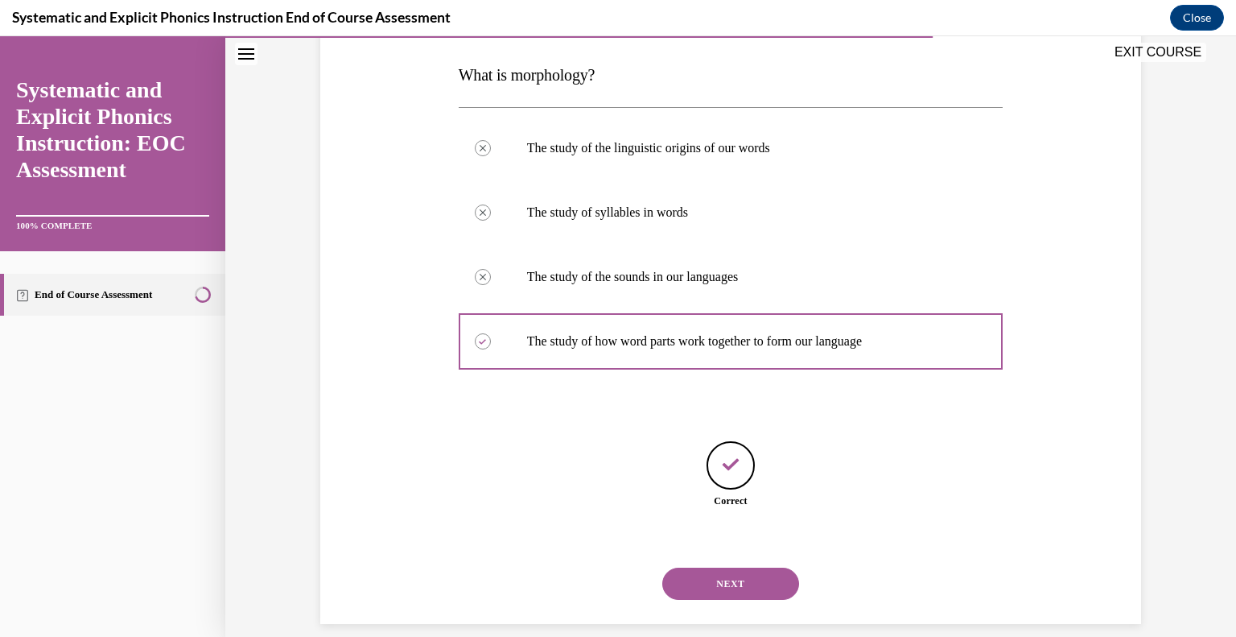
scroll to position [266, 0]
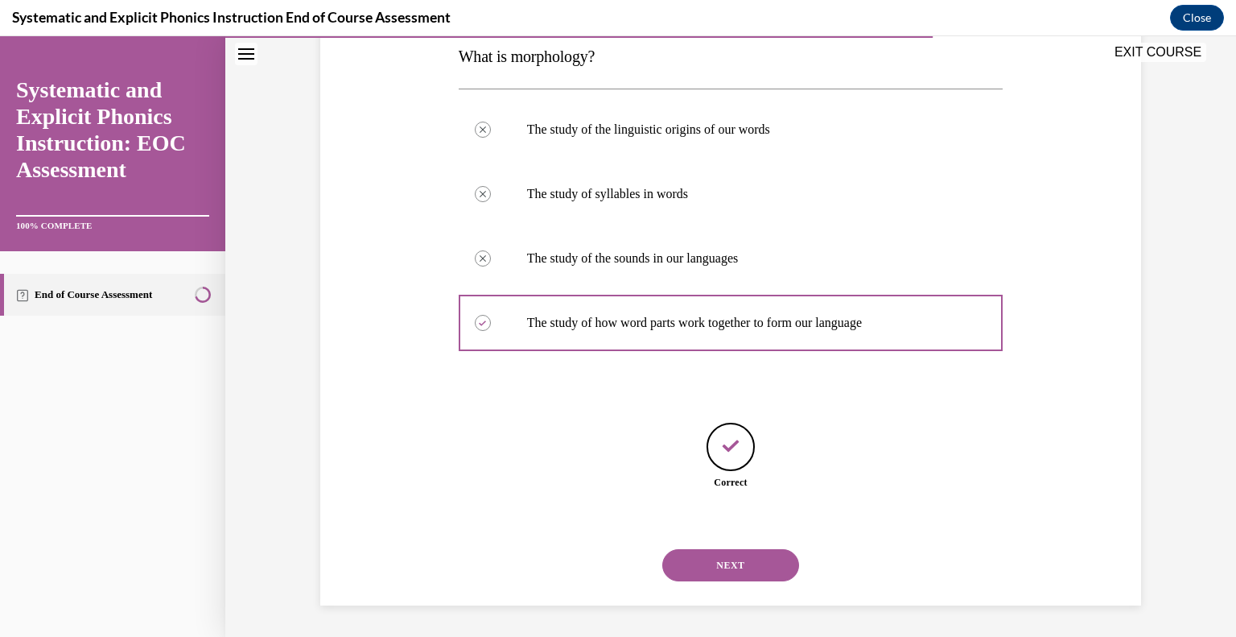
click at [722, 573] on button "NEXT" at bounding box center [730, 565] width 137 height 32
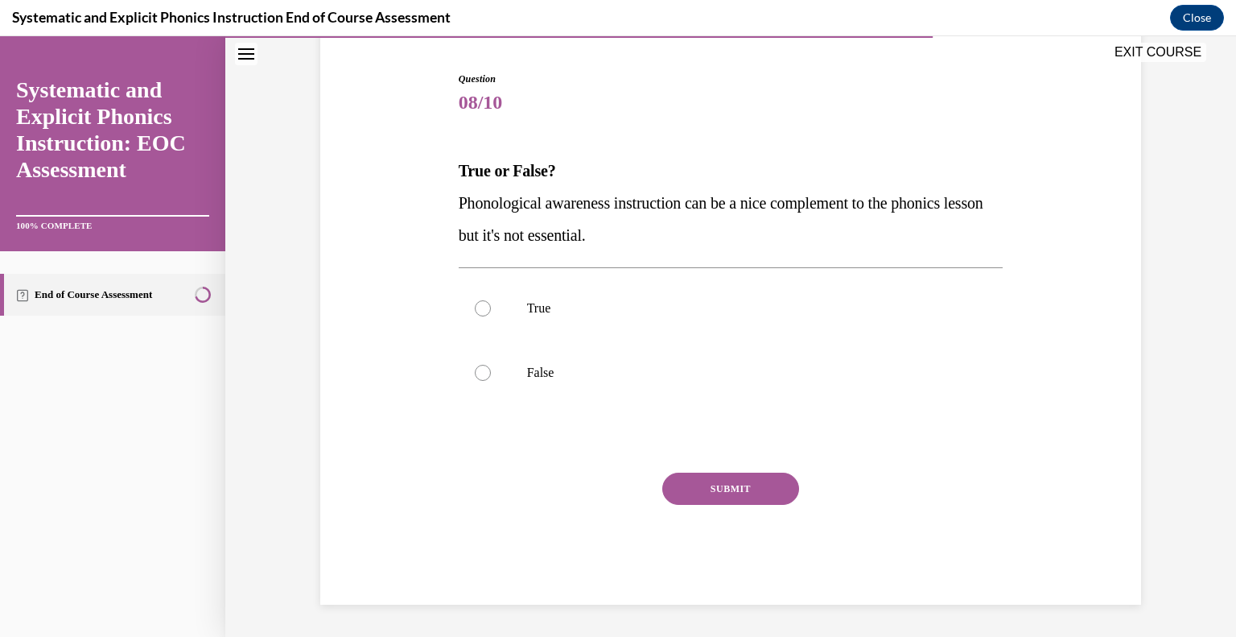
scroll to position [151, 0]
click at [550, 370] on p "False" at bounding box center [745, 373] width 436 height 16
click at [749, 490] on button "SUBMIT" at bounding box center [730, 489] width 137 height 32
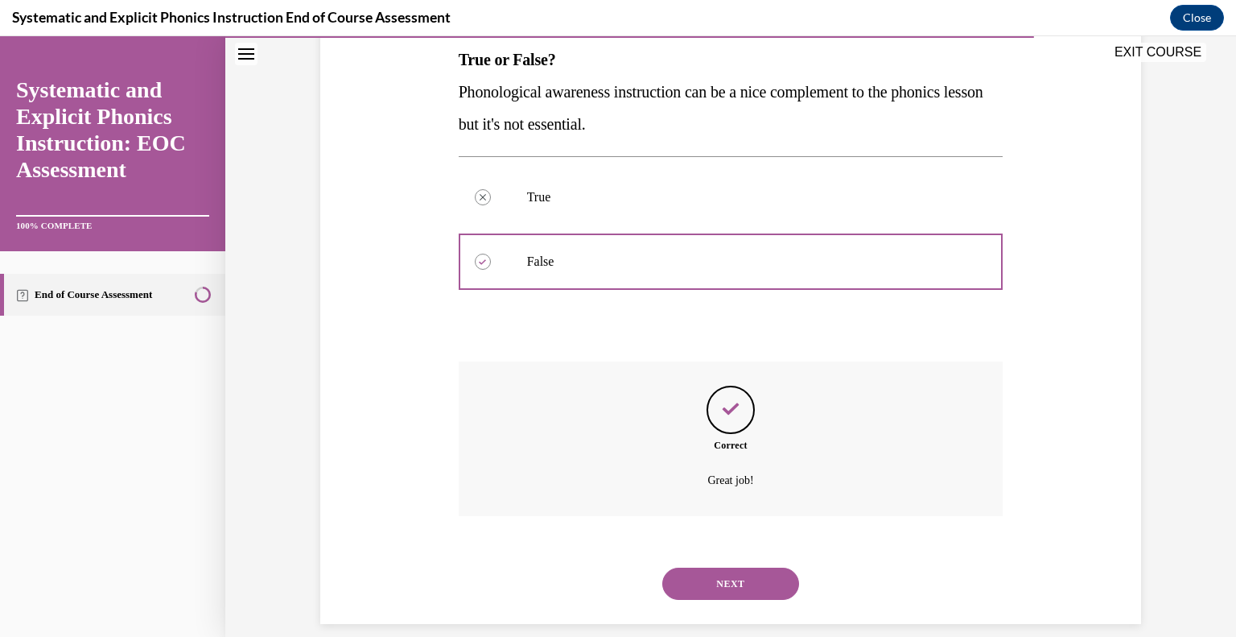
scroll to position [282, 0]
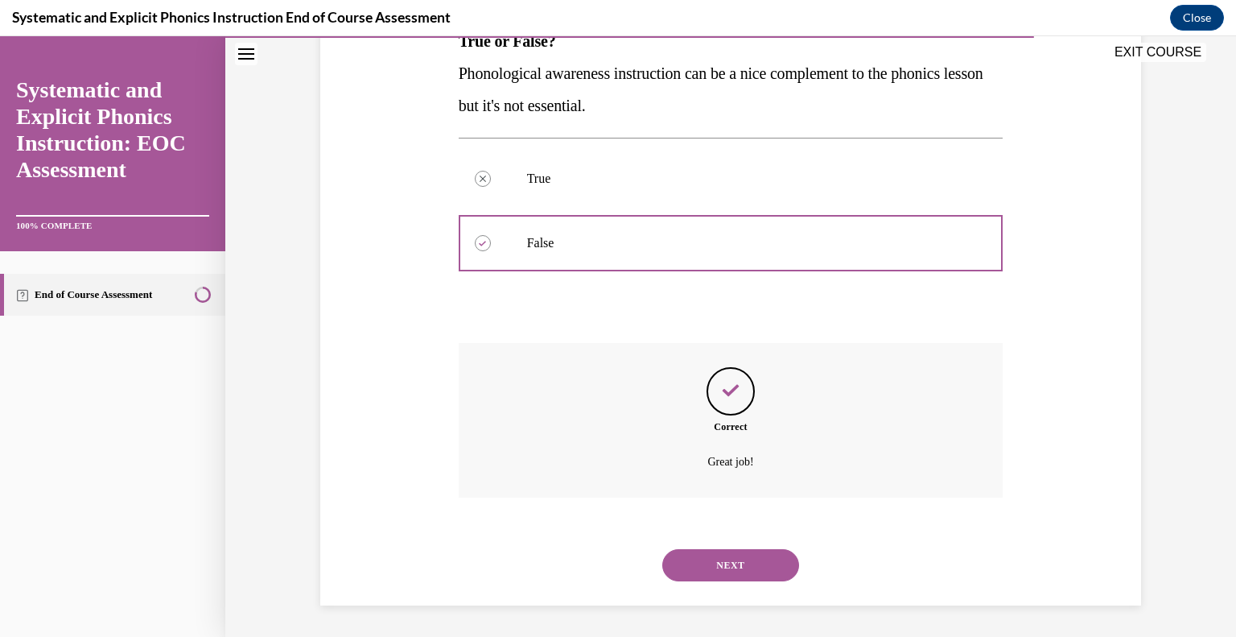
click at [680, 566] on button "NEXT" at bounding box center [730, 565] width 137 height 32
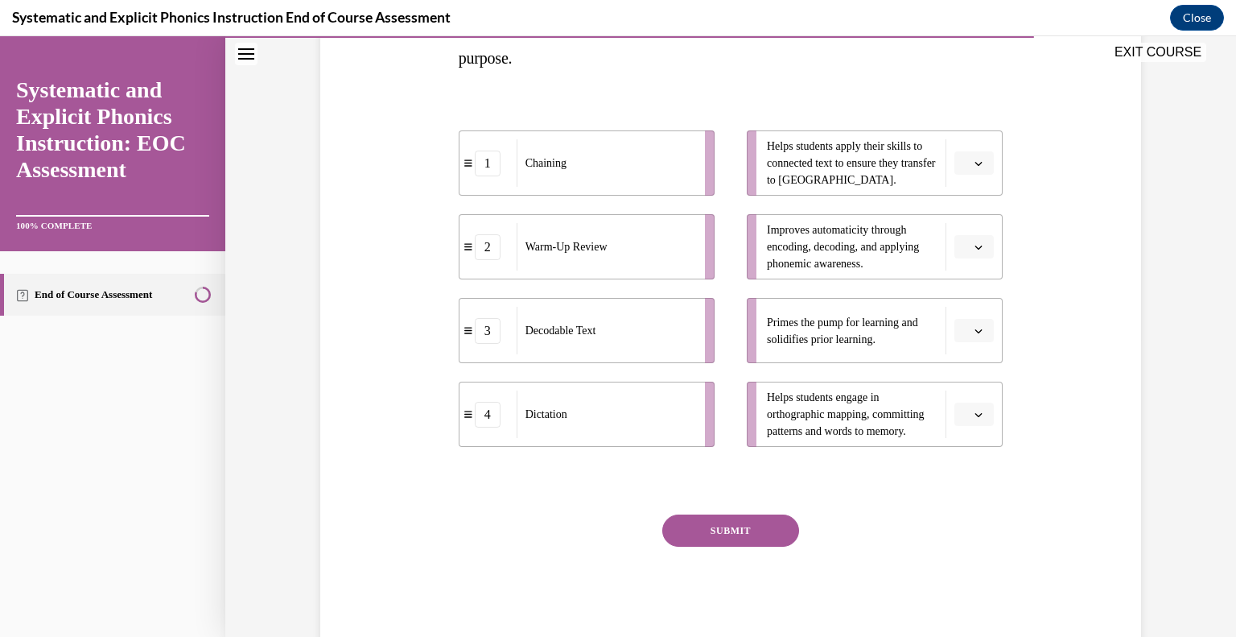
scroll to position [307, 0]
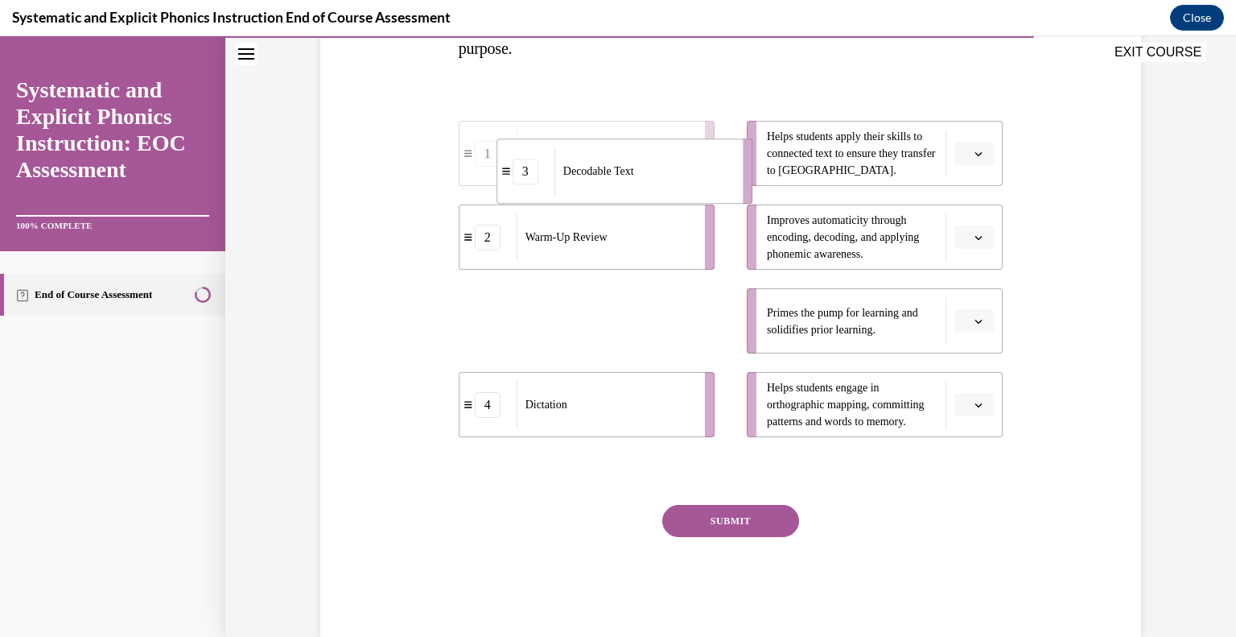
drag, startPoint x: 703, startPoint y: 328, endPoint x: 741, endPoint y: 175, distance: 158.5
click at [741, 175] on li "3 Decodable Text" at bounding box center [625, 170] width 256 height 65
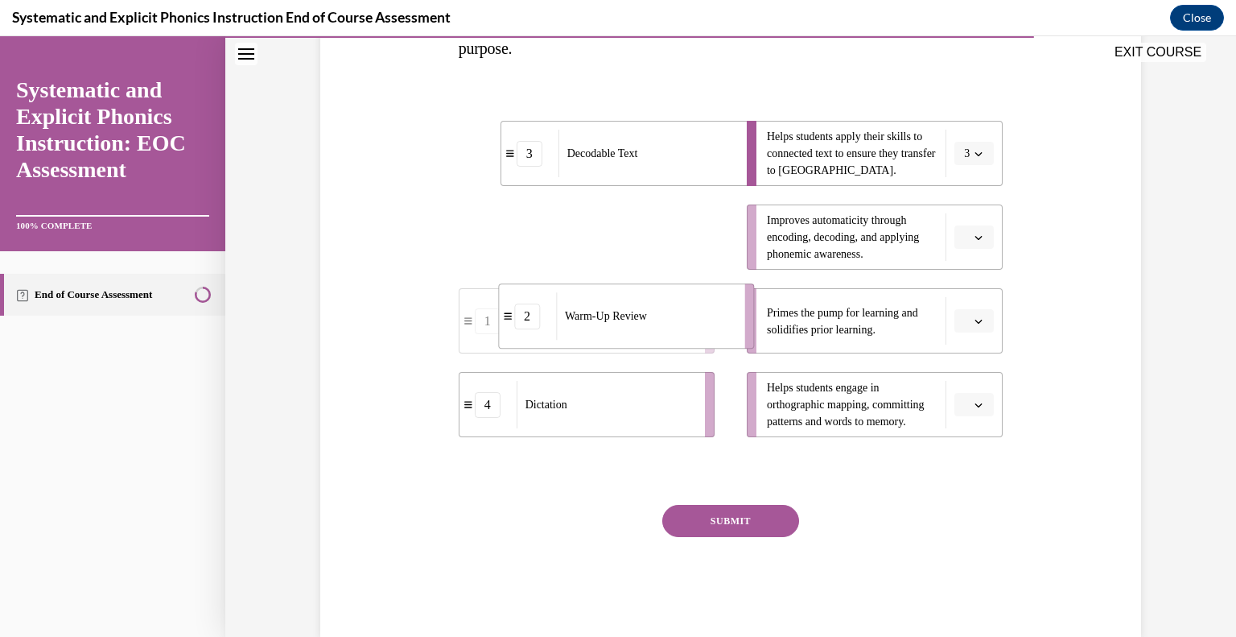
drag, startPoint x: 703, startPoint y: 229, endPoint x: 742, endPoint y: 308, distance: 88.2
drag, startPoint x: 703, startPoint y: 247, endPoint x: 744, endPoint y: 248, distance: 40.3
click at [744, 248] on li "1 Chaining" at bounding box center [626, 237] width 256 height 65
drag, startPoint x: 705, startPoint y: 396, endPoint x: 743, endPoint y: 398, distance: 37.9
click at [743, 398] on li "4 Dictation" at bounding box center [624, 407] width 256 height 65
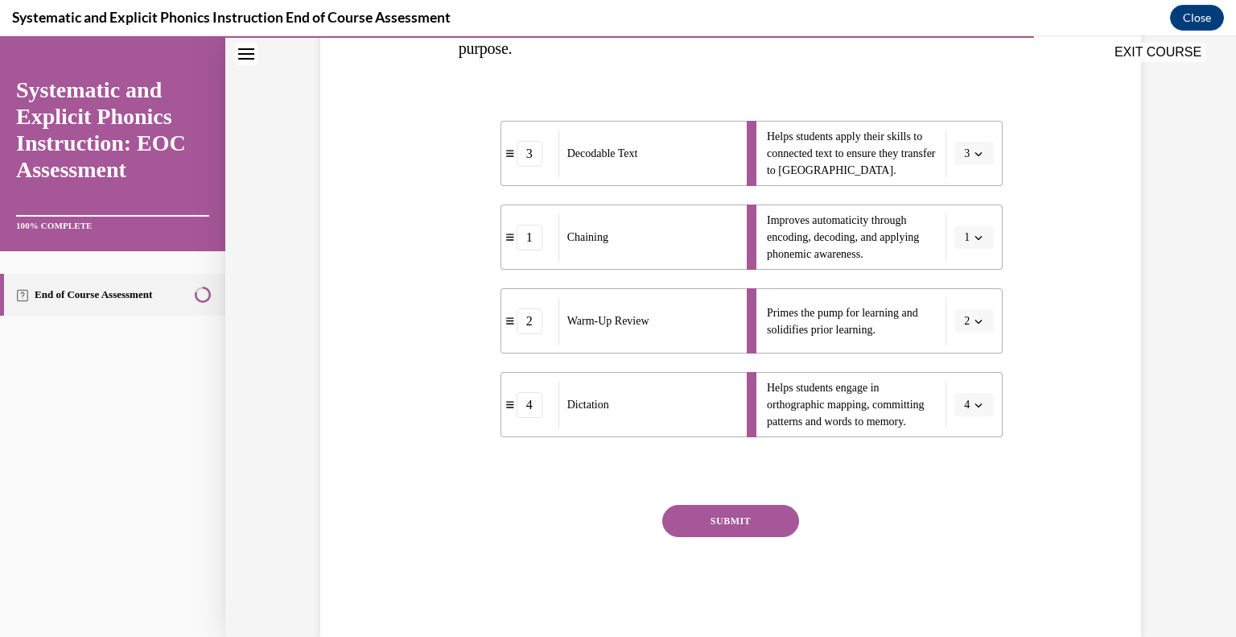
click at [752, 505] on button "SUBMIT" at bounding box center [730, 521] width 137 height 32
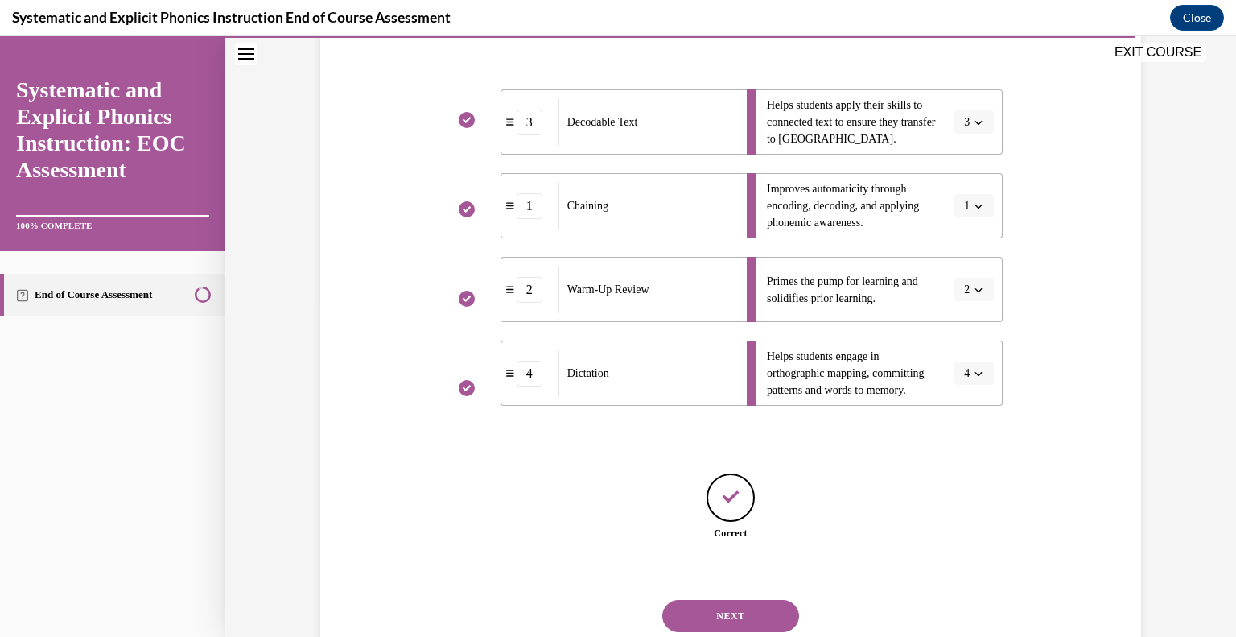
scroll to position [390, 0]
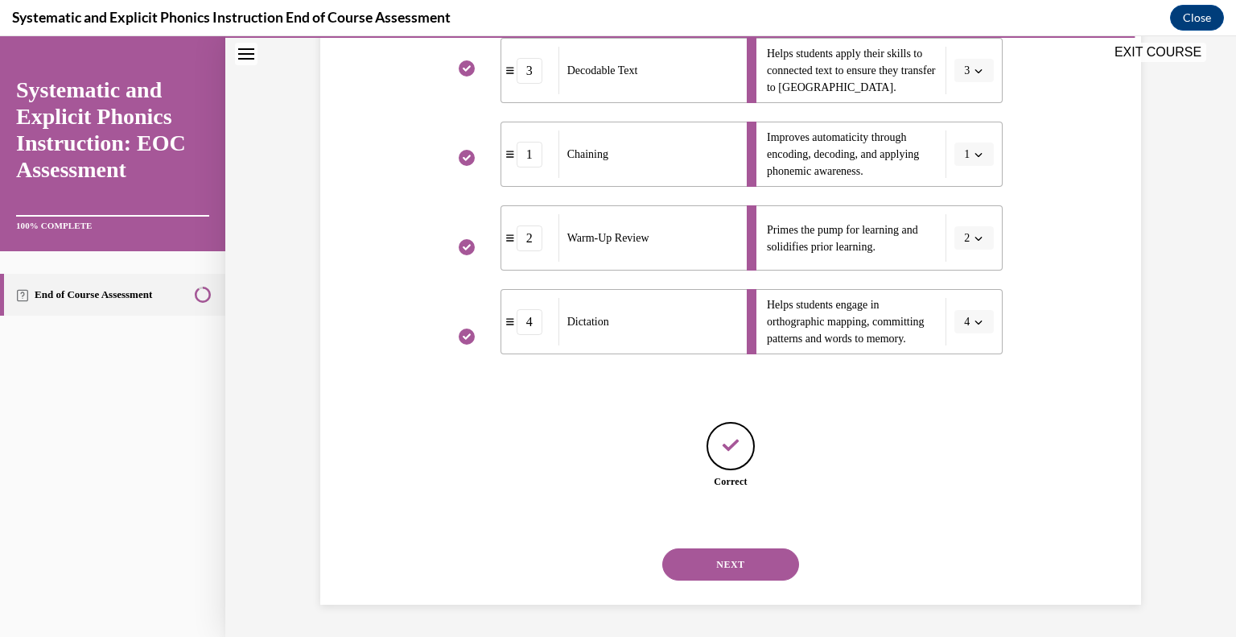
click at [740, 562] on button "NEXT" at bounding box center [730, 564] width 137 height 32
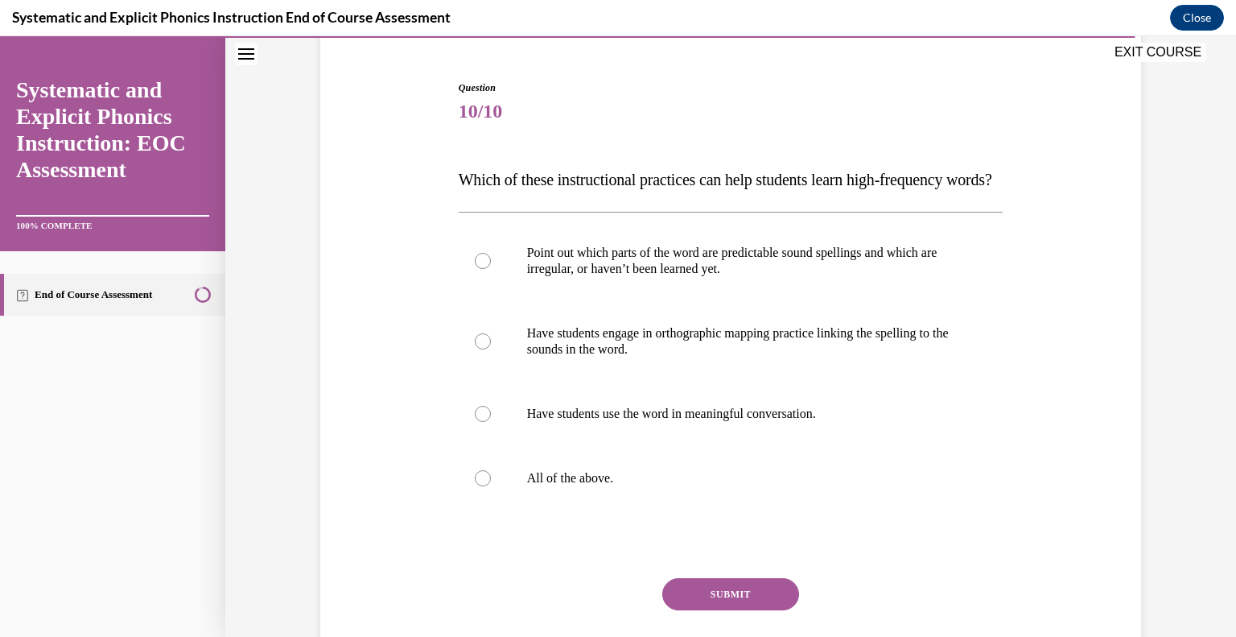
scroll to position [150, 0]
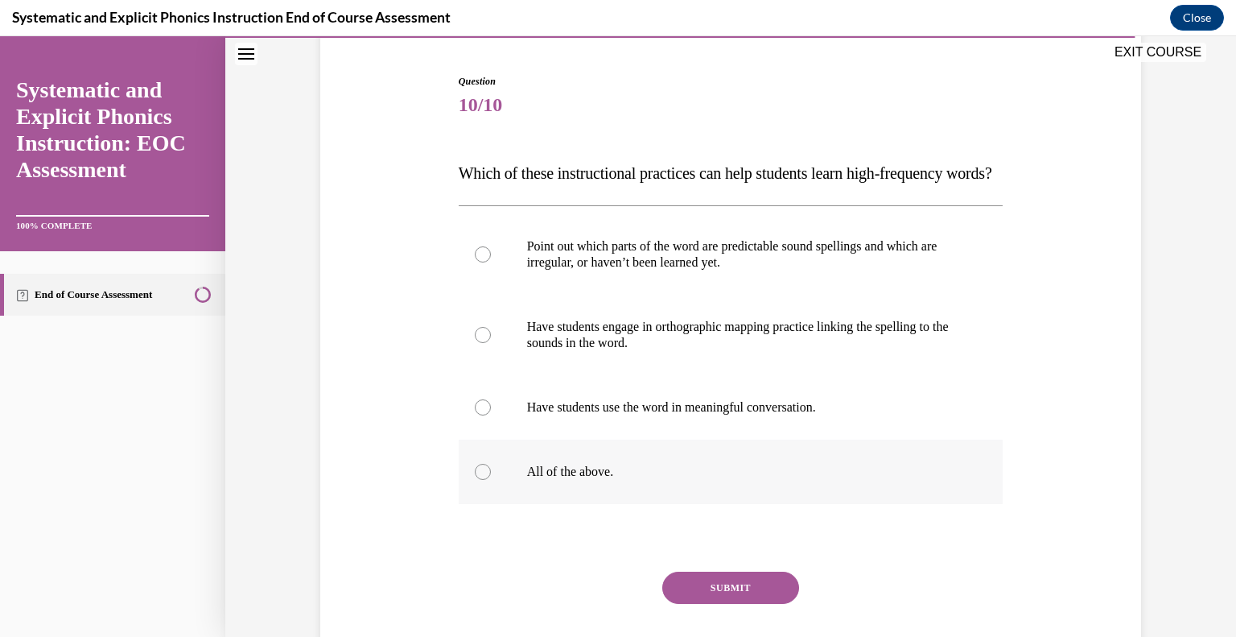
click at [475, 480] on div at bounding box center [483, 472] width 16 height 16
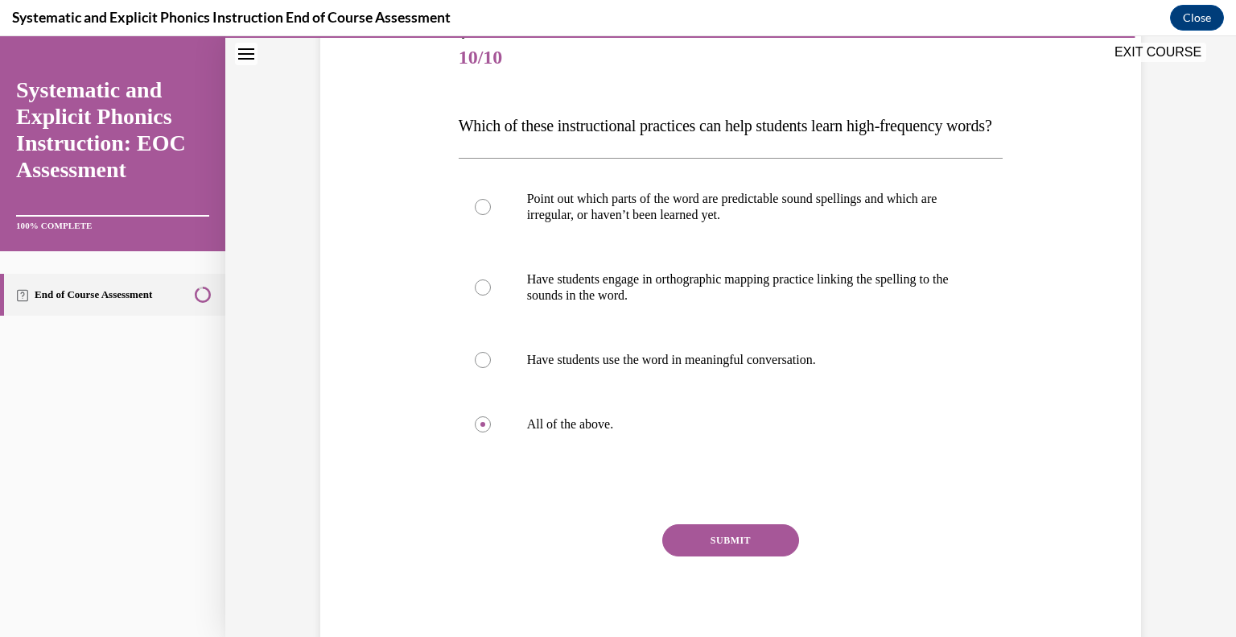
click at [741, 556] on button "SUBMIT" at bounding box center [730, 540] width 137 height 32
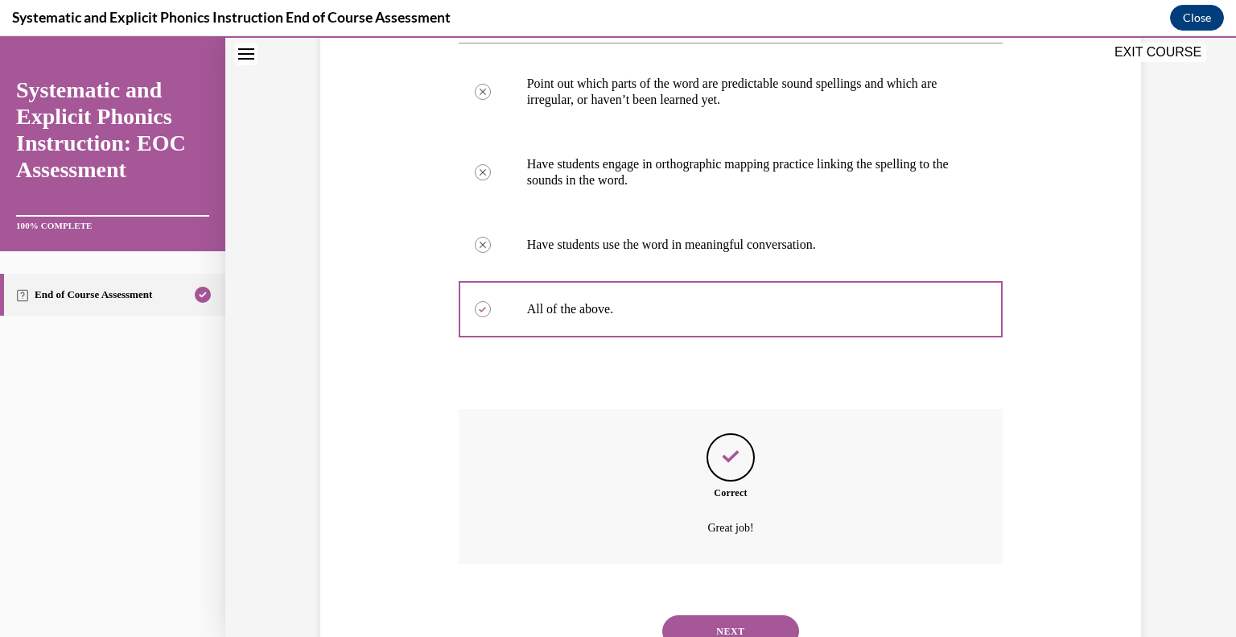
scroll to position [411, 0]
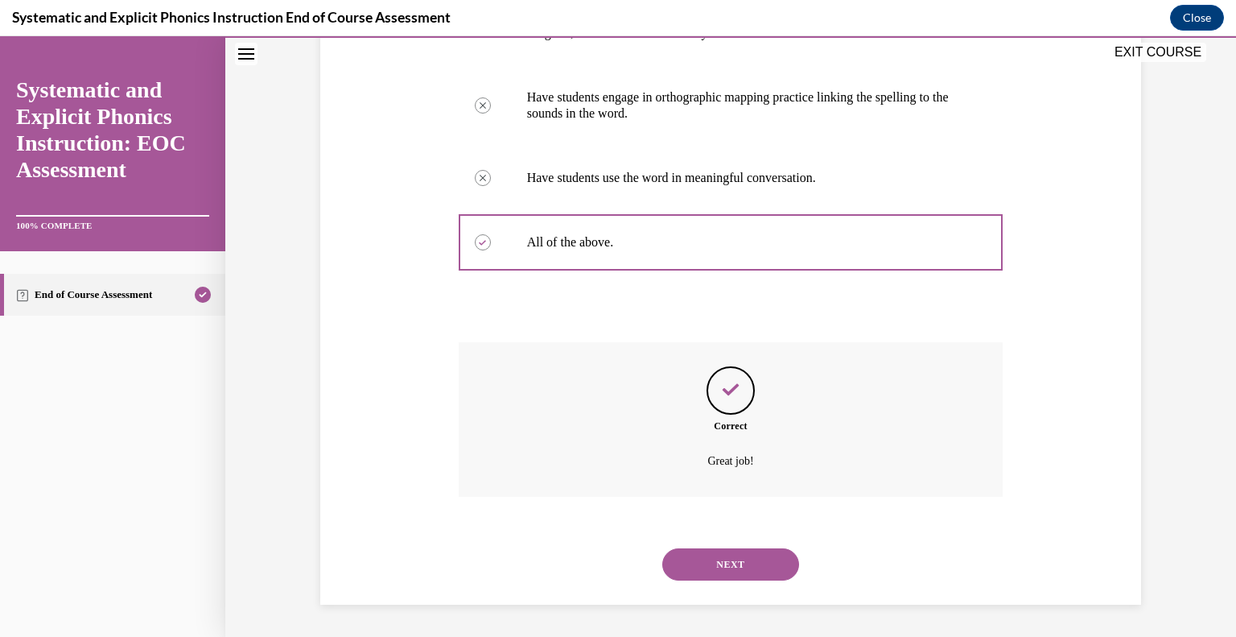
click at [737, 566] on button "NEXT" at bounding box center [730, 564] width 137 height 32
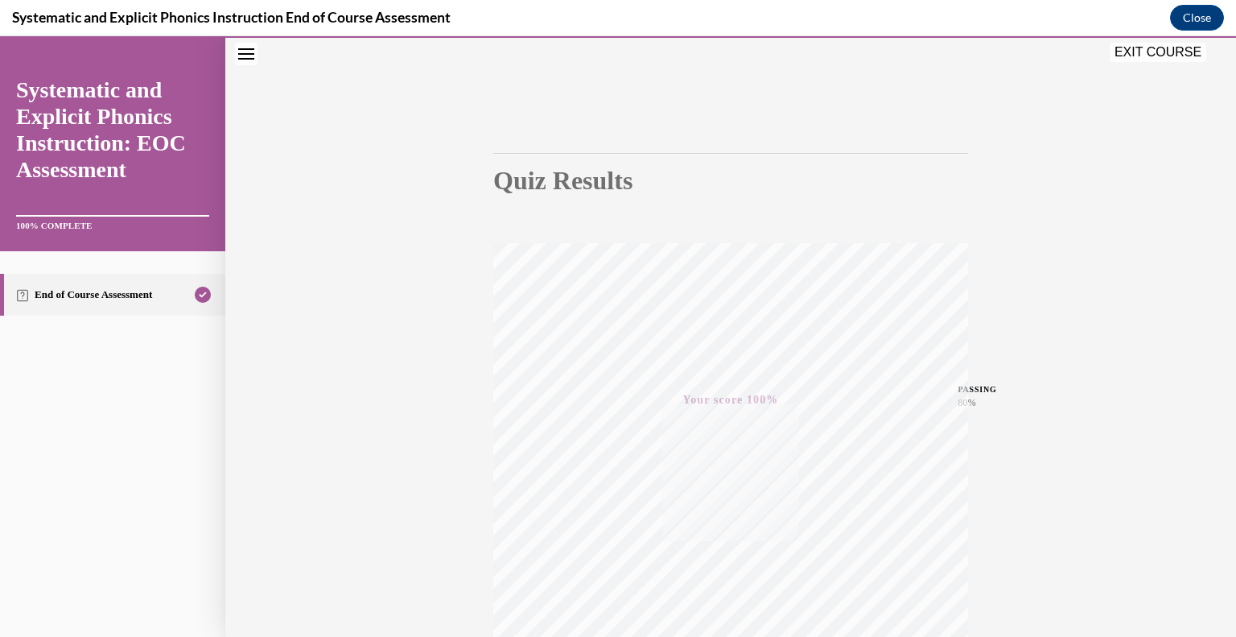
scroll to position [60, 0]
click at [1163, 52] on button "EXIT COURSE" at bounding box center [1158, 52] width 97 height 19
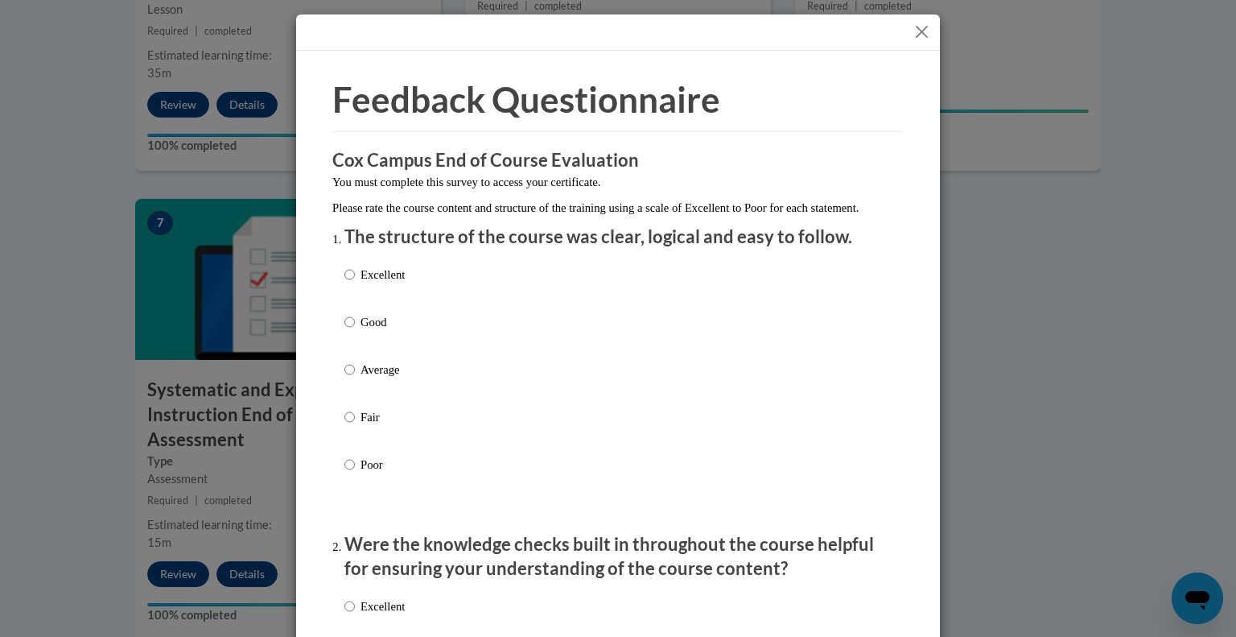
click at [408, 290] on div "Excellent Good Average Fair Poor" at bounding box center [618, 389] width 547 height 262
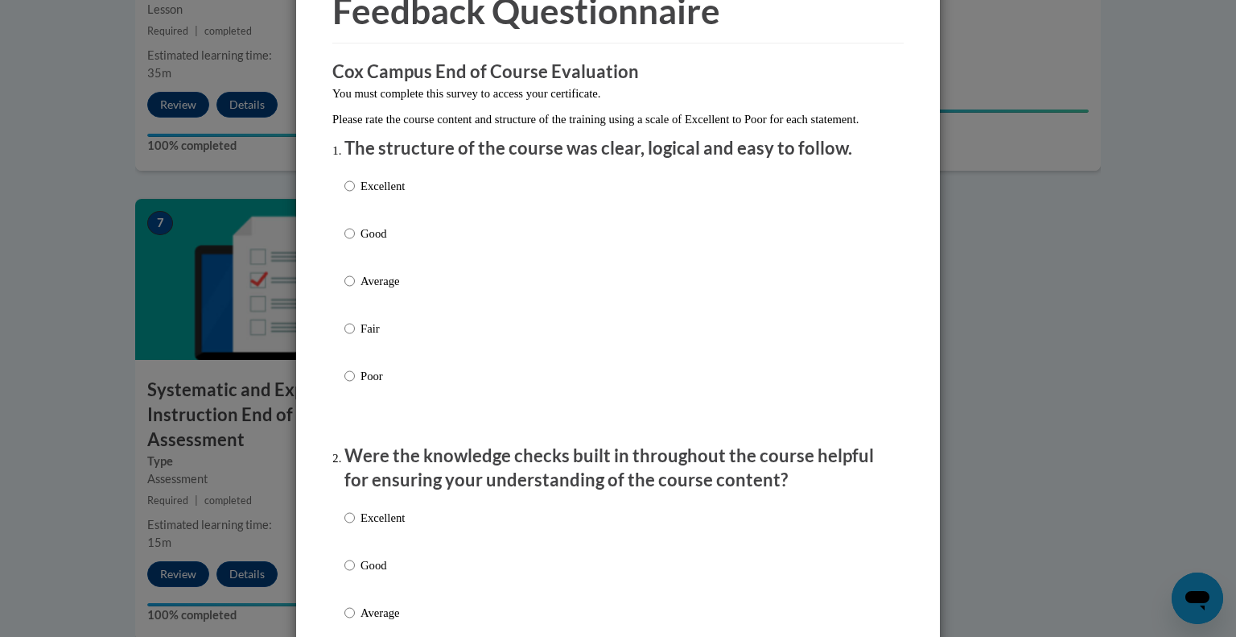
scroll to position [0, 0]
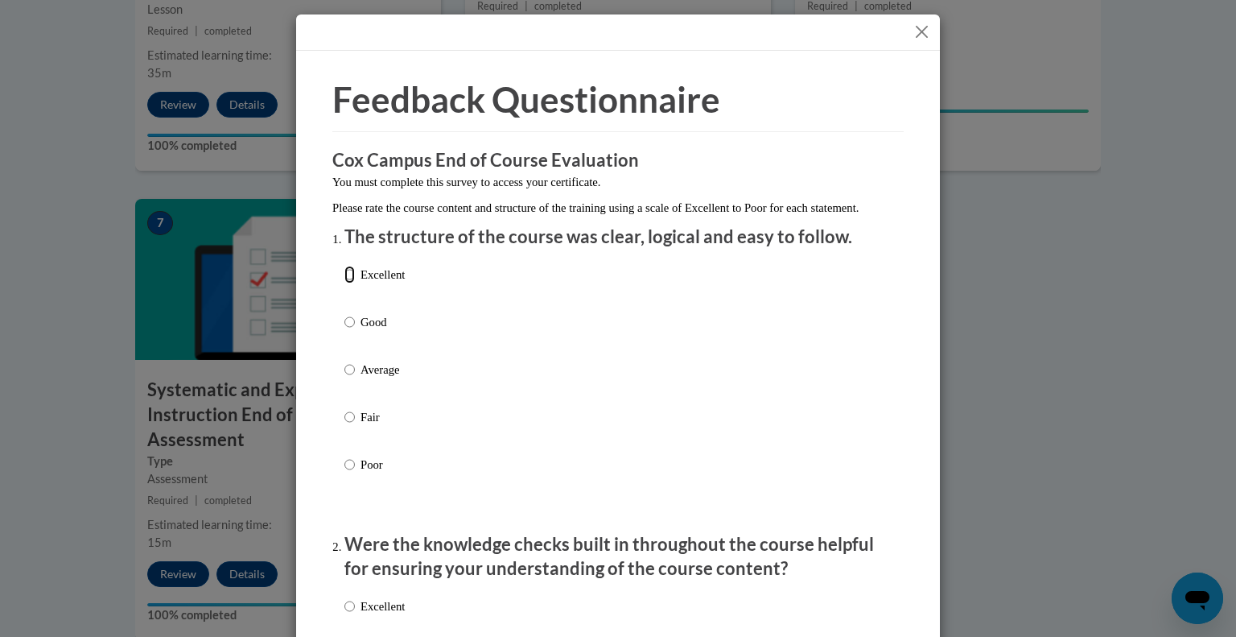
click at [349, 283] on input "Excellent" at bounding box center [350, 275] width 10 height 18
radio input "true"
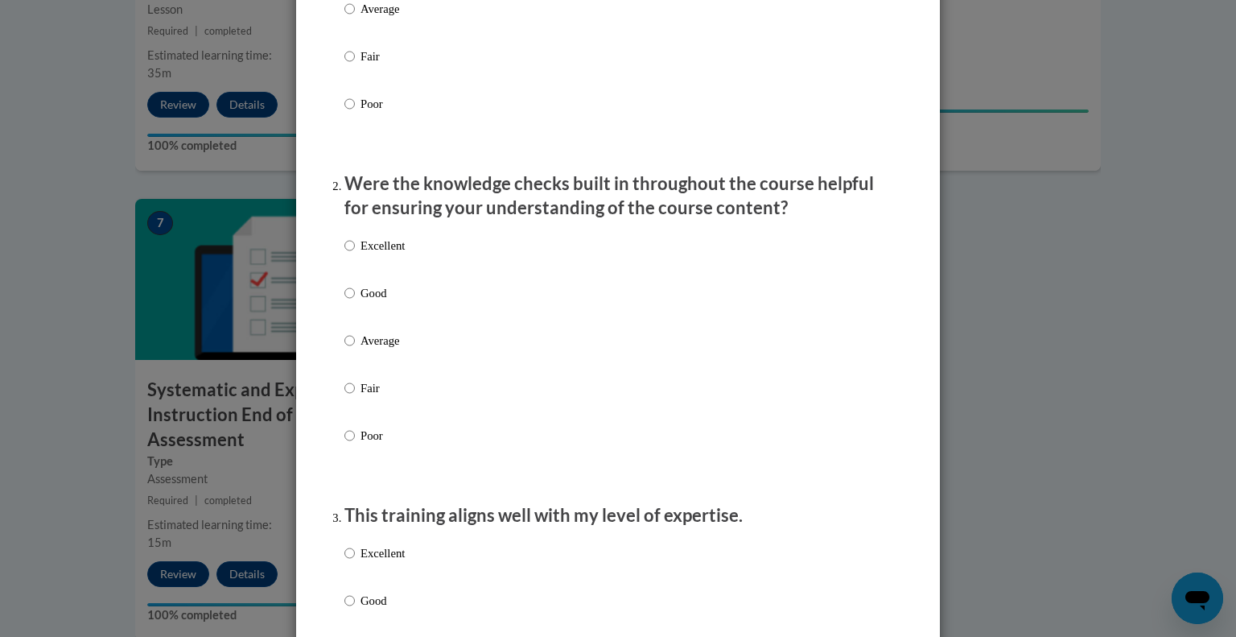
scroll to position [362, 0]
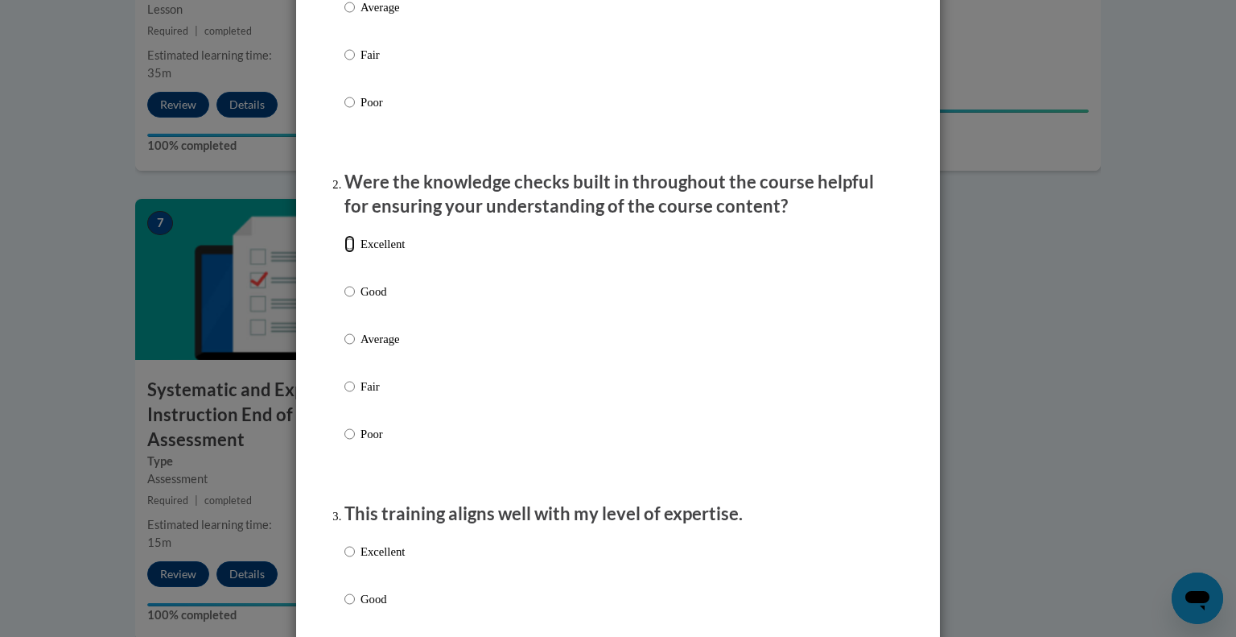
click at [346, 253] on input "Excellent" at bounding box center [350, 244] width 10 height 18
radio input "true"
click at [346, 560] on input "Excellent" at bounding box center [350, 552] width 10 height 18
radio input "true"
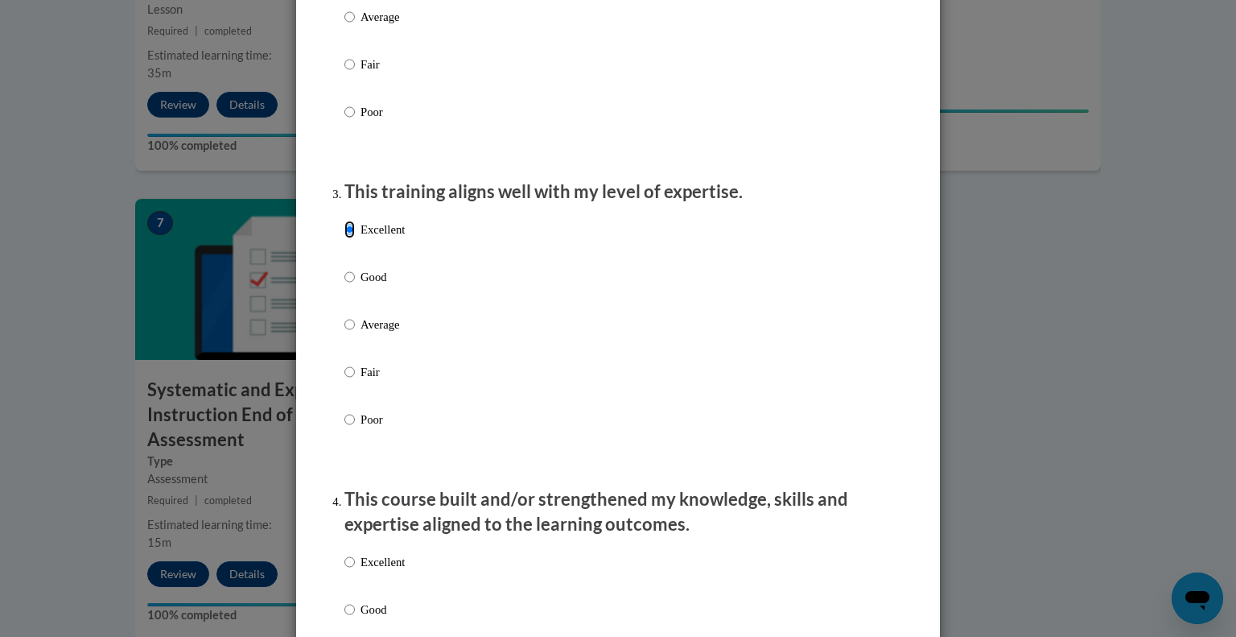
scroll to position [690, 0]
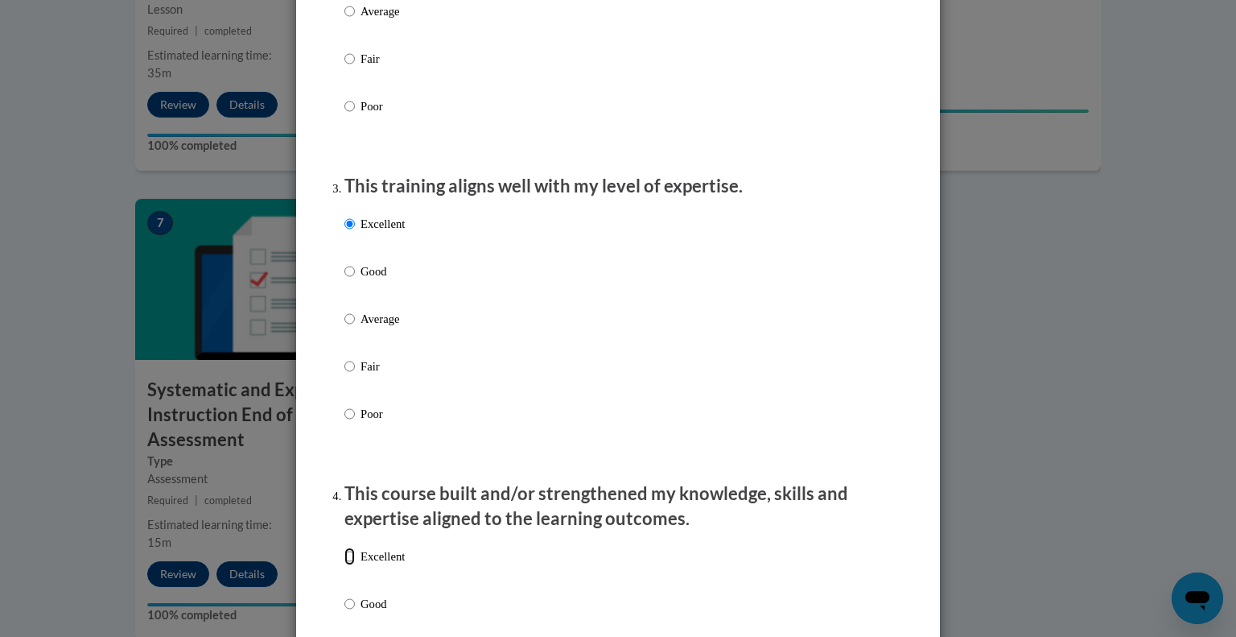
click at [353, 565] on input "Excellent" at bounding box center [350, 556] width 10 height 18
radio input "true"
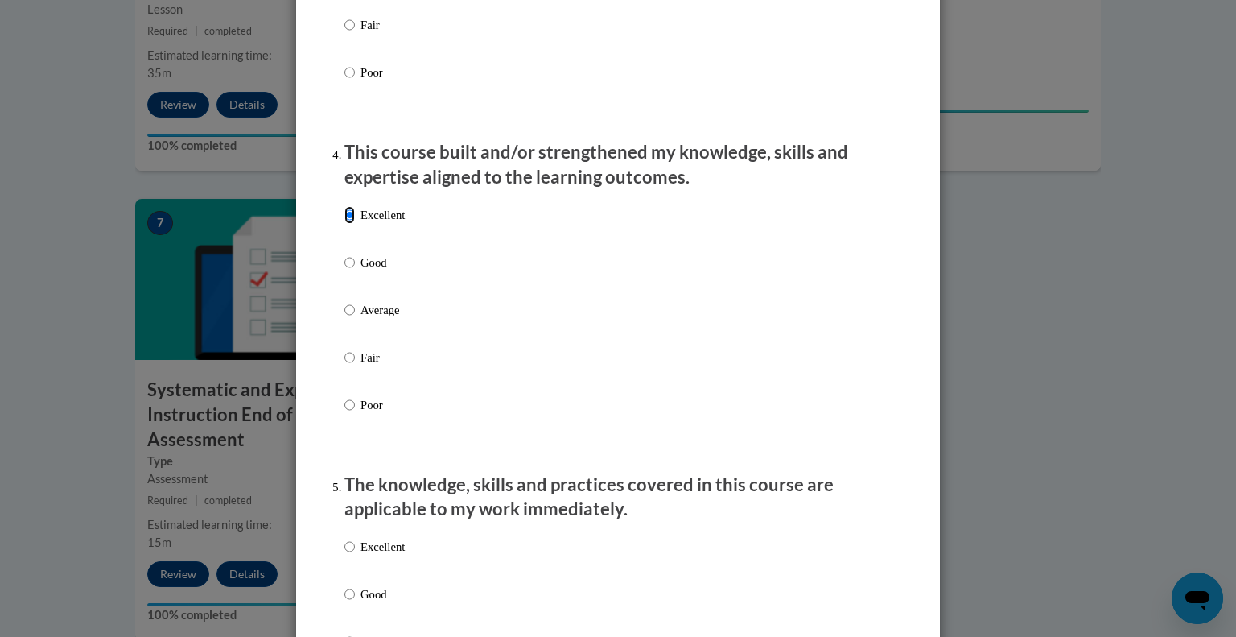
scroll to position [1034, 0]
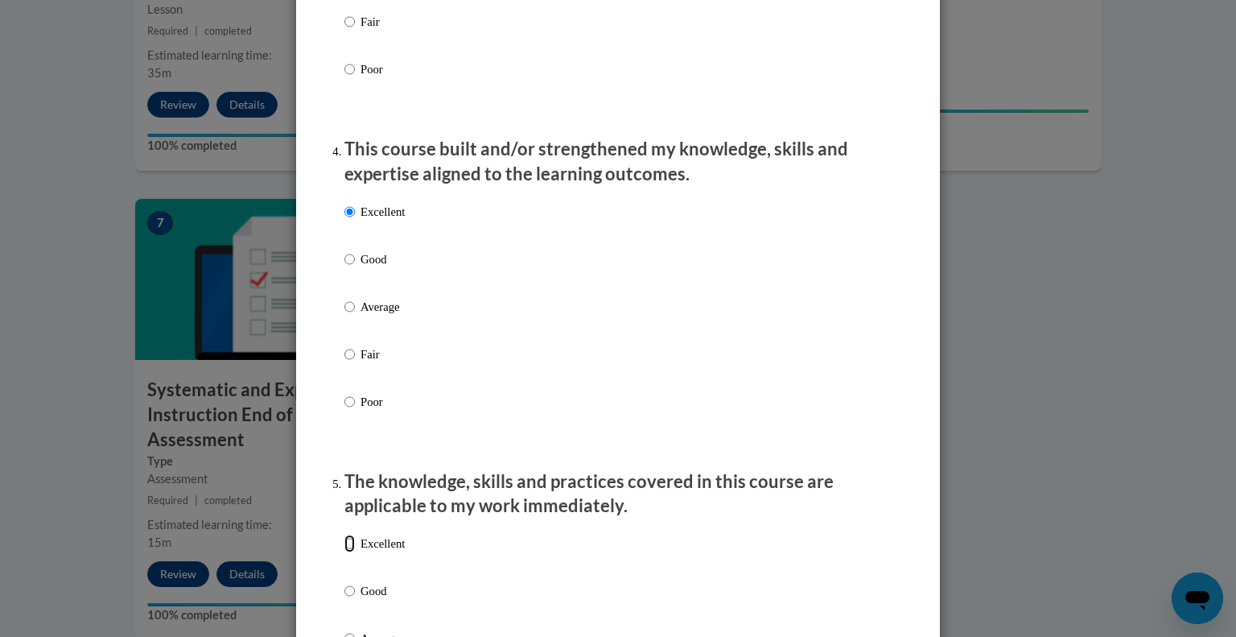
click at [350, 552] on input "Excellent" at bounding box center [350, 543] width 10 height 18
radio input "true"
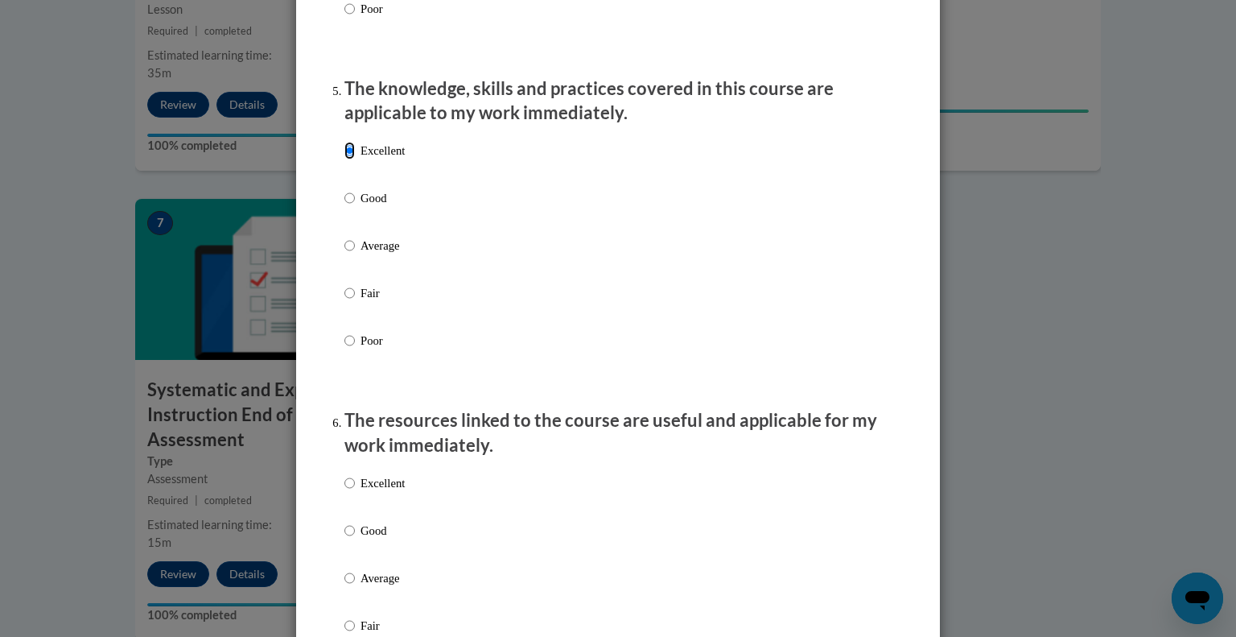
scroll to position [1430, 0]
click at [348, 489] on input "Excellent" at bounding box center [350, 481] width 10 height 18
radio input "true"
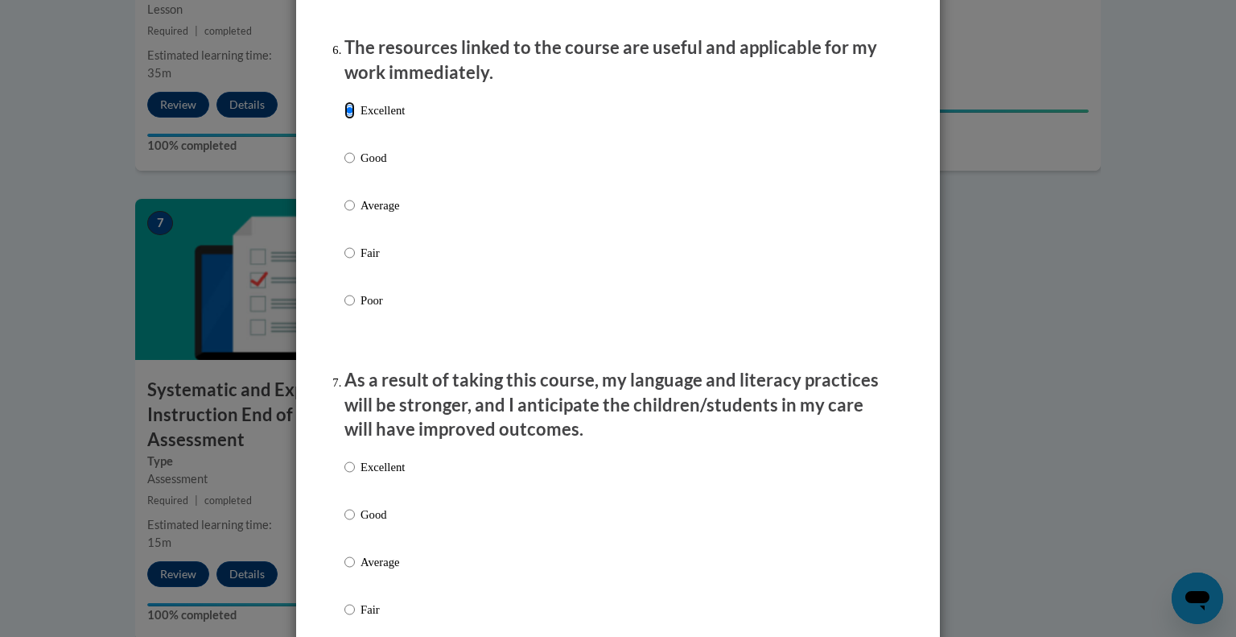
scroll to position [1805, 0]
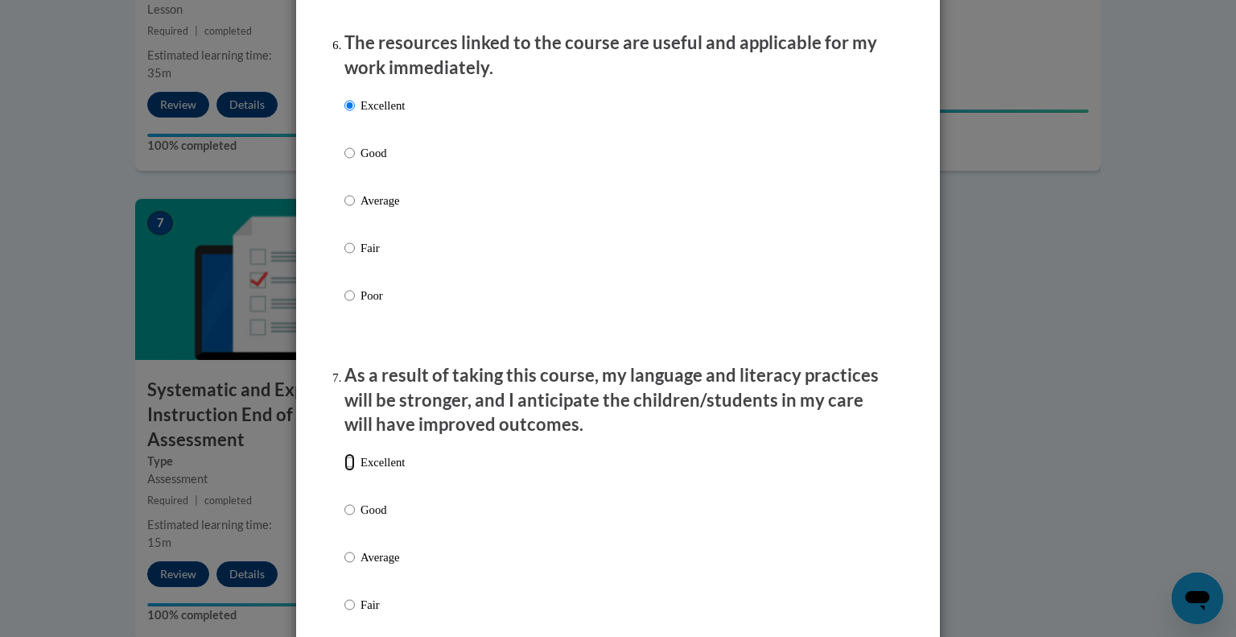
click at [349, 471] on input "Excellent" at bounding box center [350, 462] width 10 height 18
radio input "true"
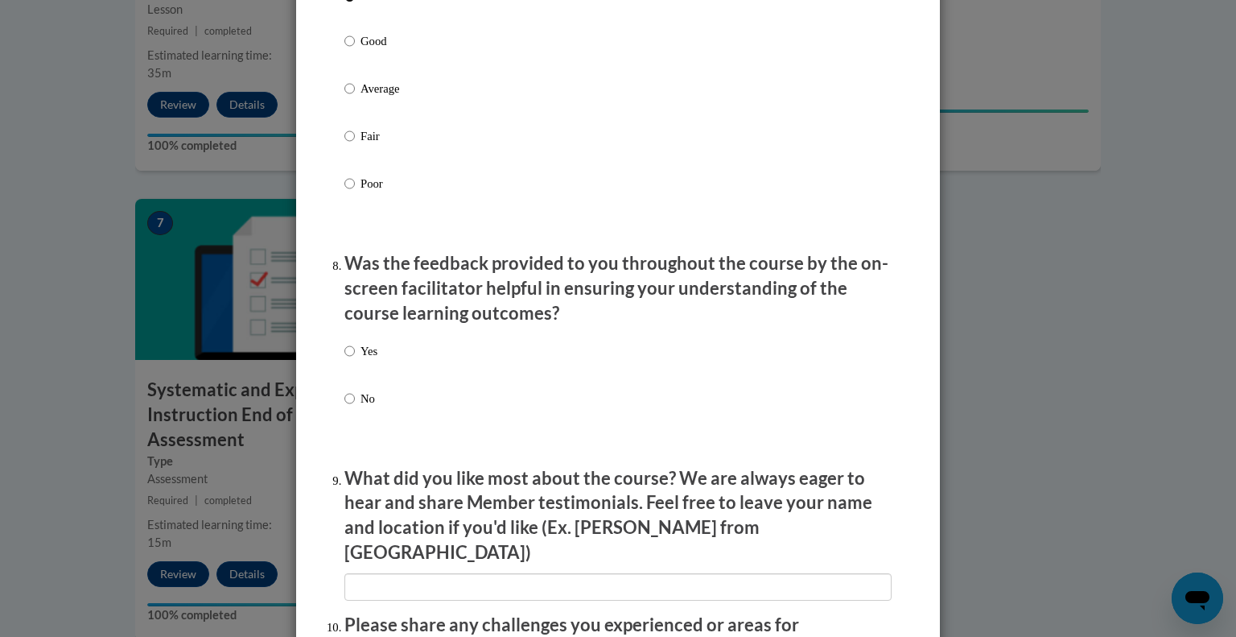
scroll to position [2275, 0]
click at [350, 358] on input "Yes" at bounding box center [350, 349] width 10 height 18
radio input "true"
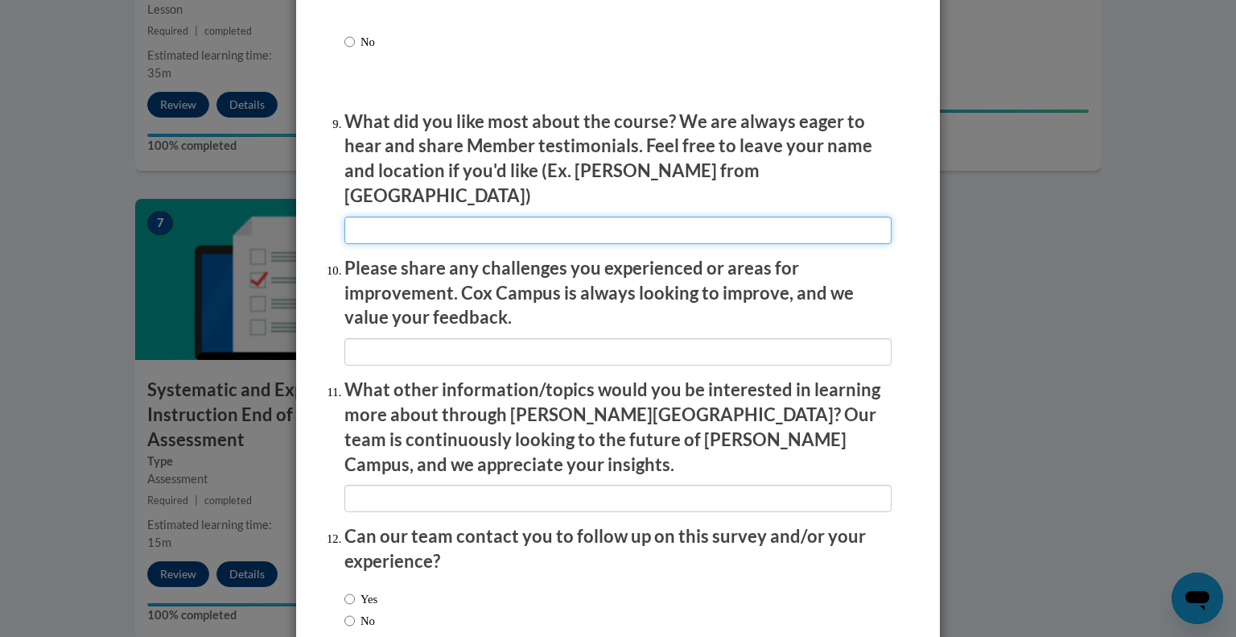
click at [423, 225] on input "textbox" at bounding box center [618, 230] width 547 height 27
type input "-"
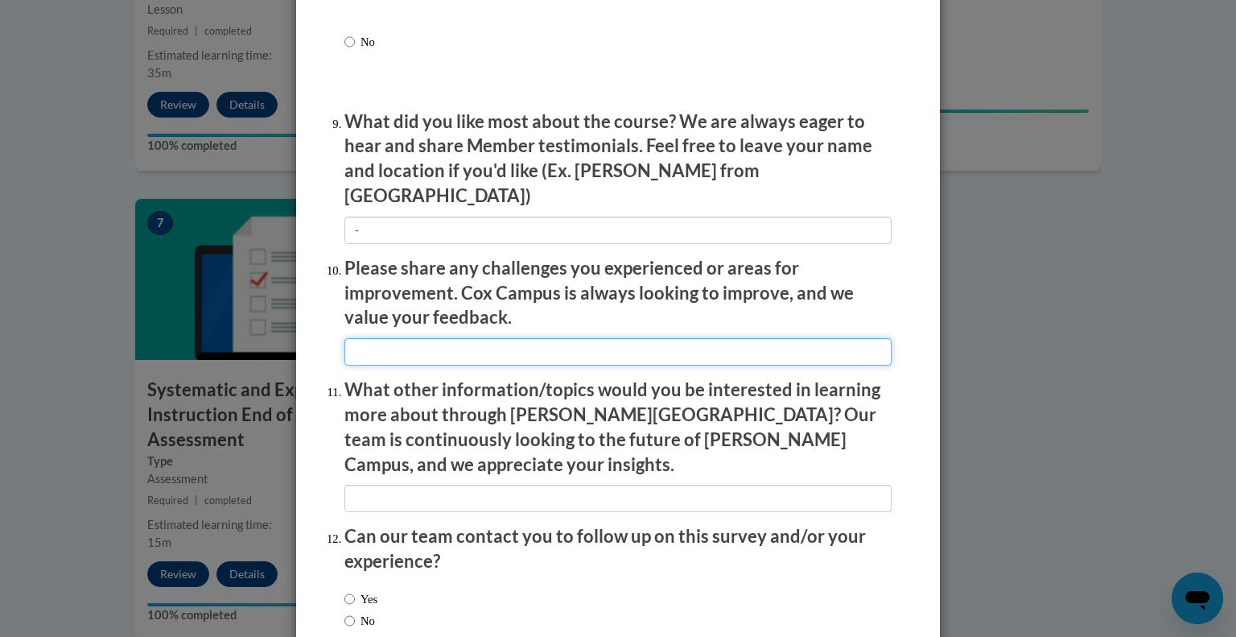
click at [432, 345] on input "textbox" at bounding box center [618, 351] width 547 height 27
type input "-"
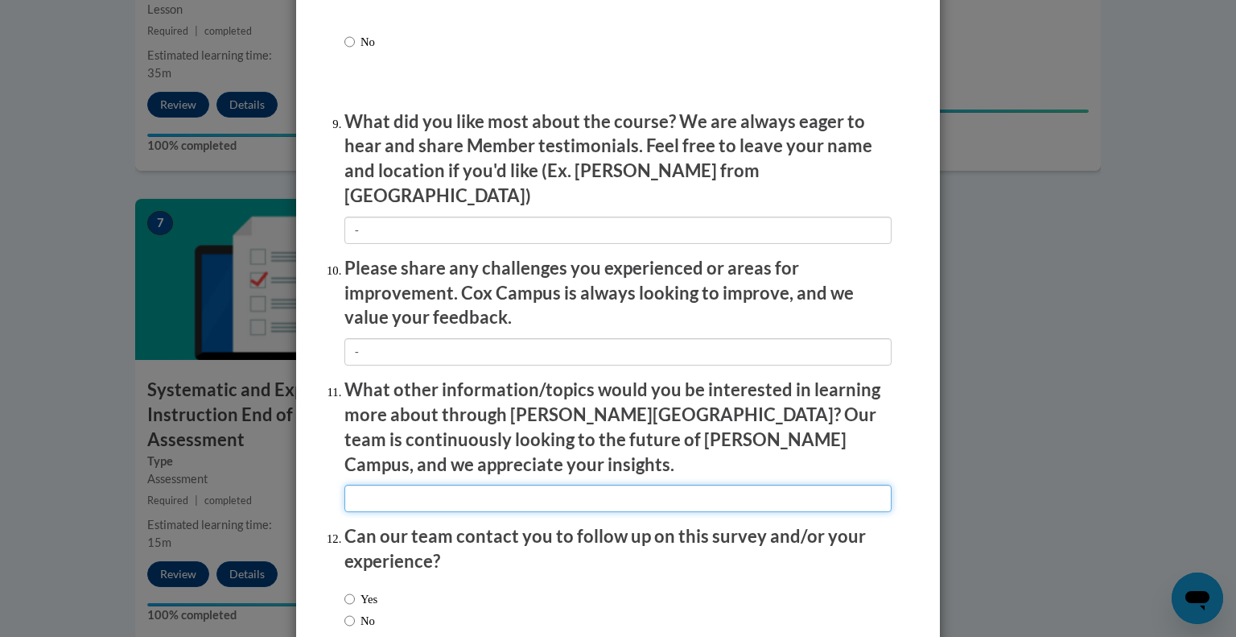
click at [435, 485] on input "textbox" at bounding box center [618, 498] width 547 height 27
type input "-"
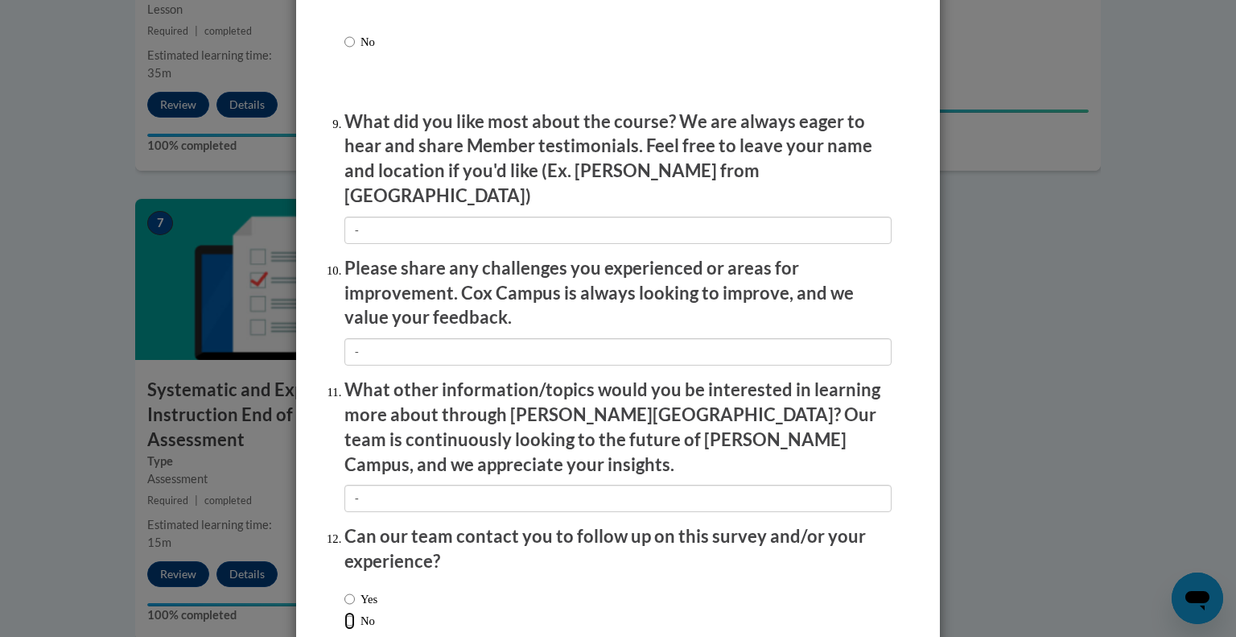
click at [349, 612] on input "No" at bounding box center [350, 621] width 10 height 18
radio input "true"
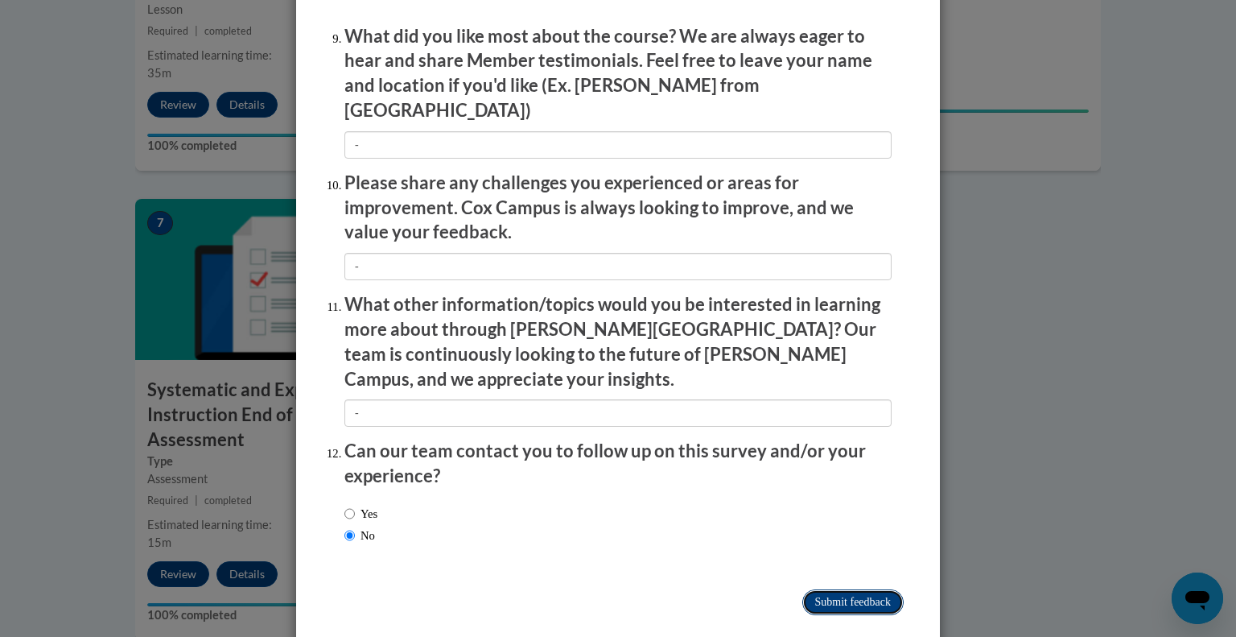
click at [852, 589] on input "Submit feedback" at bounding box center [852, 602] width 101 height 26
